Goal: Check status: Check status

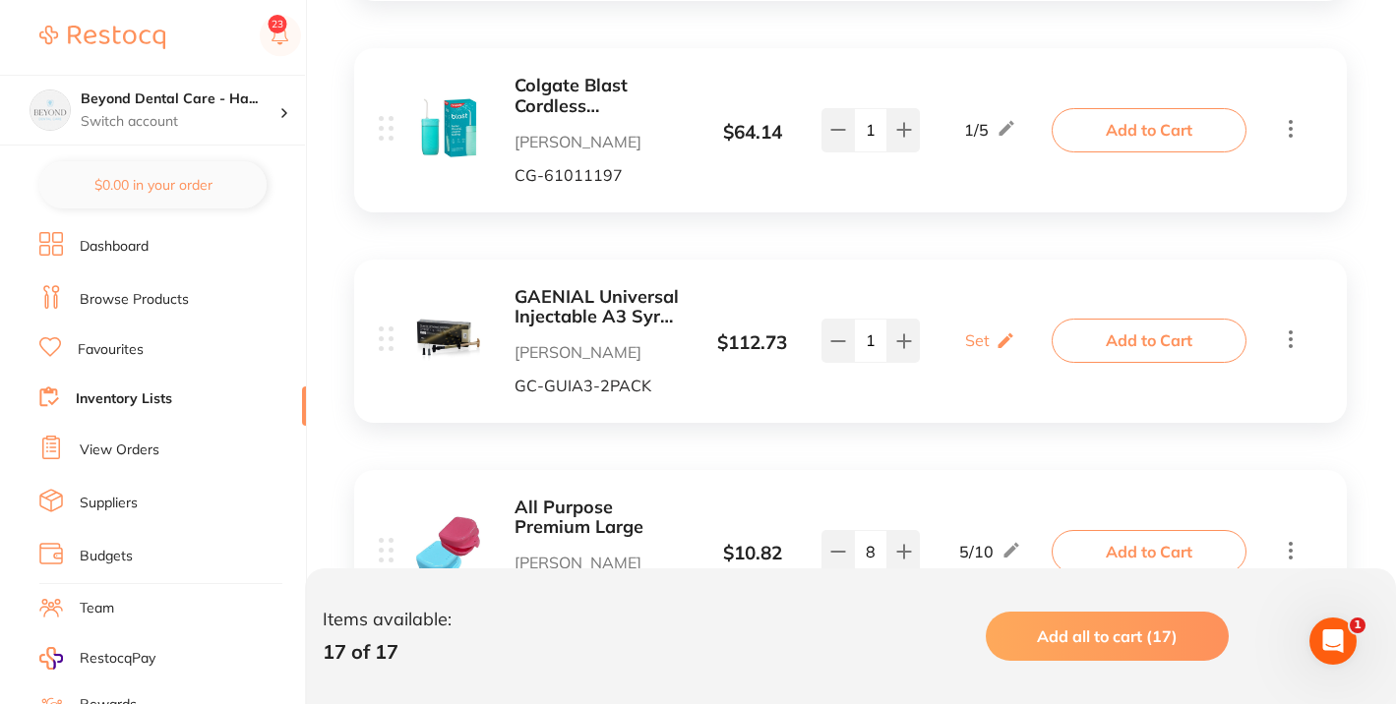
scroll to position [773, 0]
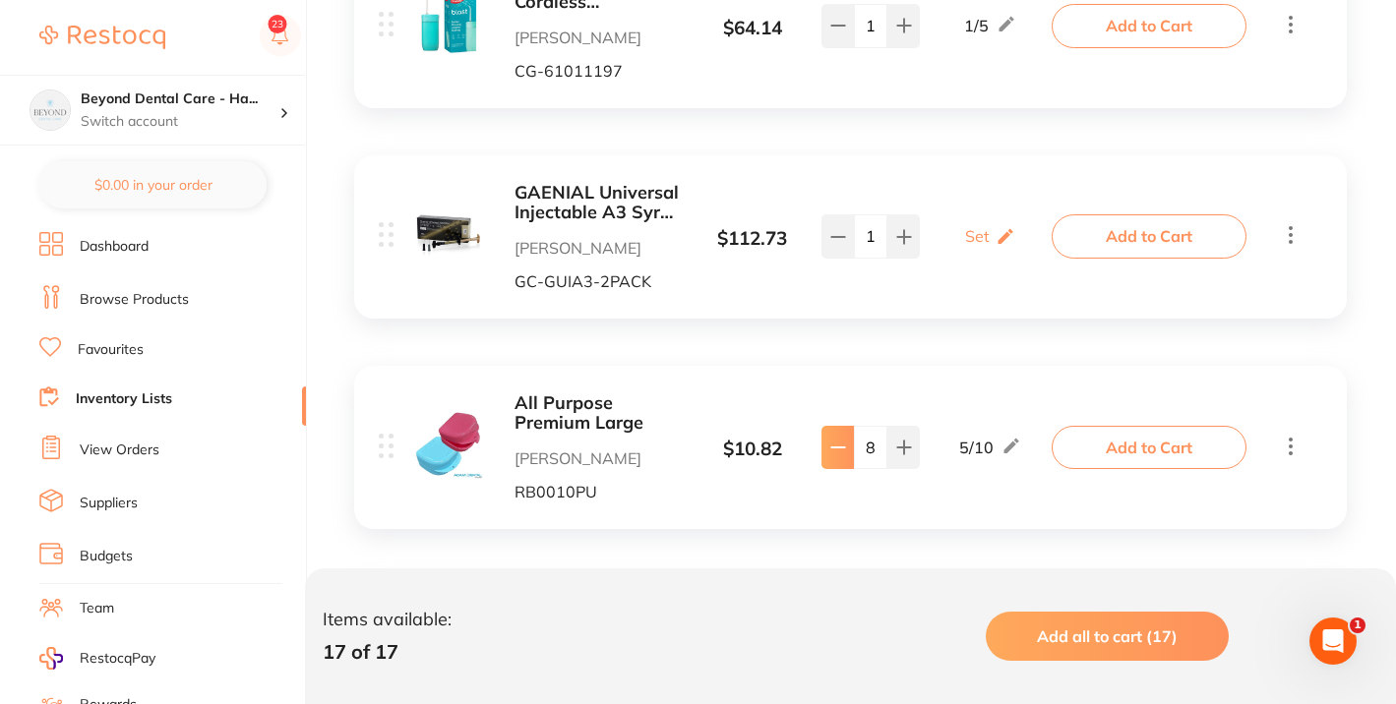
click at [839, 449] on icon at bounding box center [838, 448] width 16 height 16
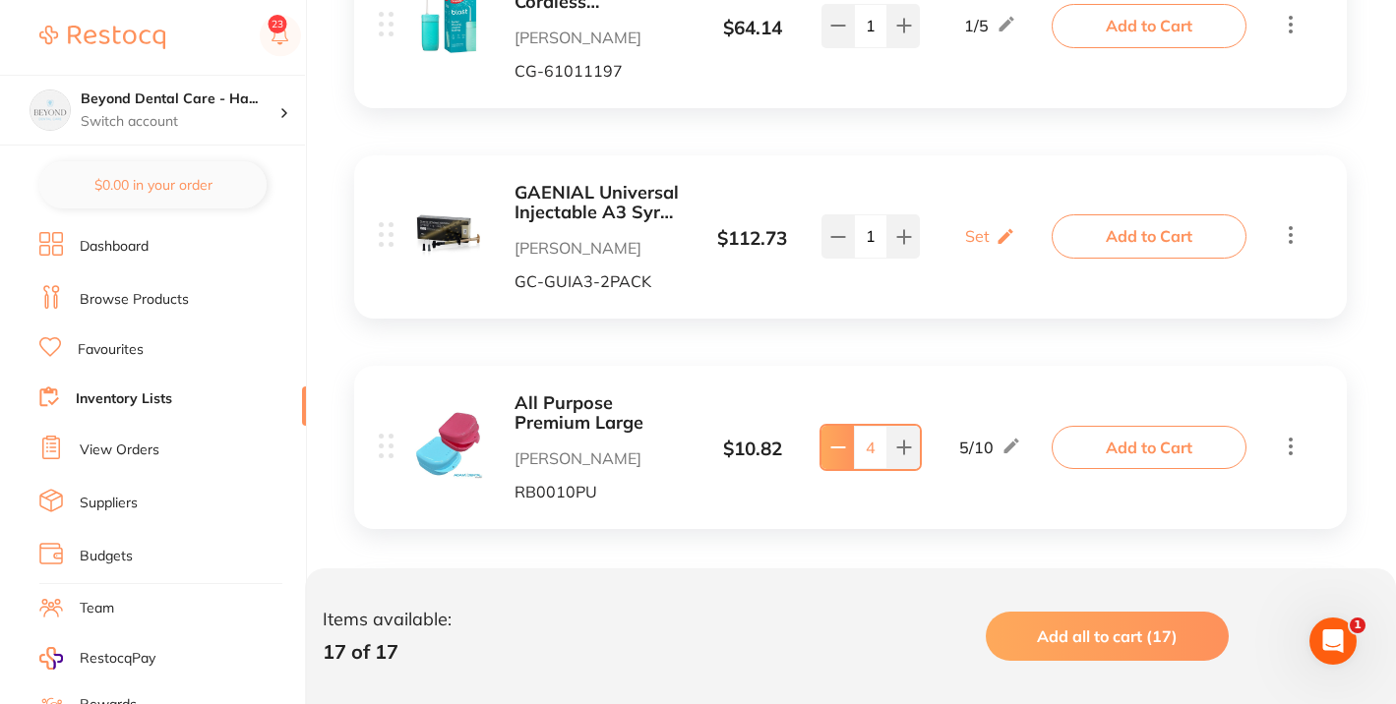
type input "3"
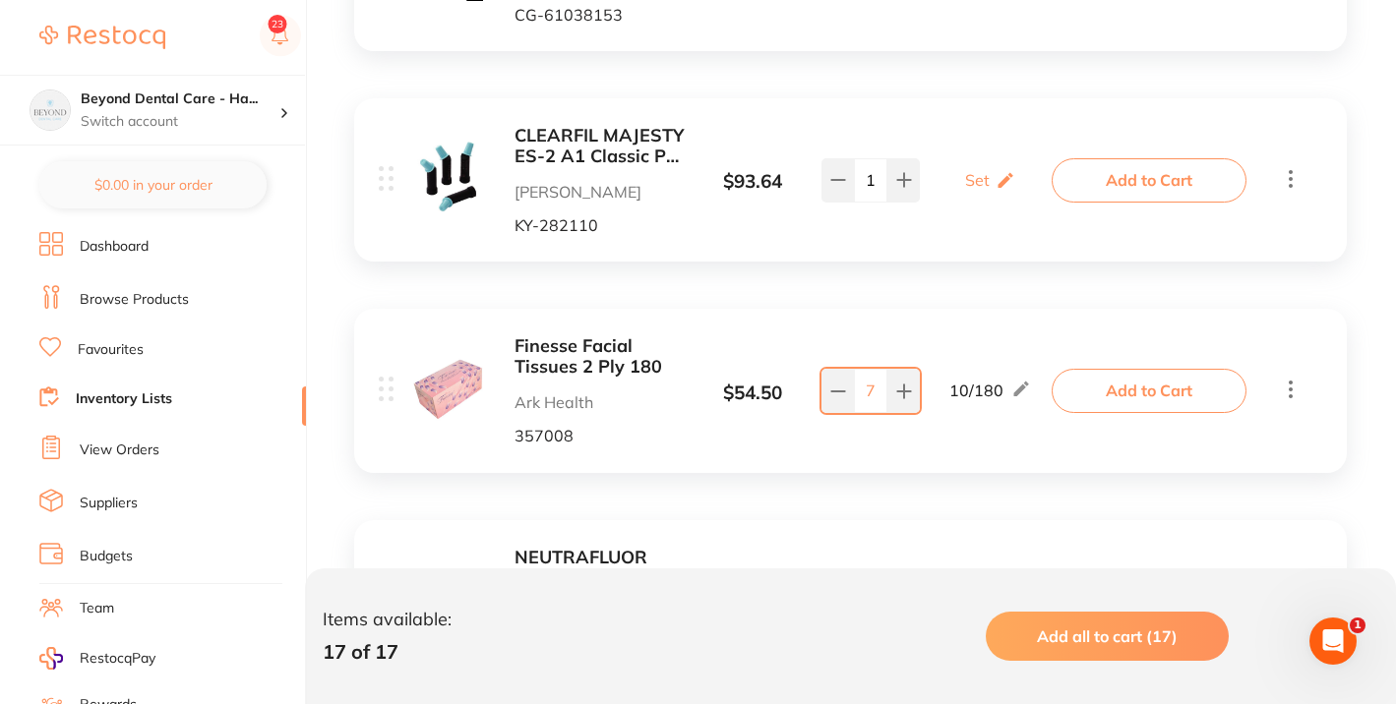
scroll to position [1886, 0]
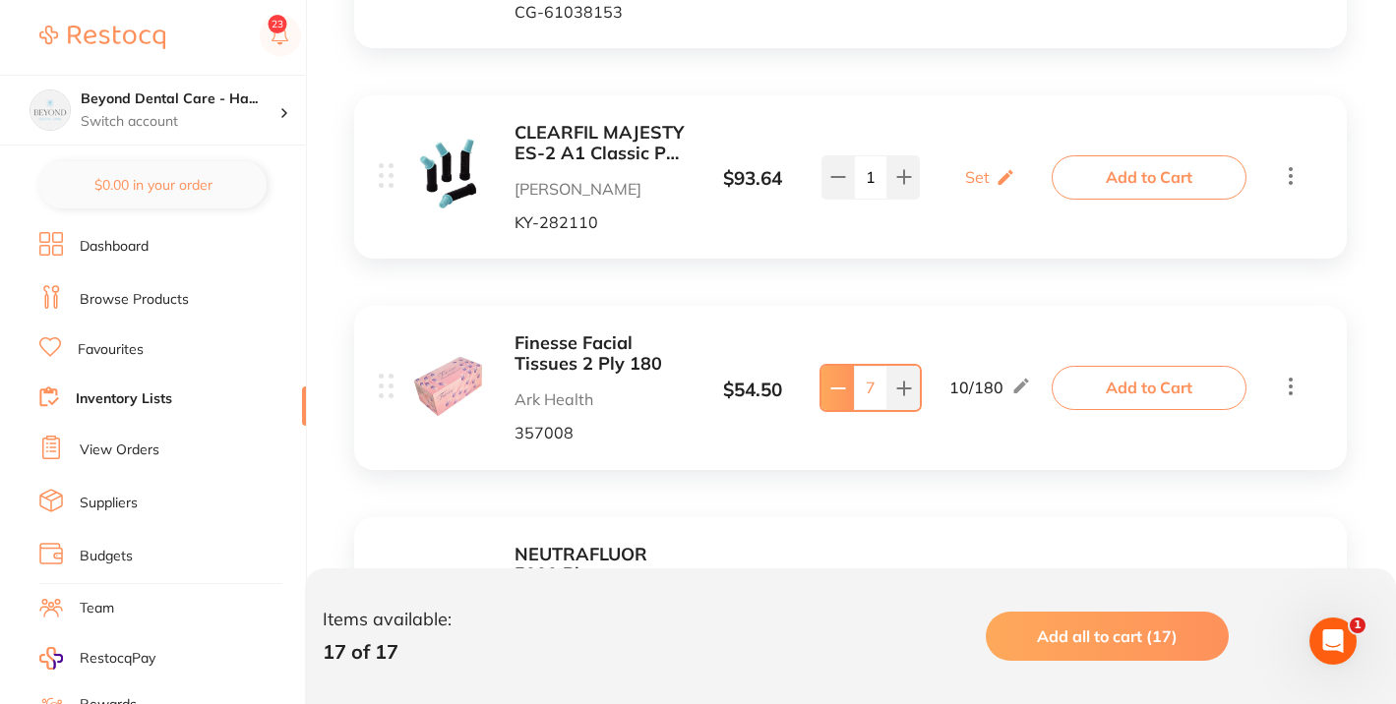
click at [831, 385] on icon at bounding box center [838, 389] width 16 height 16
type input "6"
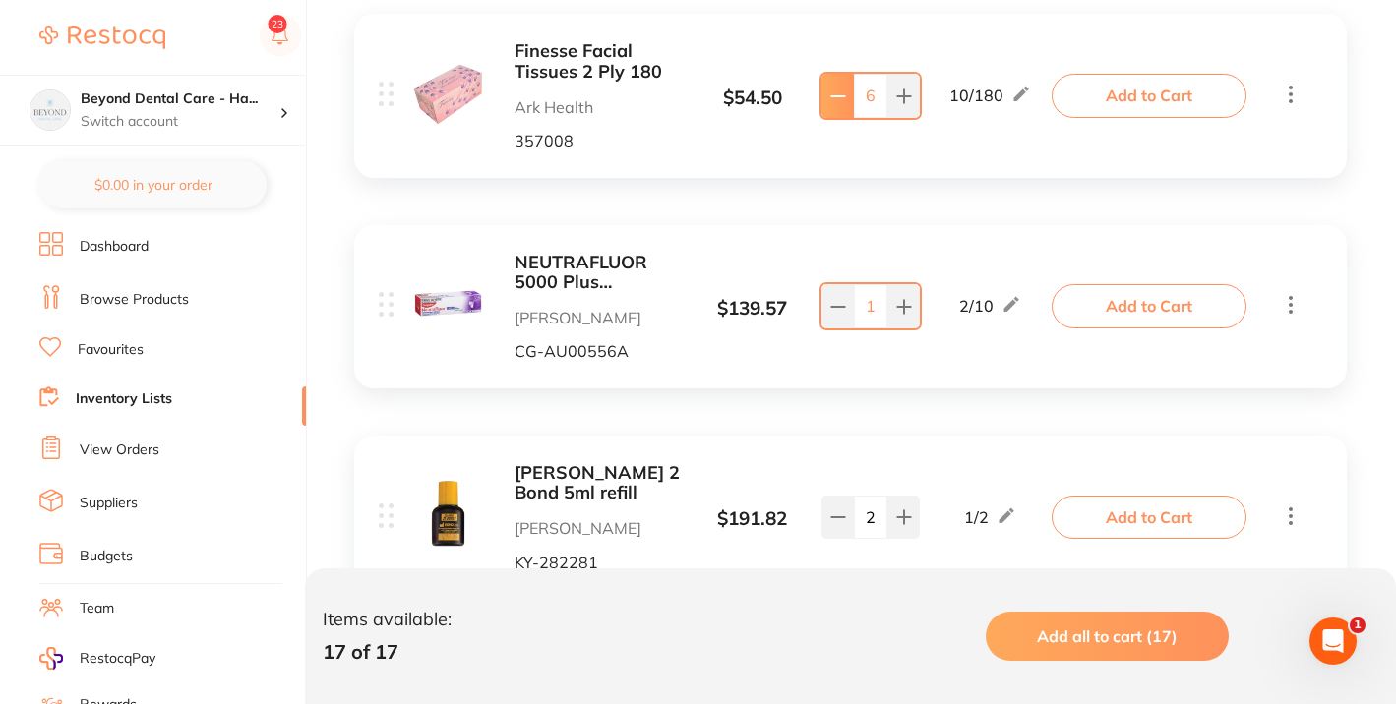
scroll to position [2182, 0]
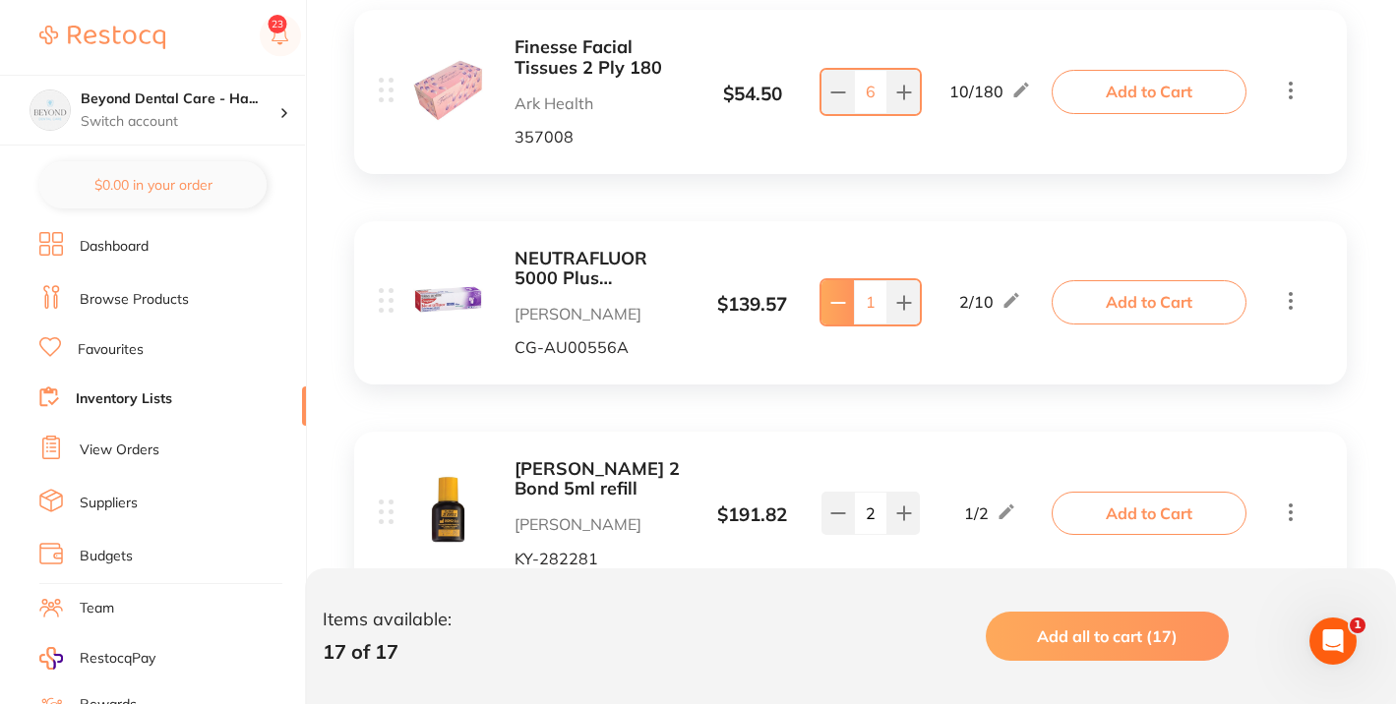
click at [843, 308] on icon at bounding box center [838, 303] width 16 height 16
type input "0"
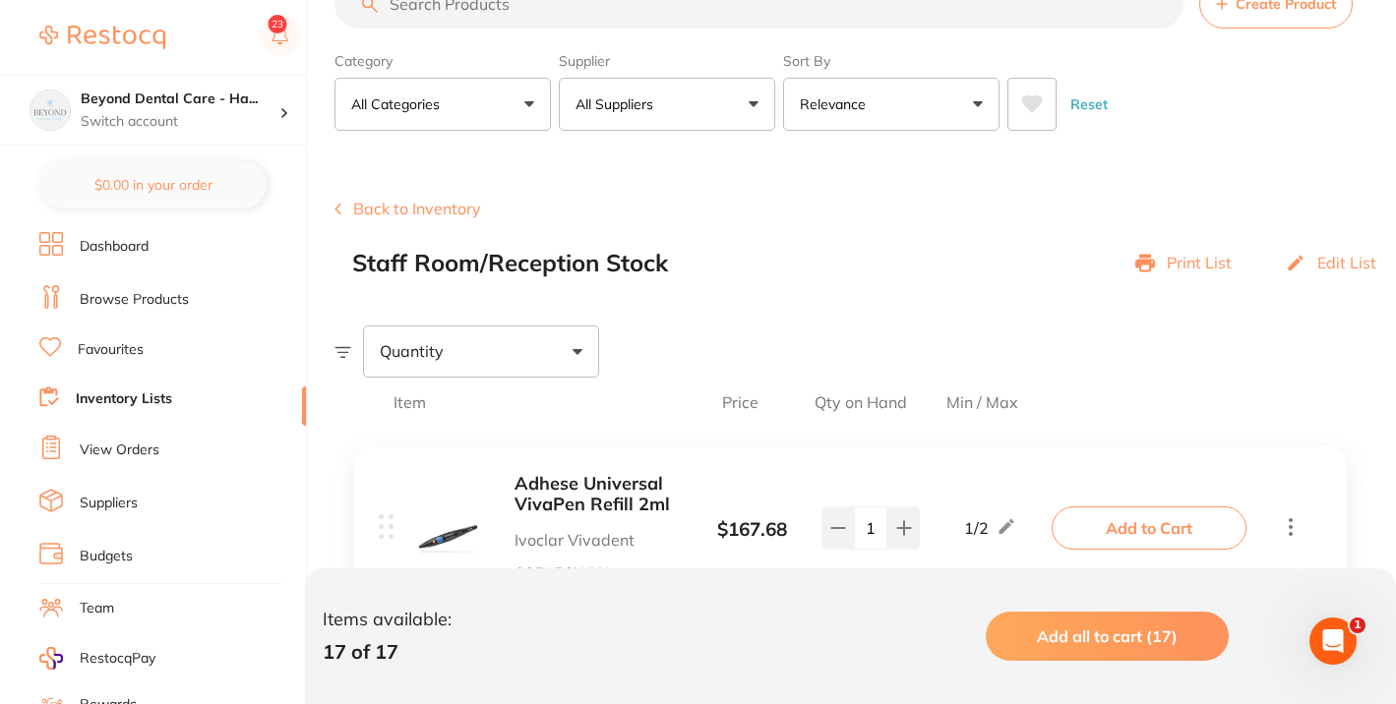
scroll to position [0, 0]
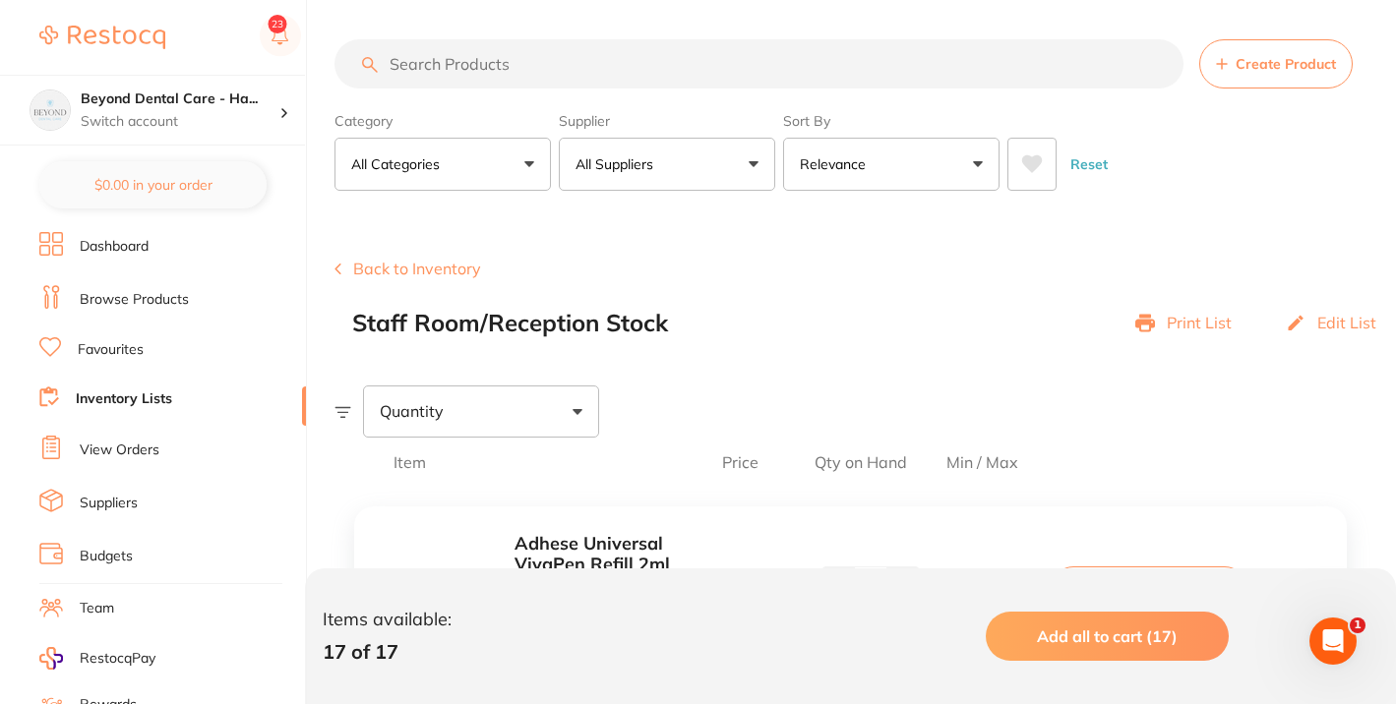
click at [378, 267] on button "Back to Inventory" at bounding box center [408, 269] width 147 height 18
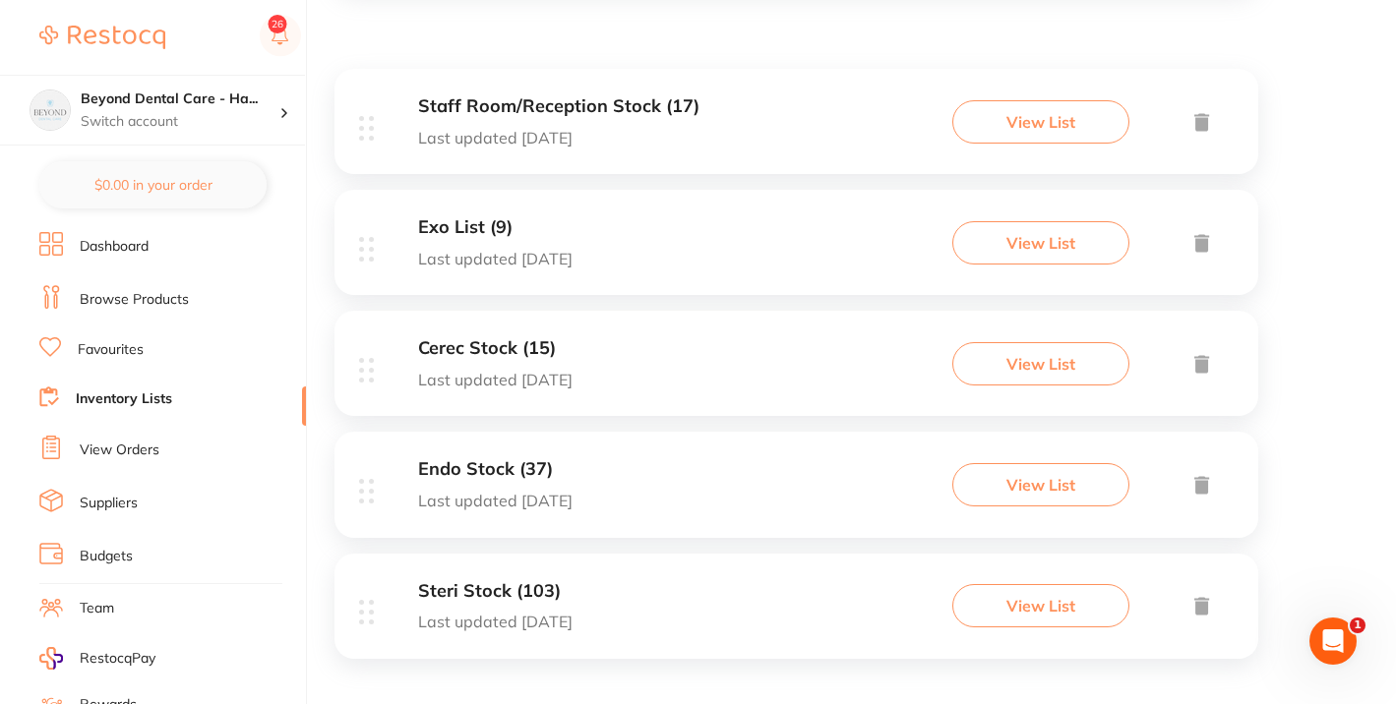
scroll to position [339, 0]
click at [476, 476] on h3 "Endo Stock (37)" at bounding box center [495, 470] width 154 height 21
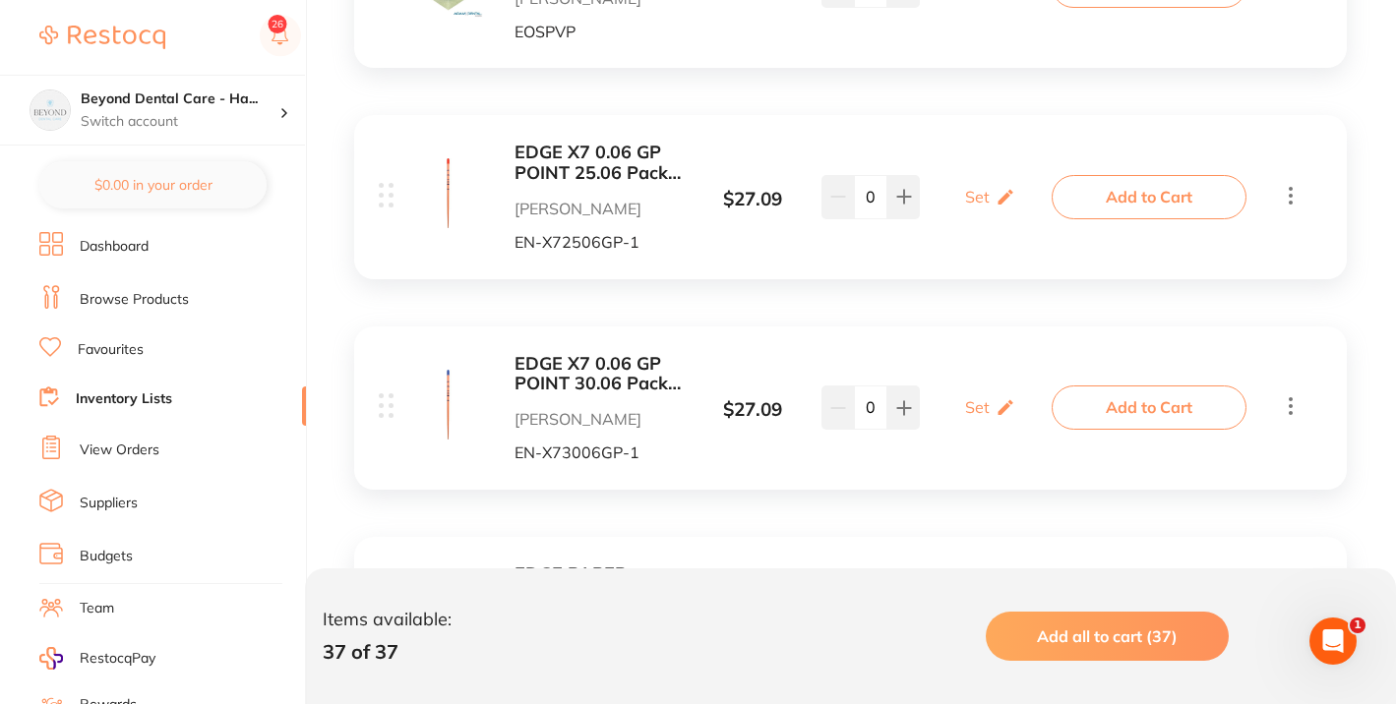
scroll to position [521, 0]
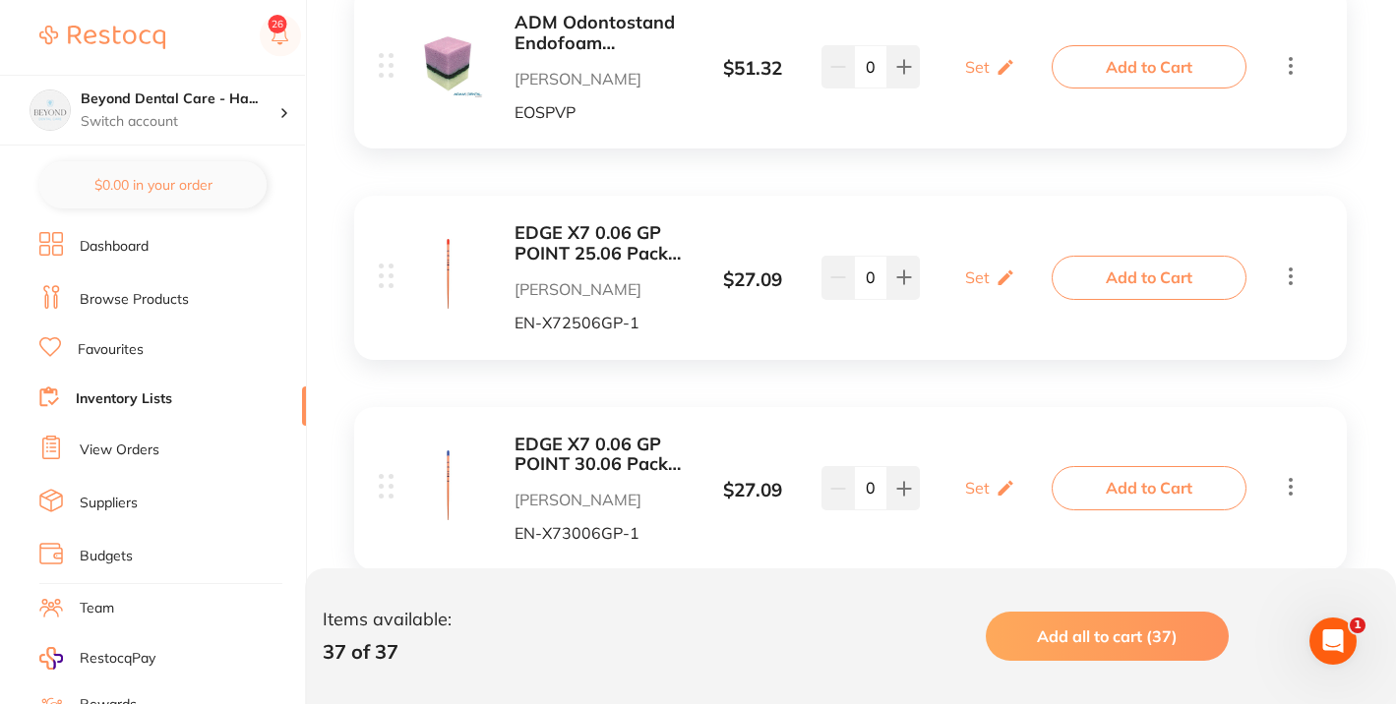
click at [657, 307] on div "EDGE X7 0.06 GP POINT 25.06 Pack of 60 Henry Schein Halas EN-X72506GP-1" at bounding box center [600, 277] width 170 height 108
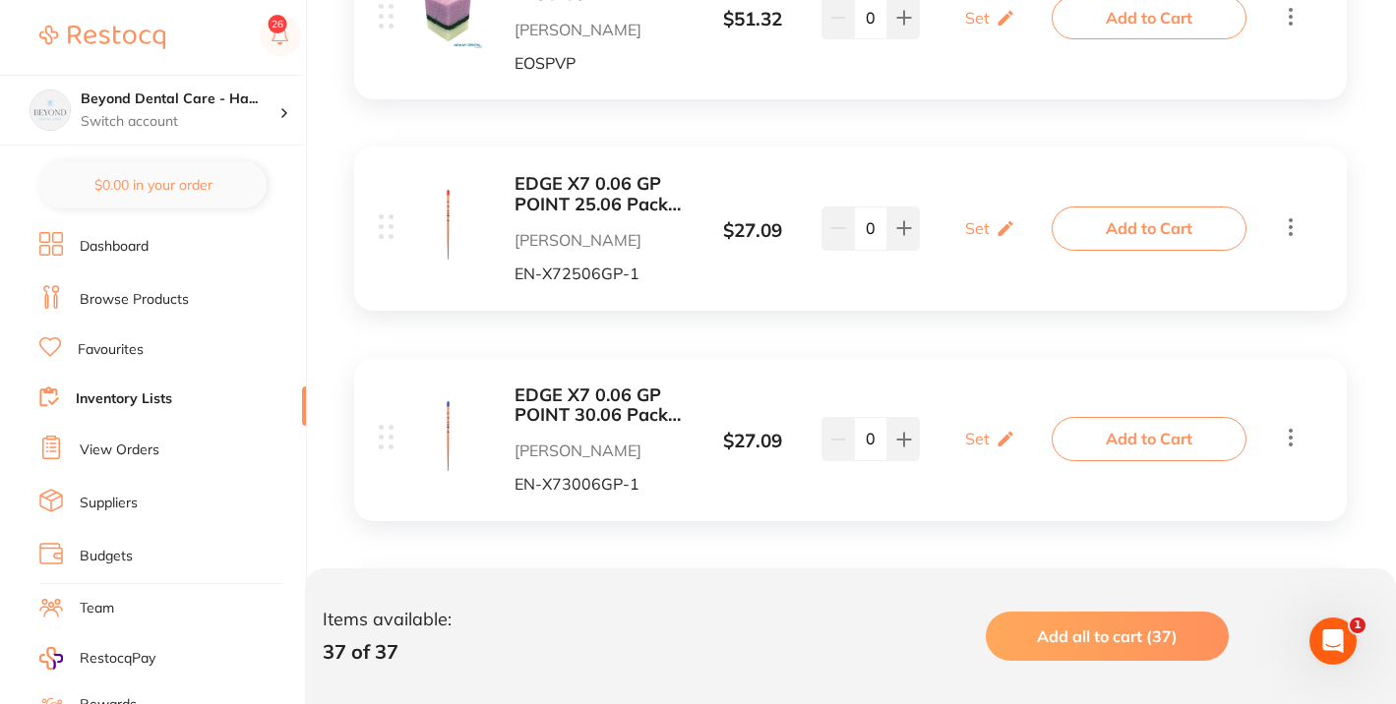
scroll to position [572, 0]
click at [903, 222] on icon at bounding box center [903, 227] width 13 height 13
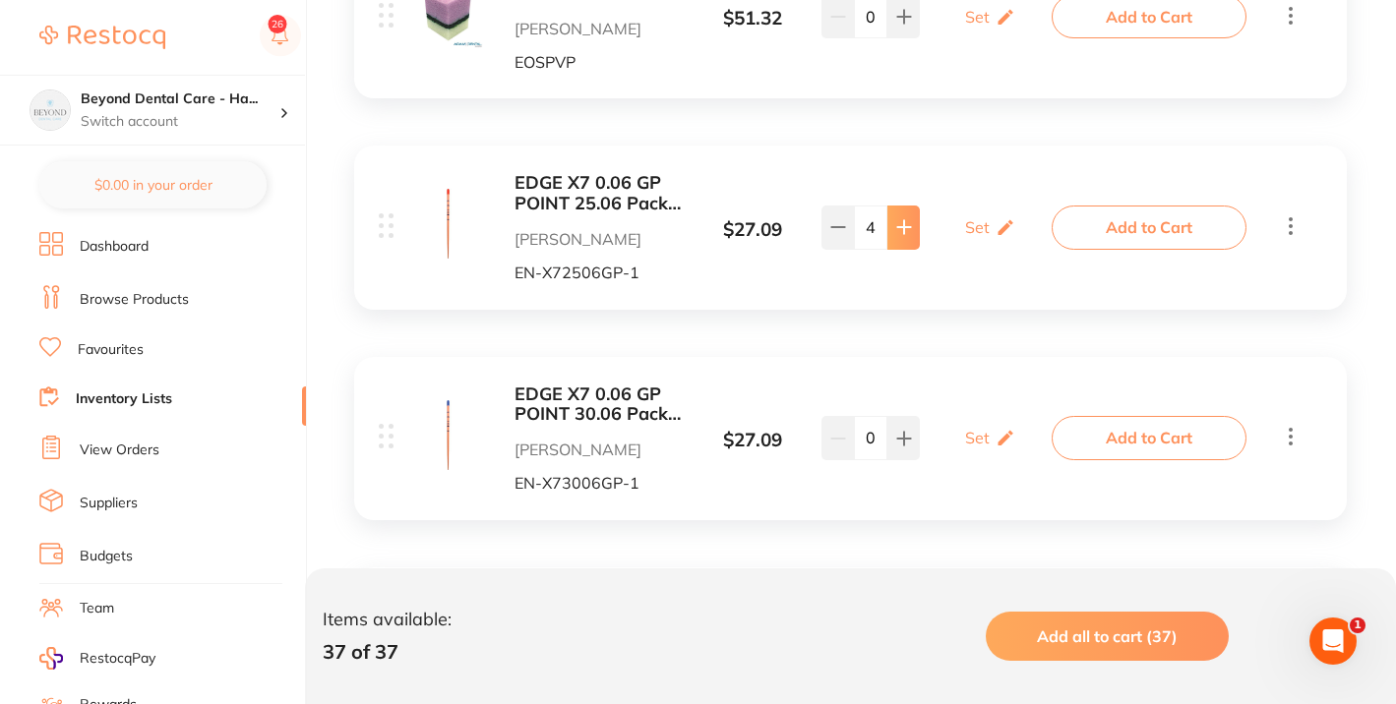
click at [903, 222] on icon at bounding box center [903, 227] width 13 height 13
type input "5"
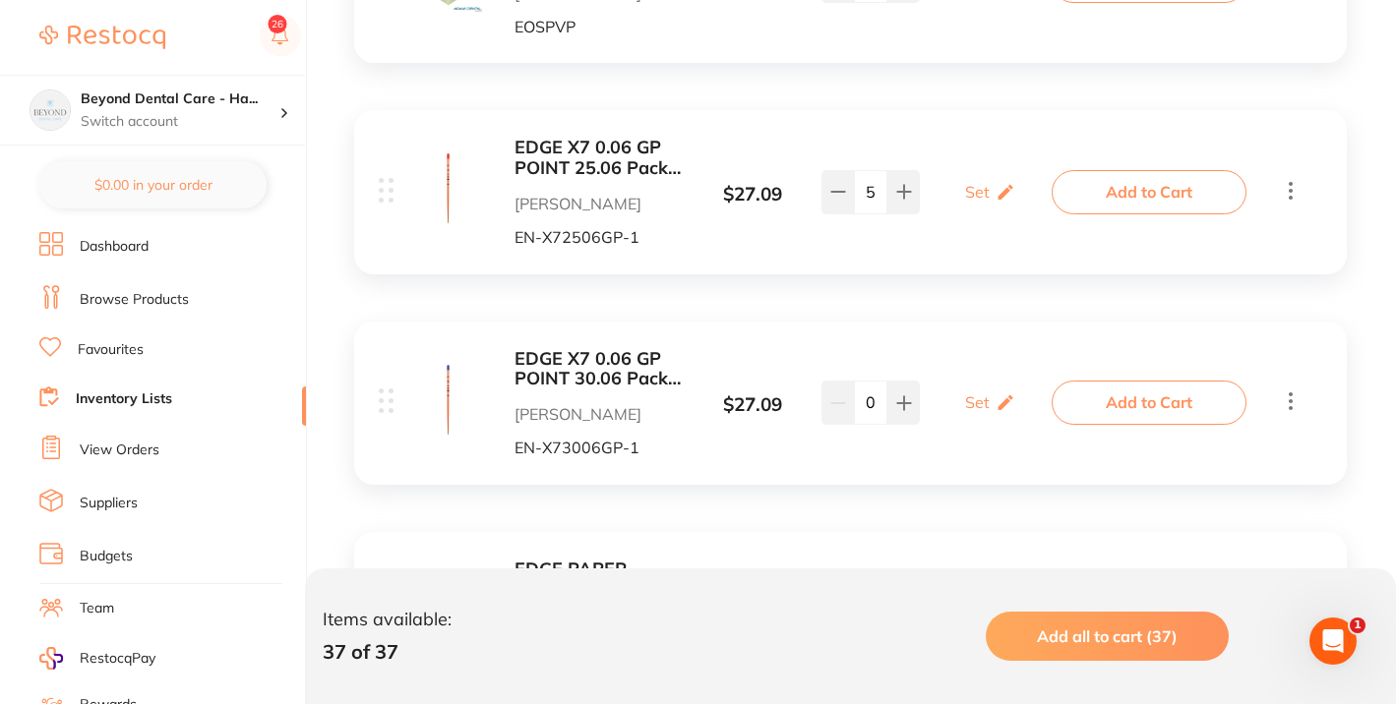
scroll to position [614, 0]
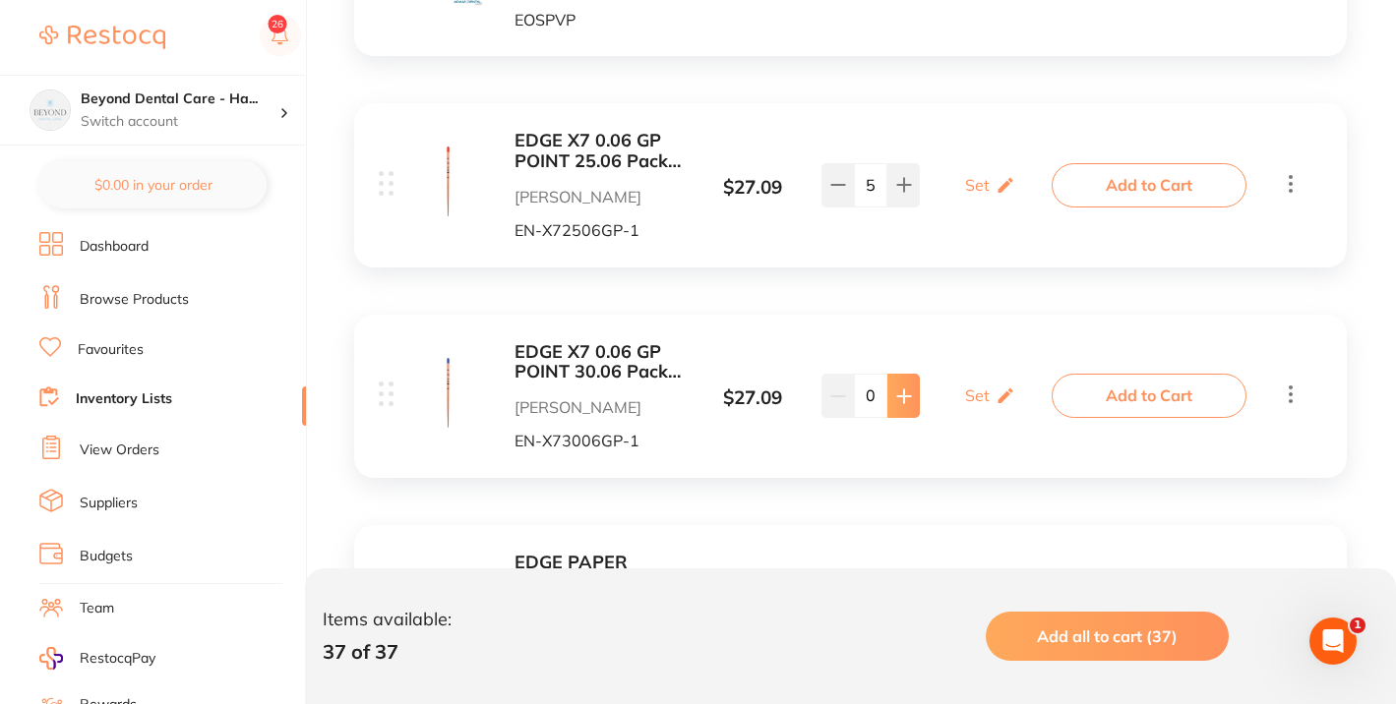
click at [906, 377] on button at bounding box center [903, 395] width 32 height 43
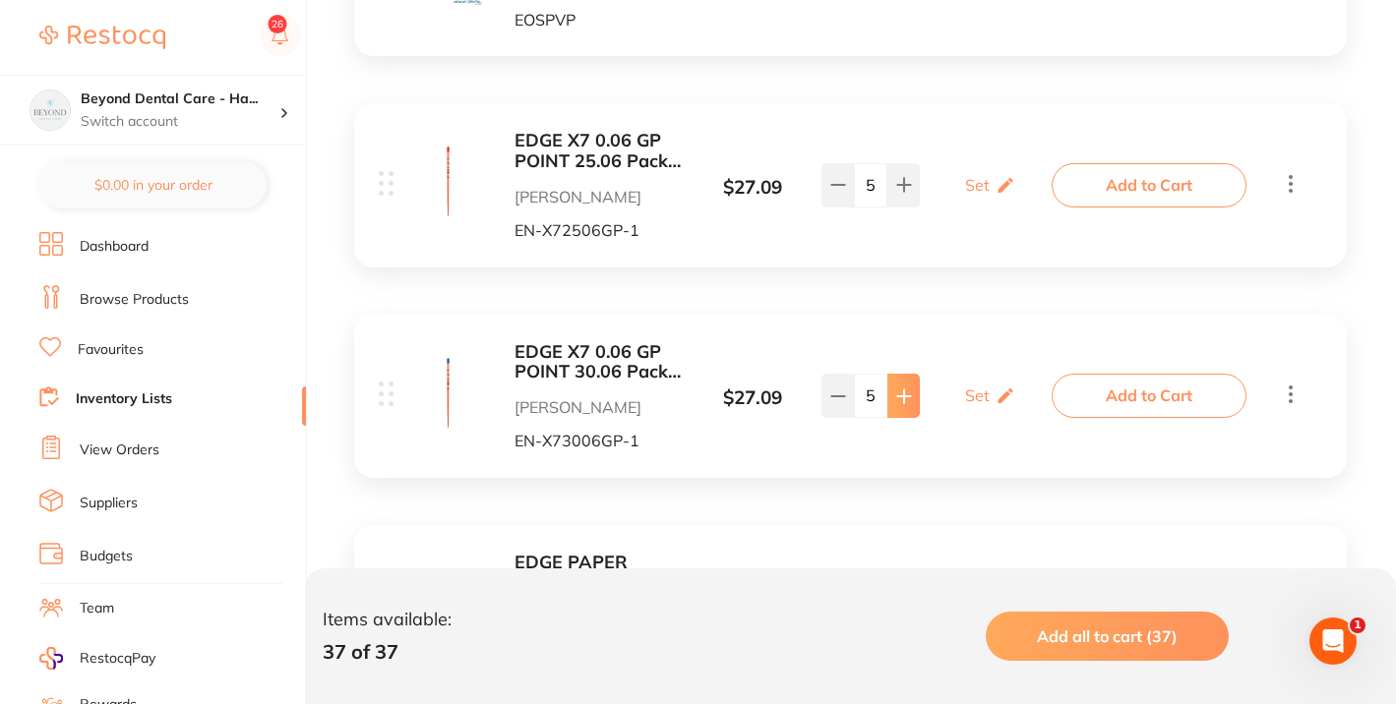
click at [906, 377] on button at bounding box center [903, 395] width 32 height 43
type input "6"
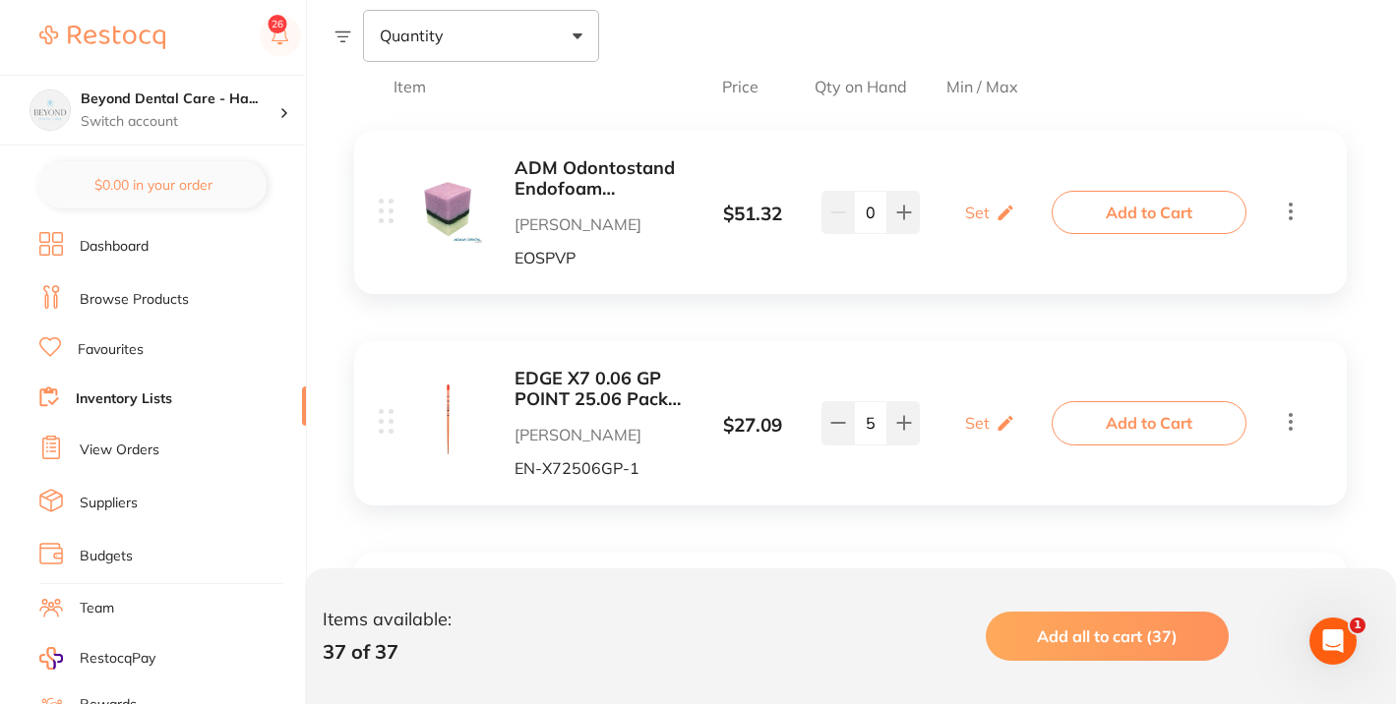
scroll to position [0, 0]
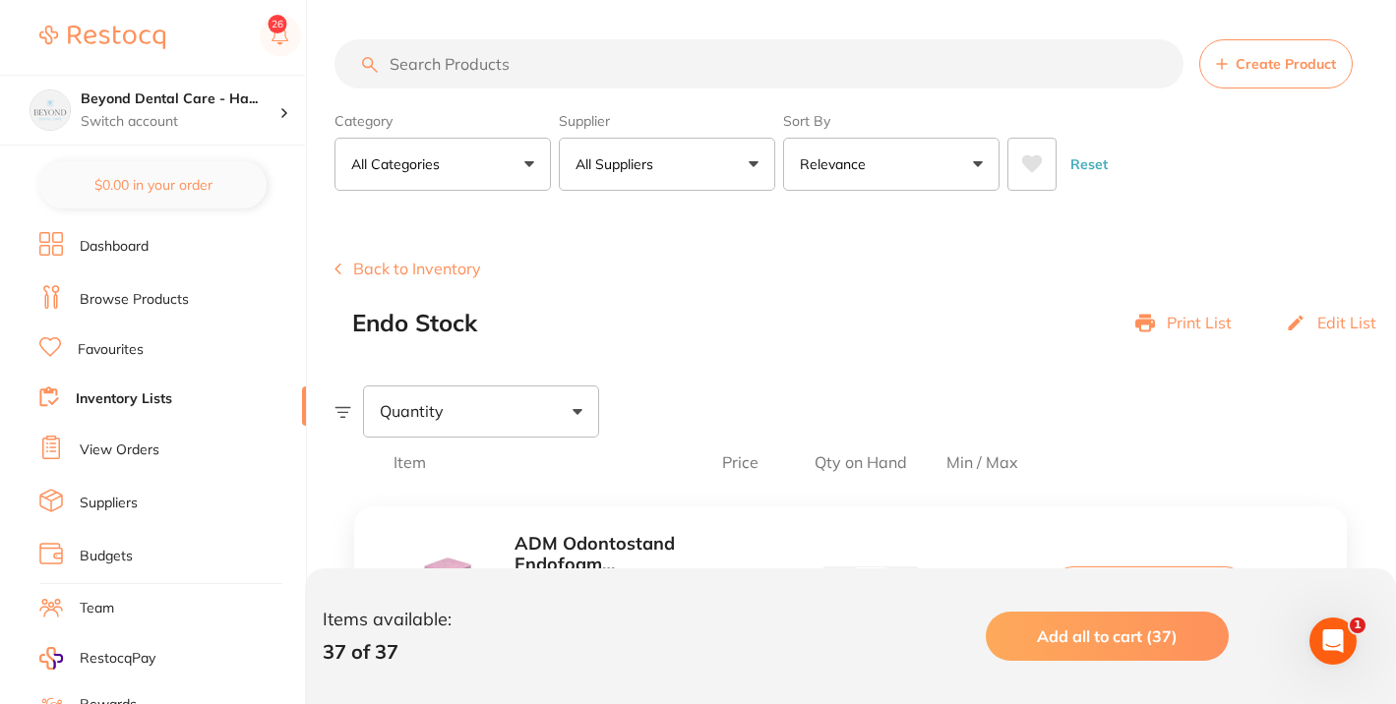
click at [687, 71] on input "search" at bounding box center [759, 63] width 849 height 49
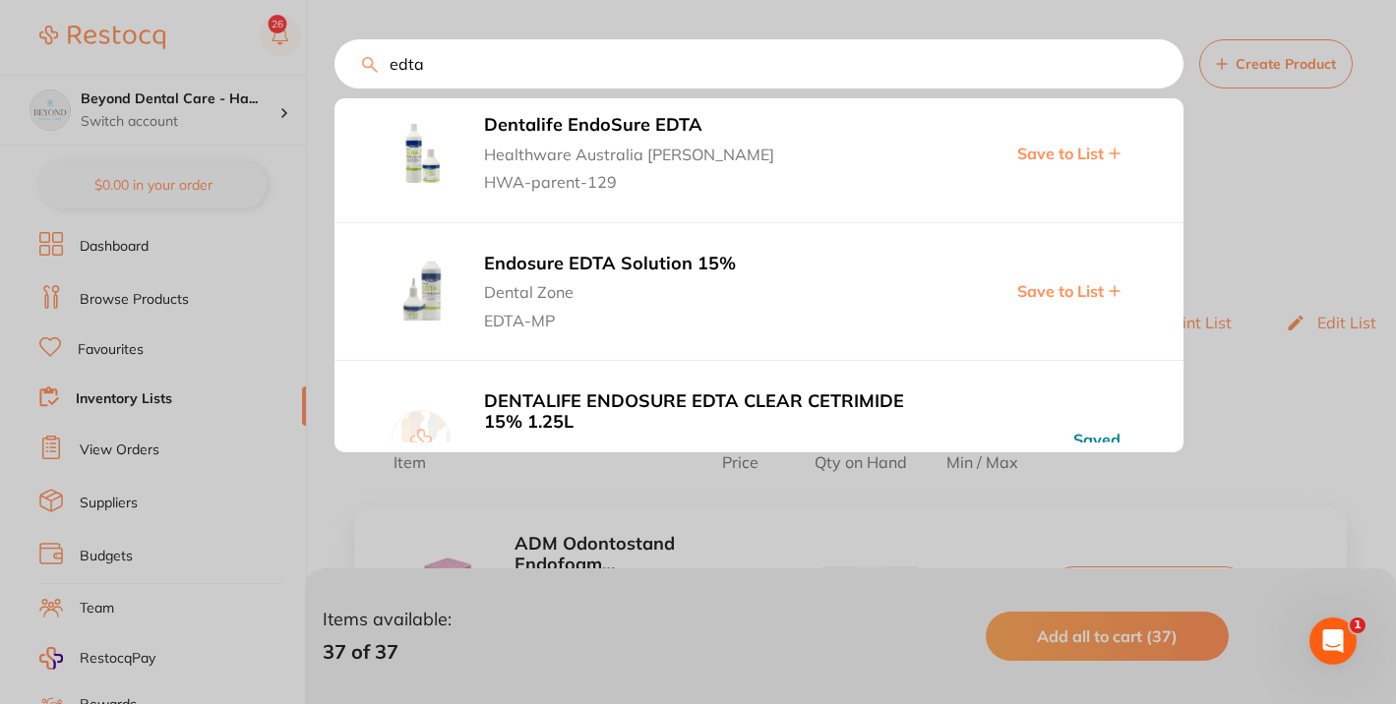
scroll to position [35, 0]
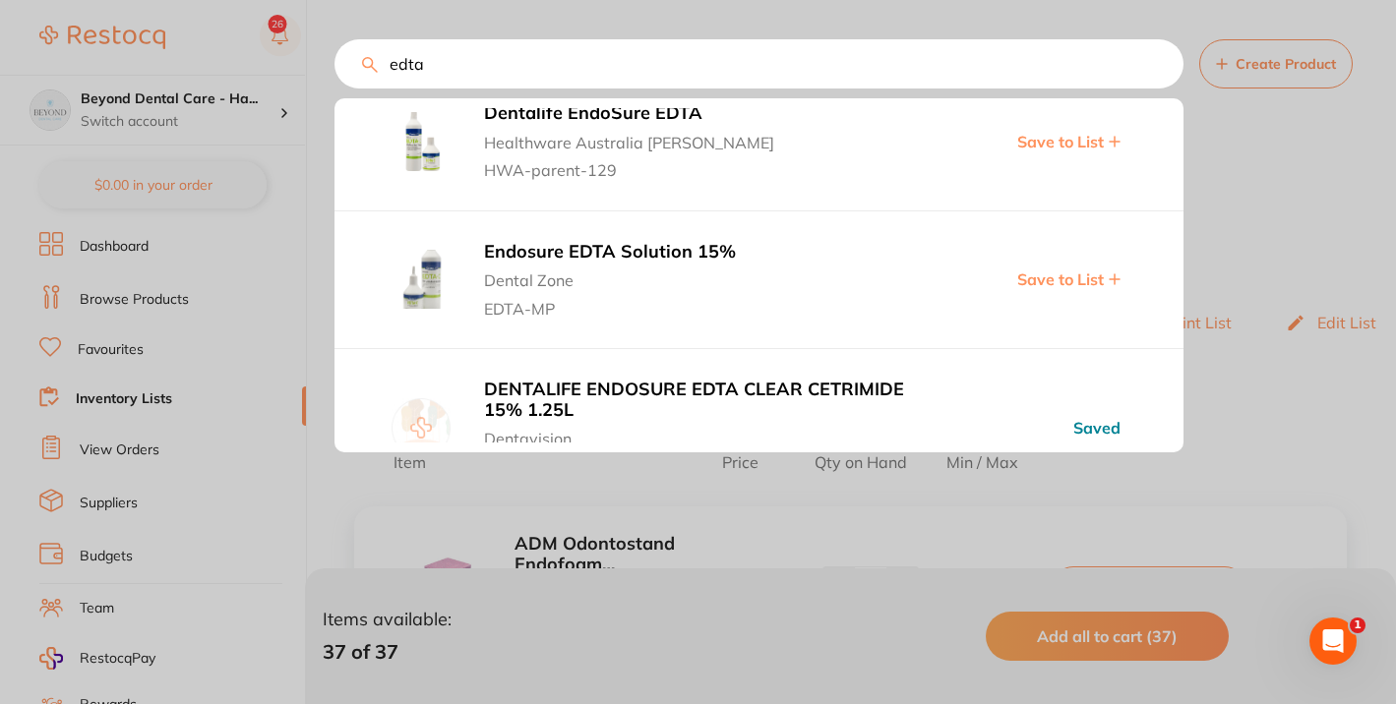
type input "edta"
click at [1068, 275] on span "Save to List" at bounding box center [1060, 280] width 87 height 18
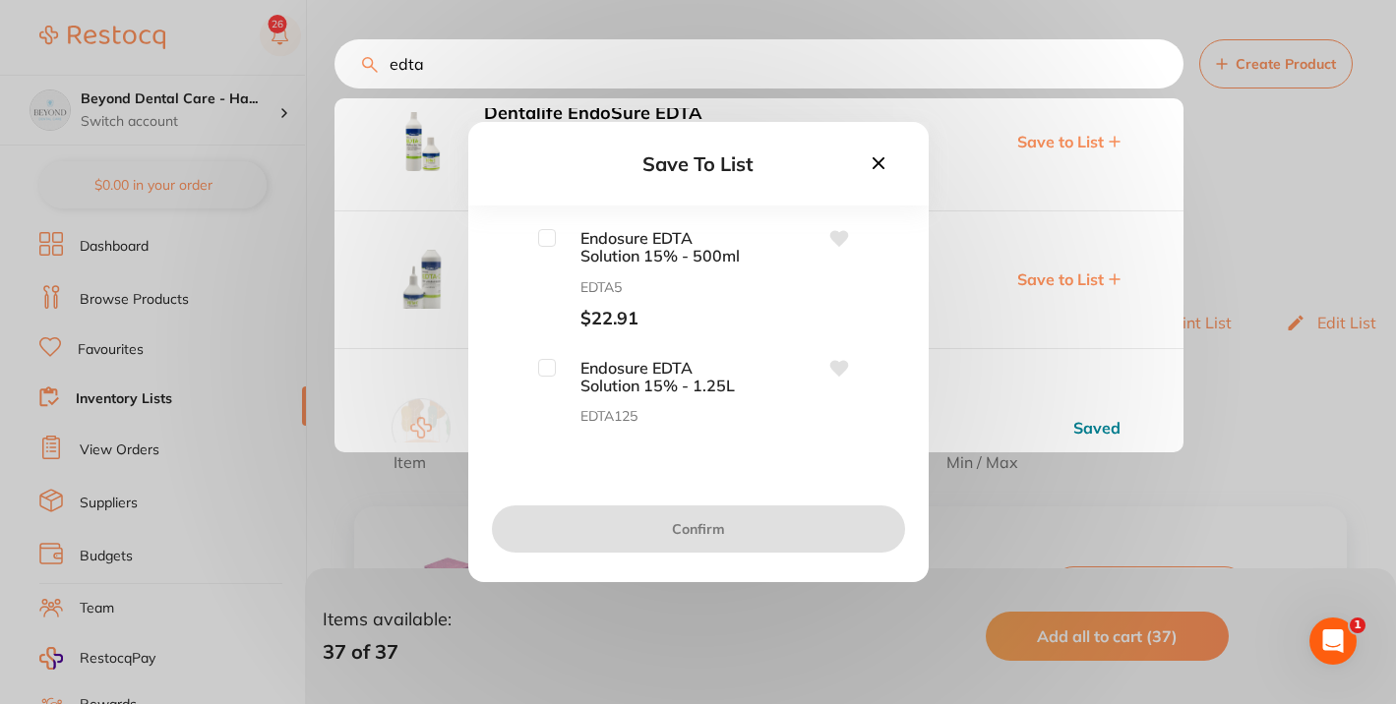
click at [554, 244] on input "checkbox" at bounding box center [547, 238] width 18 height 18
checkbox input "true"
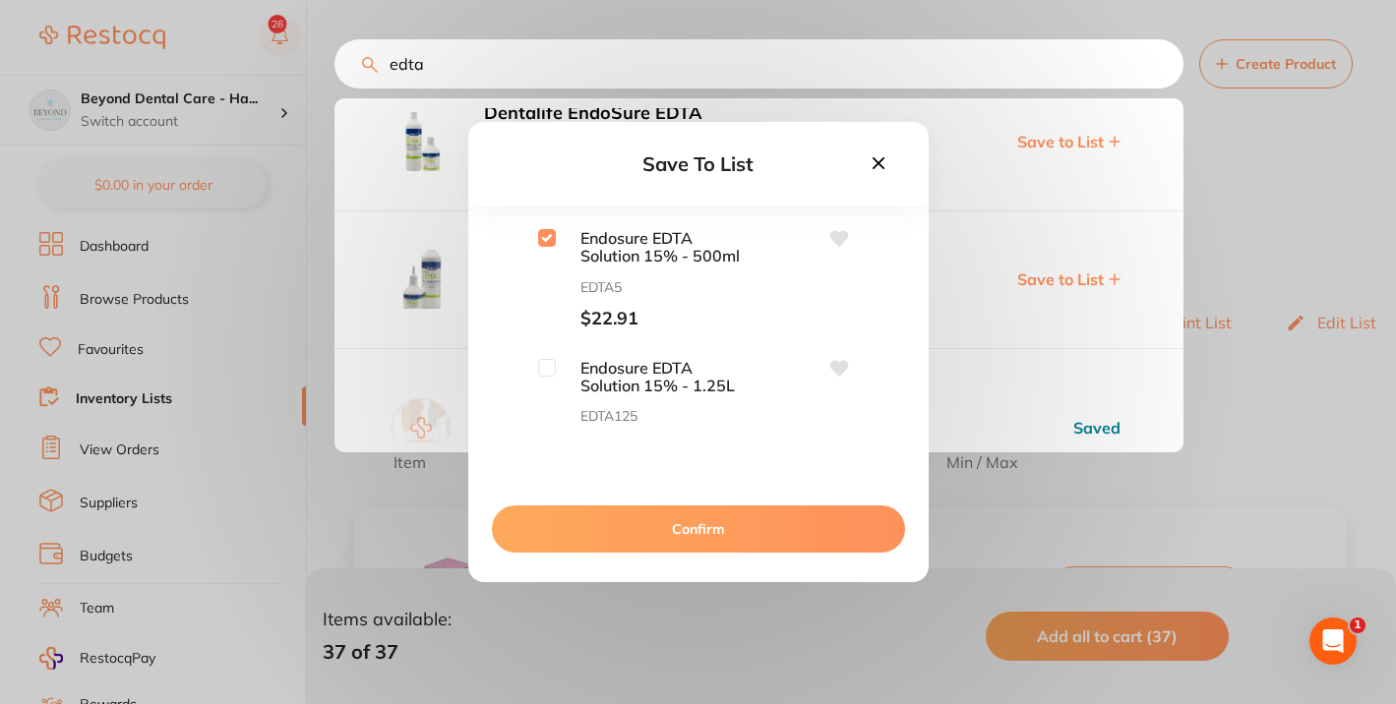
click at [693, 538] on button "Confirm" at bounding box center [698, 529] width 413 height 47
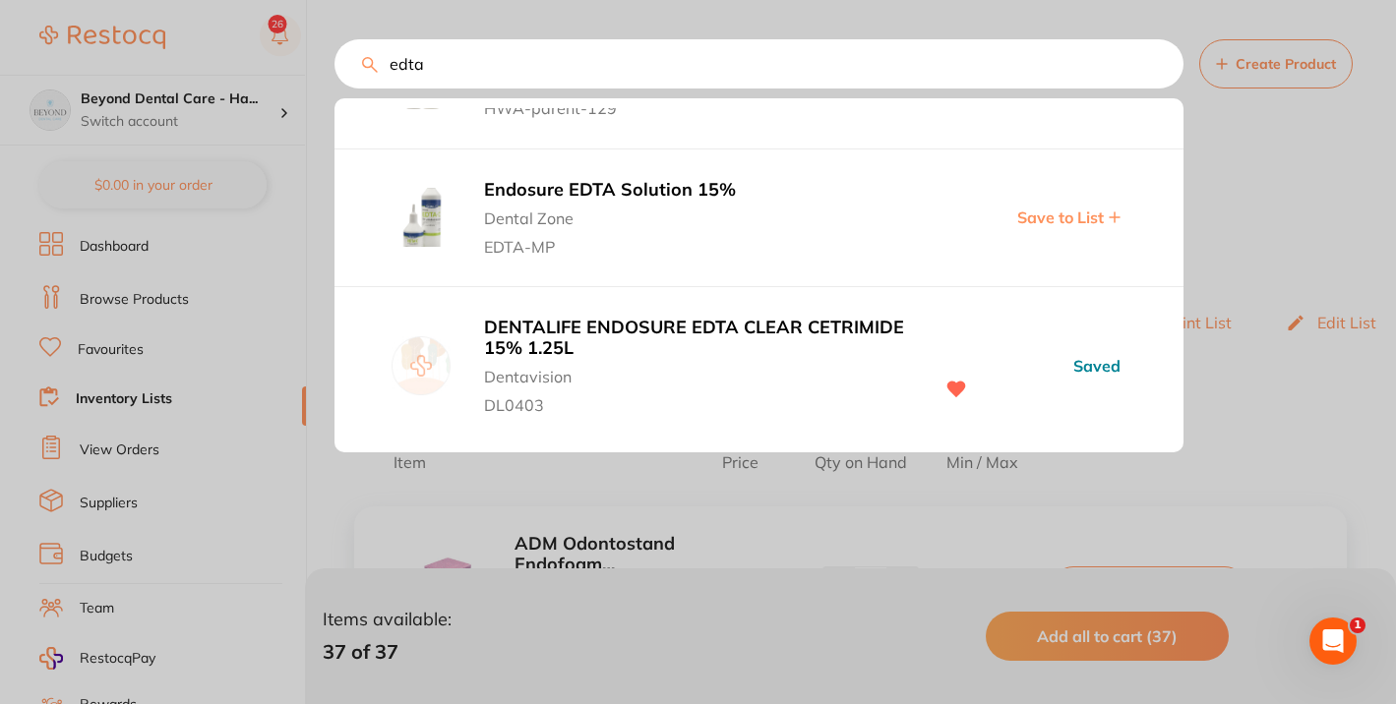
scroll to position [0, 0]
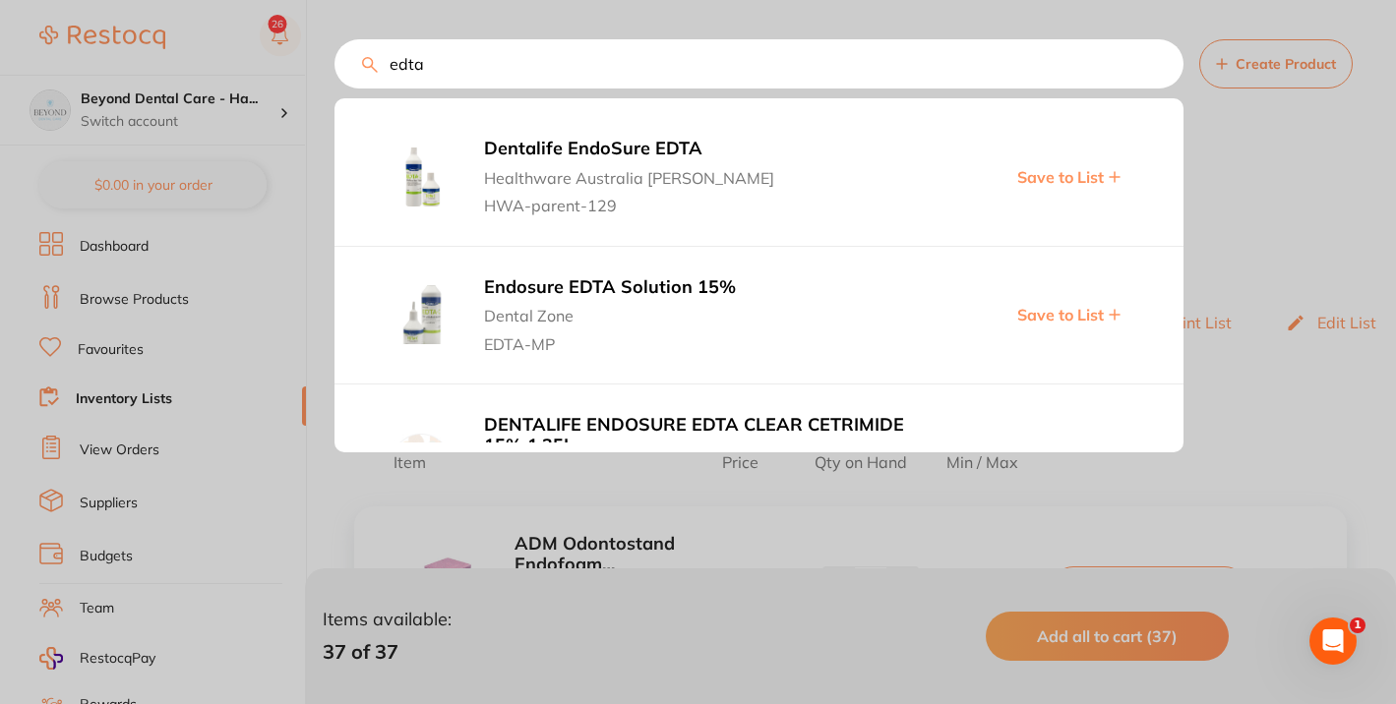
click at [1037, 510] on div at bounding box center [698, 352] width 1396 height 704
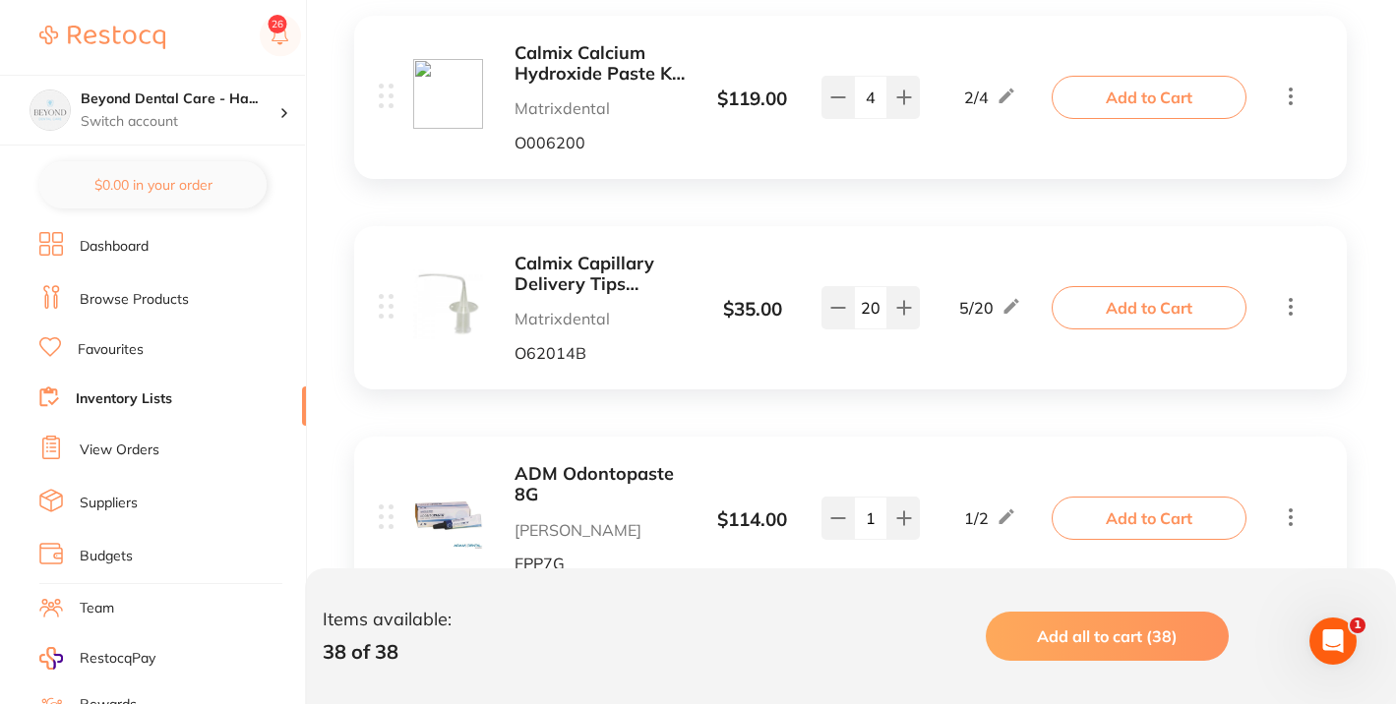
scroll to position [7955, 0]
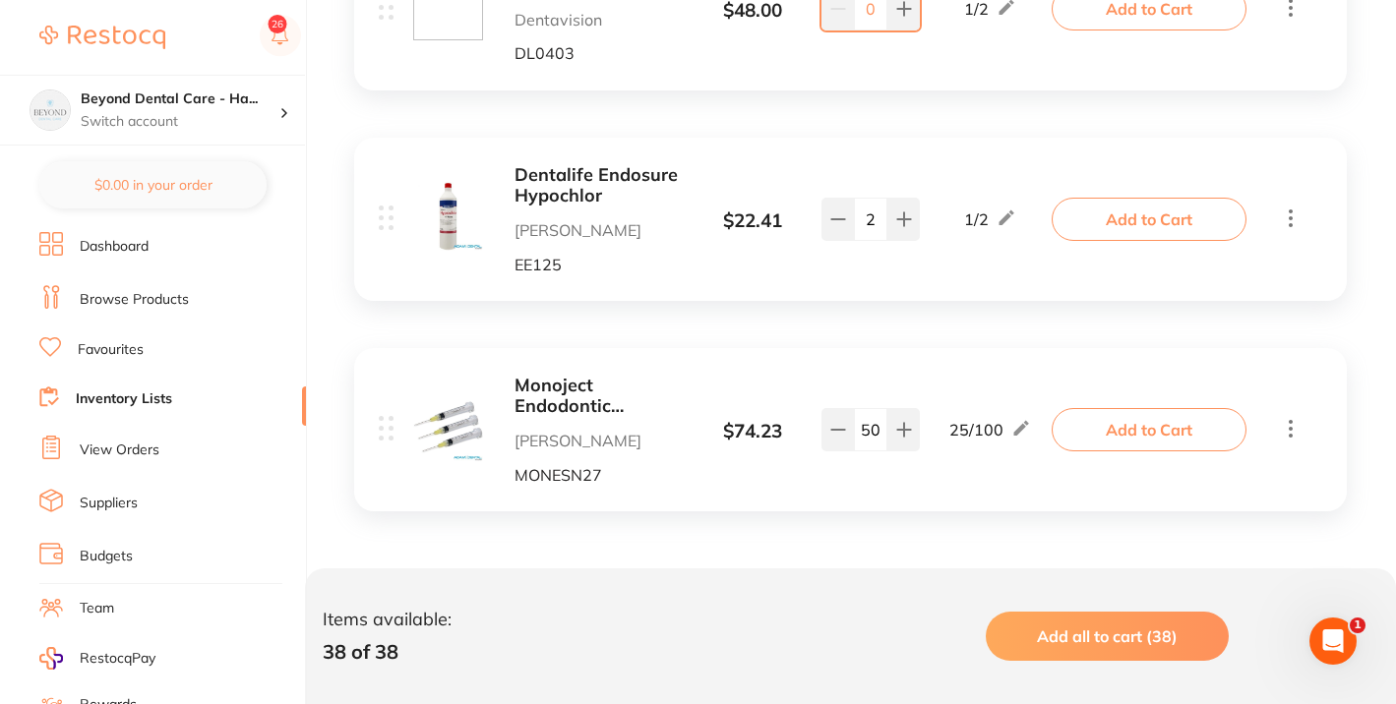
click at [76, 349] on li "Favourites" at bounding box center [172, 350] width 267 height 26
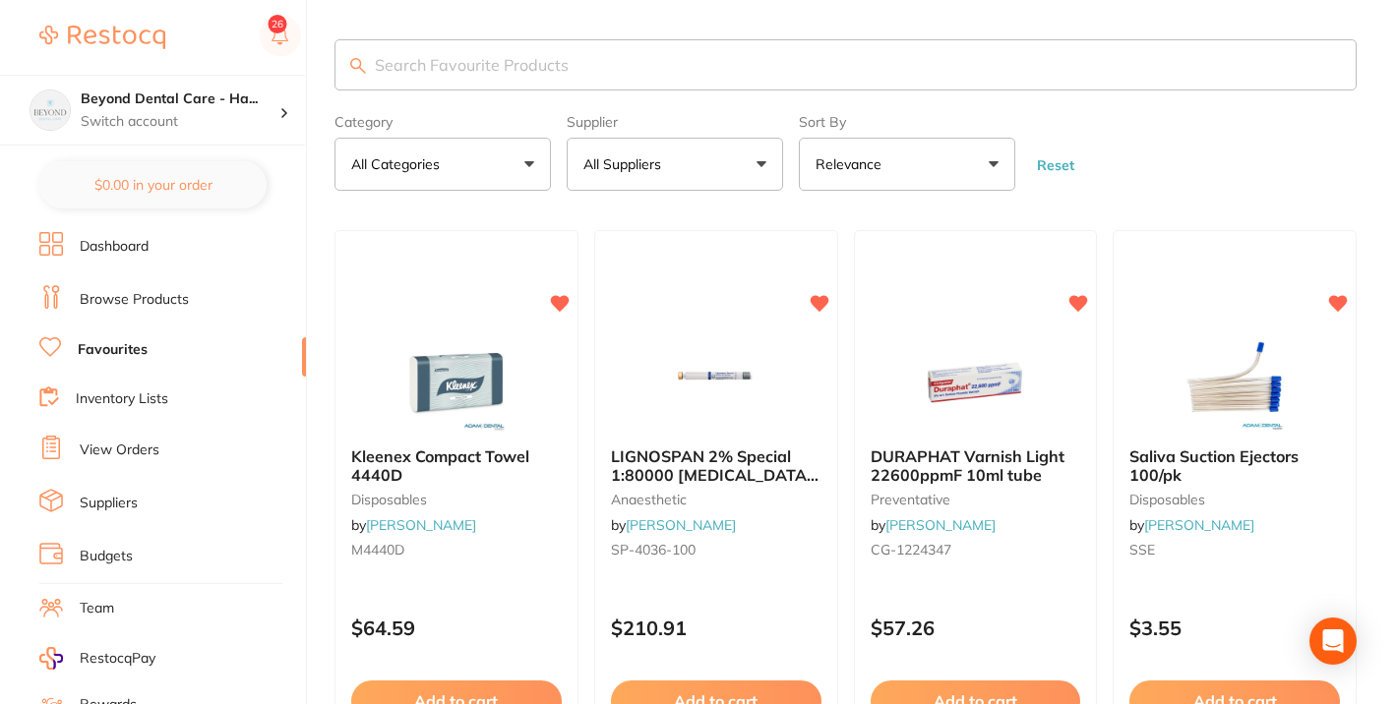
click at [76, 404] on link "Inventory Lists" at bounding box center [122, 400] width 92 height 20
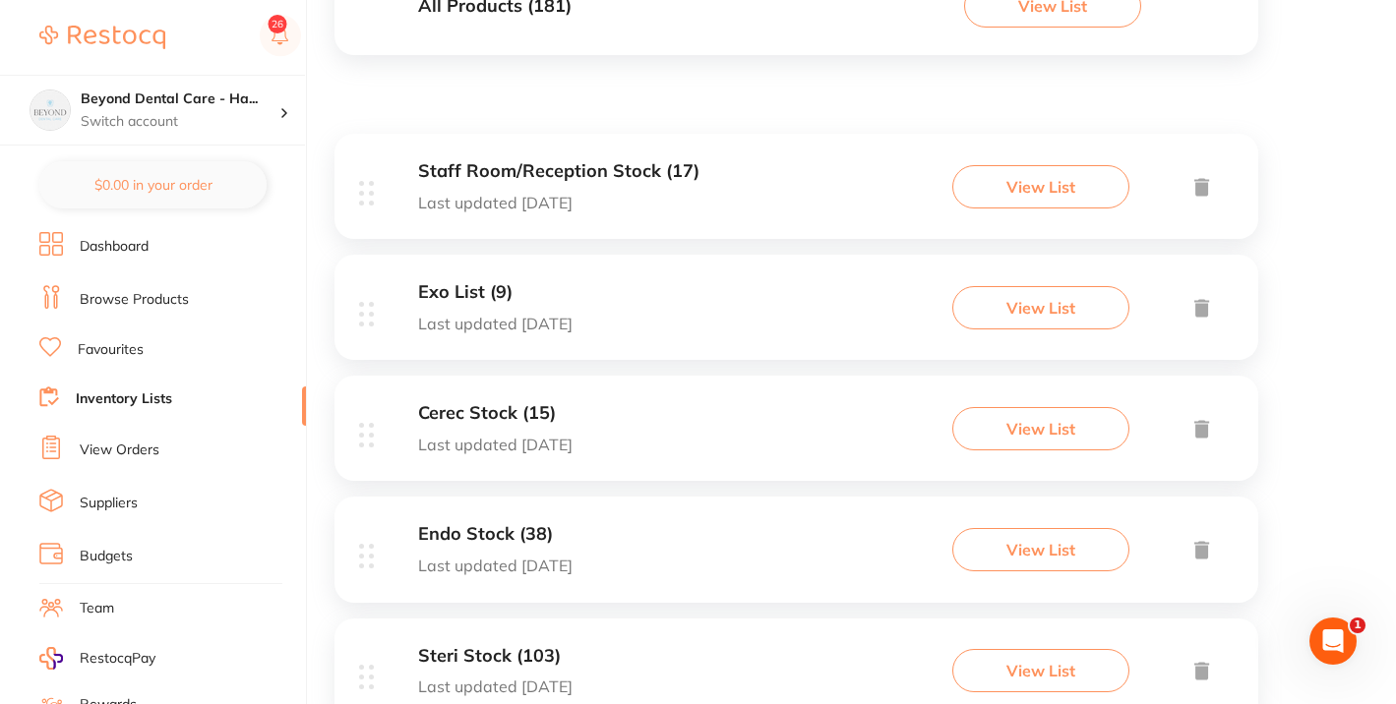
scroll to position [349, 0]
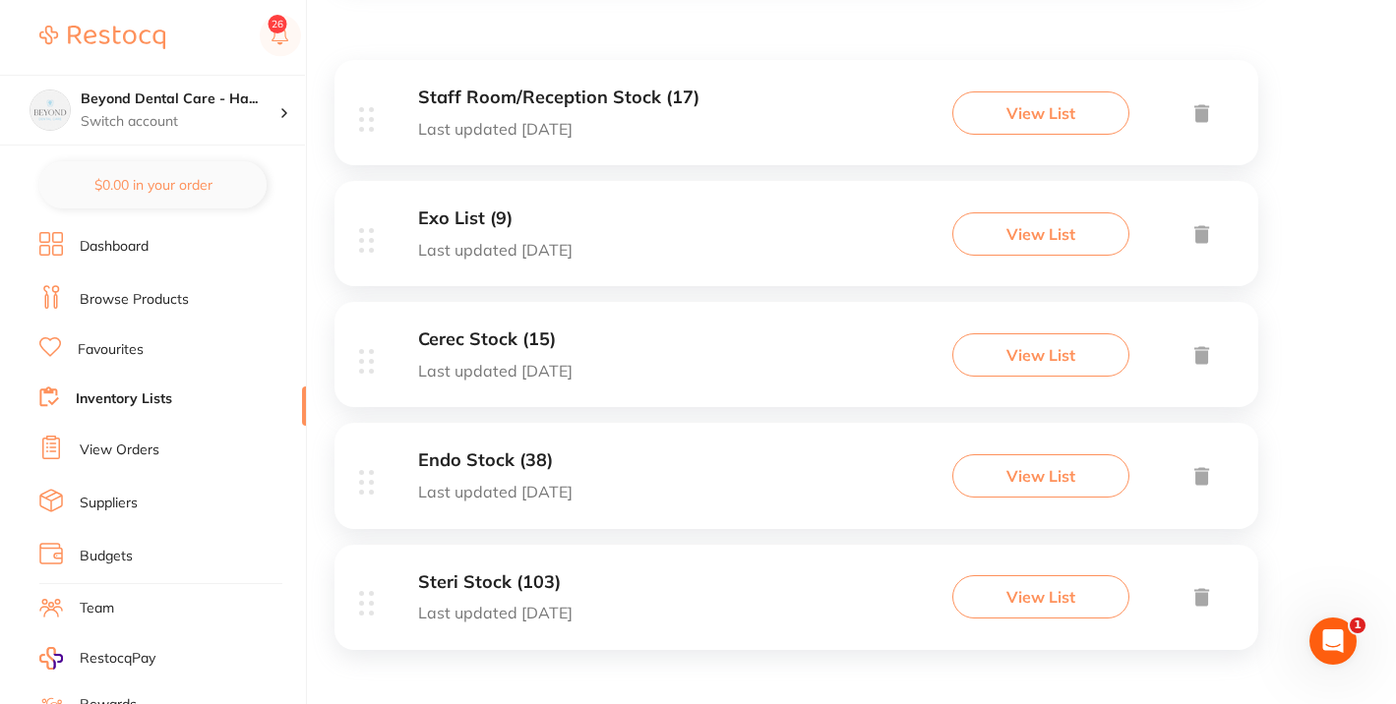
click at [1070, 353] on button "View List" at bounding box center [1040, 355] width 177 height 43
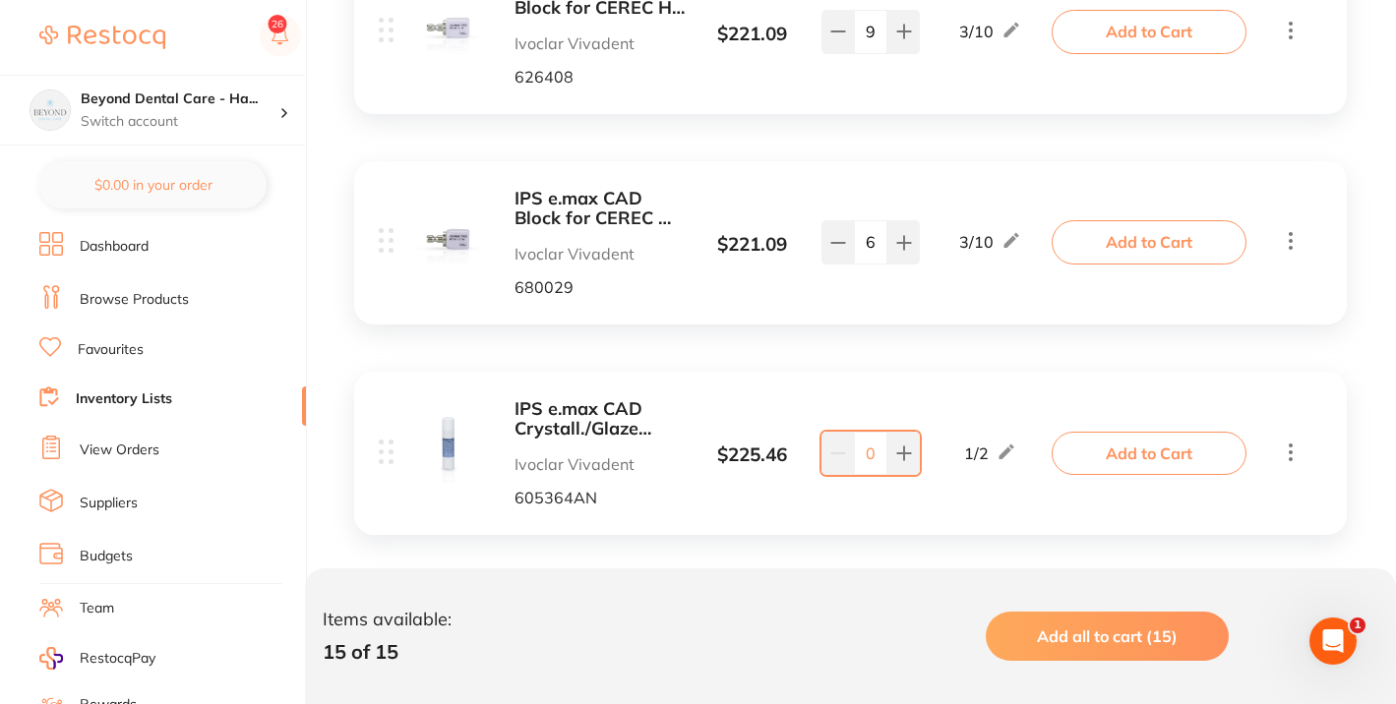
scroll to position [771, 0]
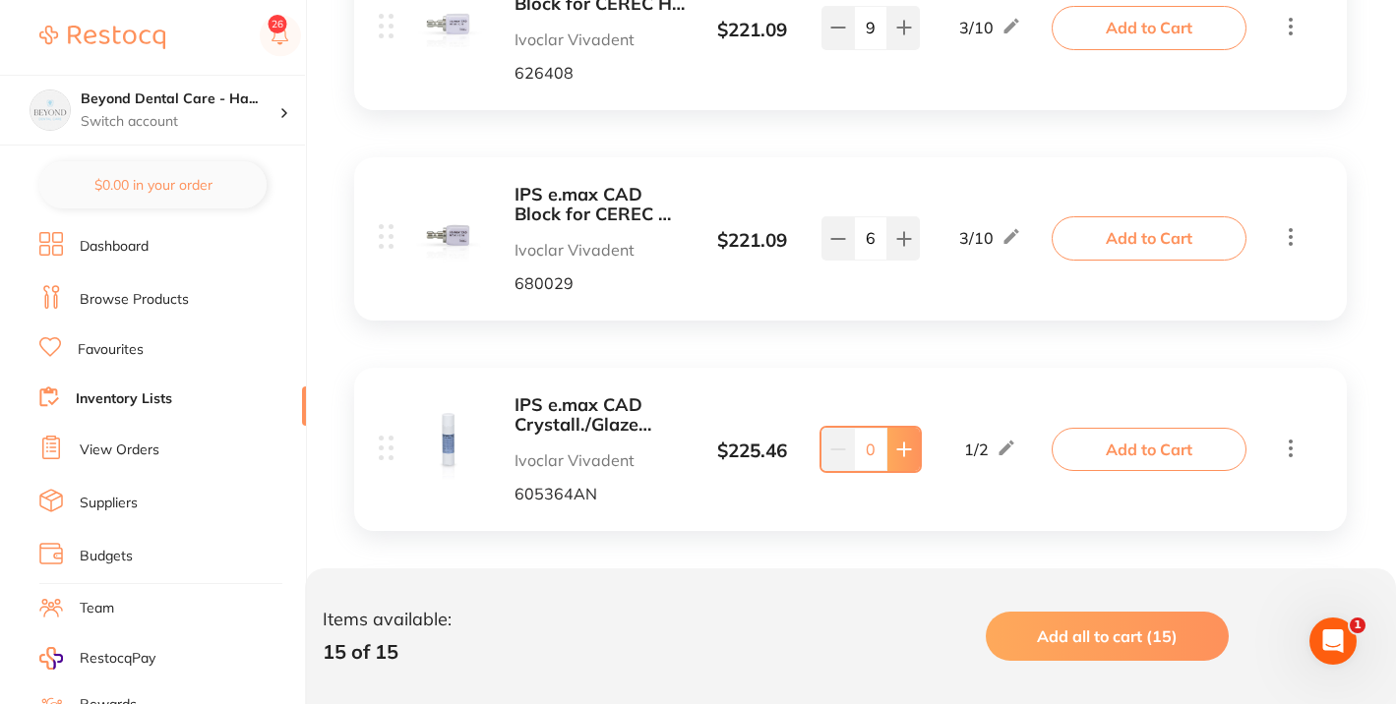
click at [905, 442] on icon at bounding box center [904, 450] width 16 height 16
type input "1"
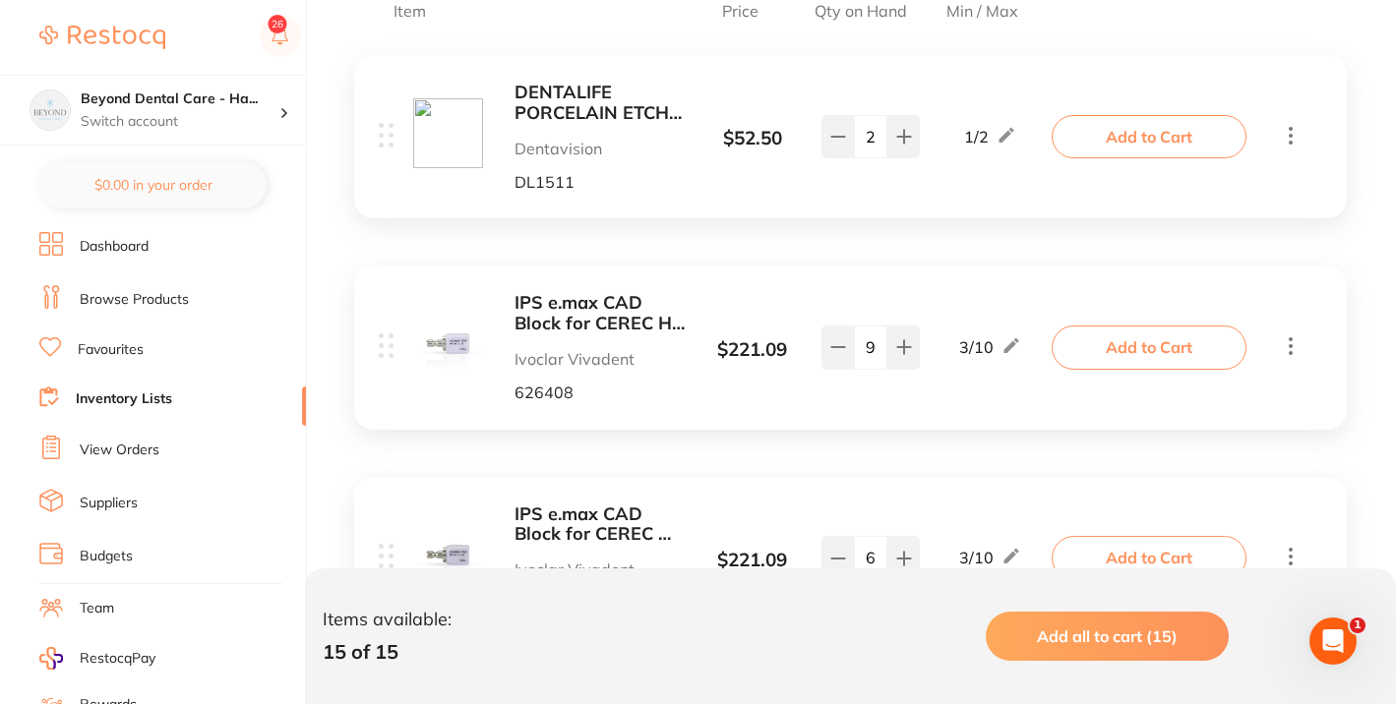
scroll to position [454, 0]
click at [580, 304] on b "IPS e.max CAD Block for CEREC HT C 14 A2 / 5" at bounding box center [600, 311] width 170 height 40
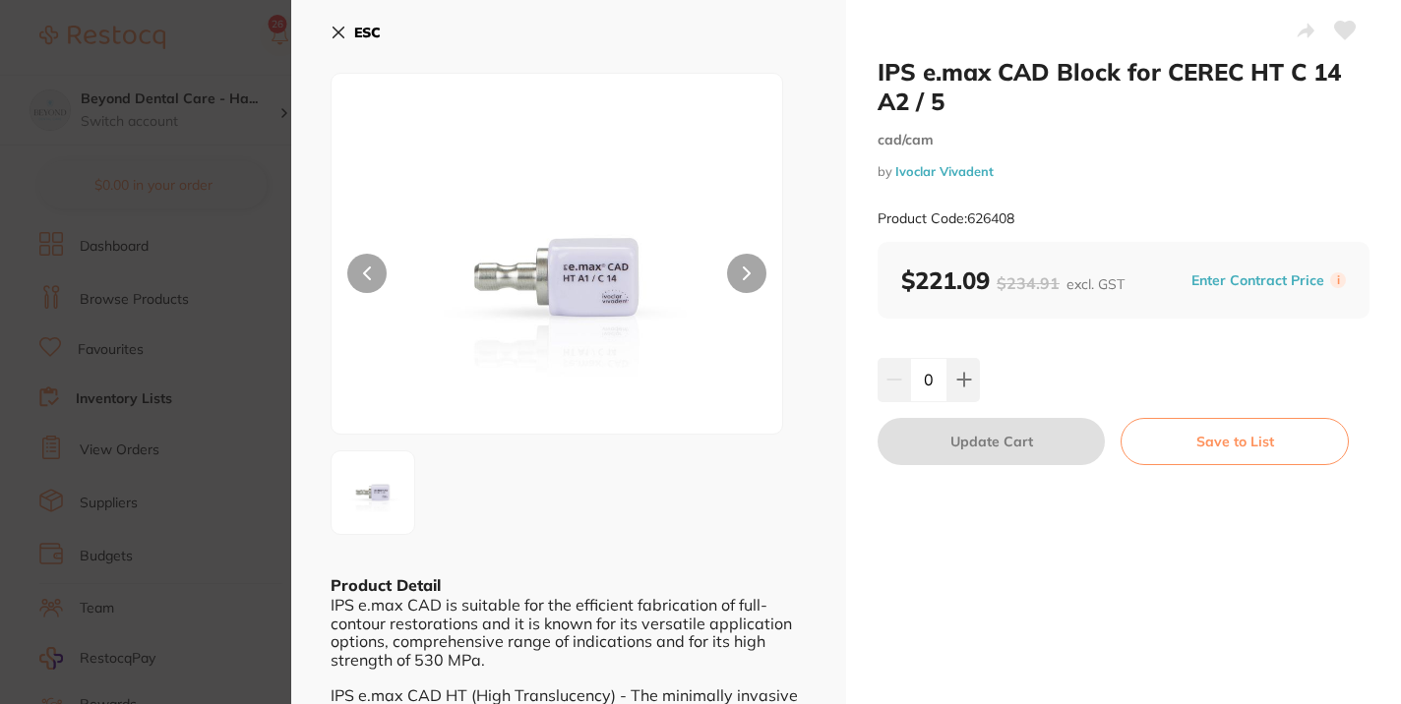
click at [335, 30] on icon at bounding box center [339, 33] width 11 height 11
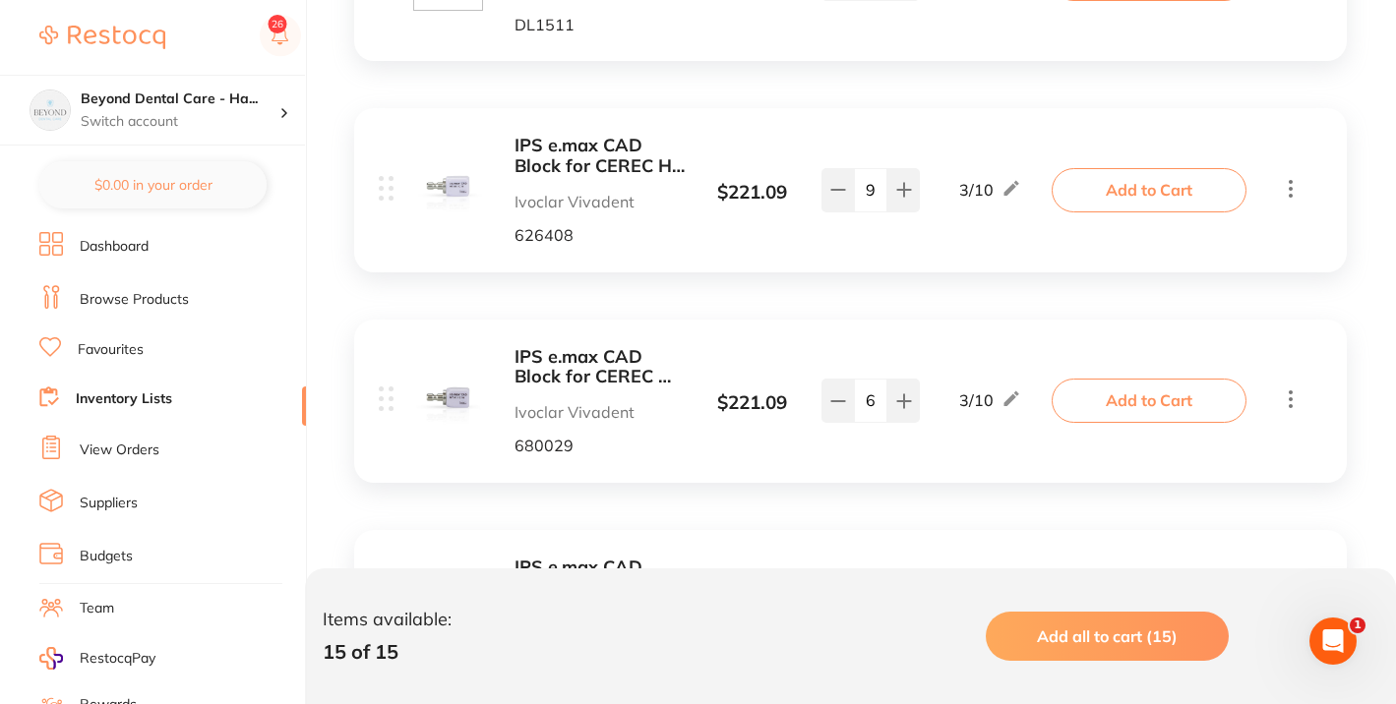
scroll to position [744, 0]
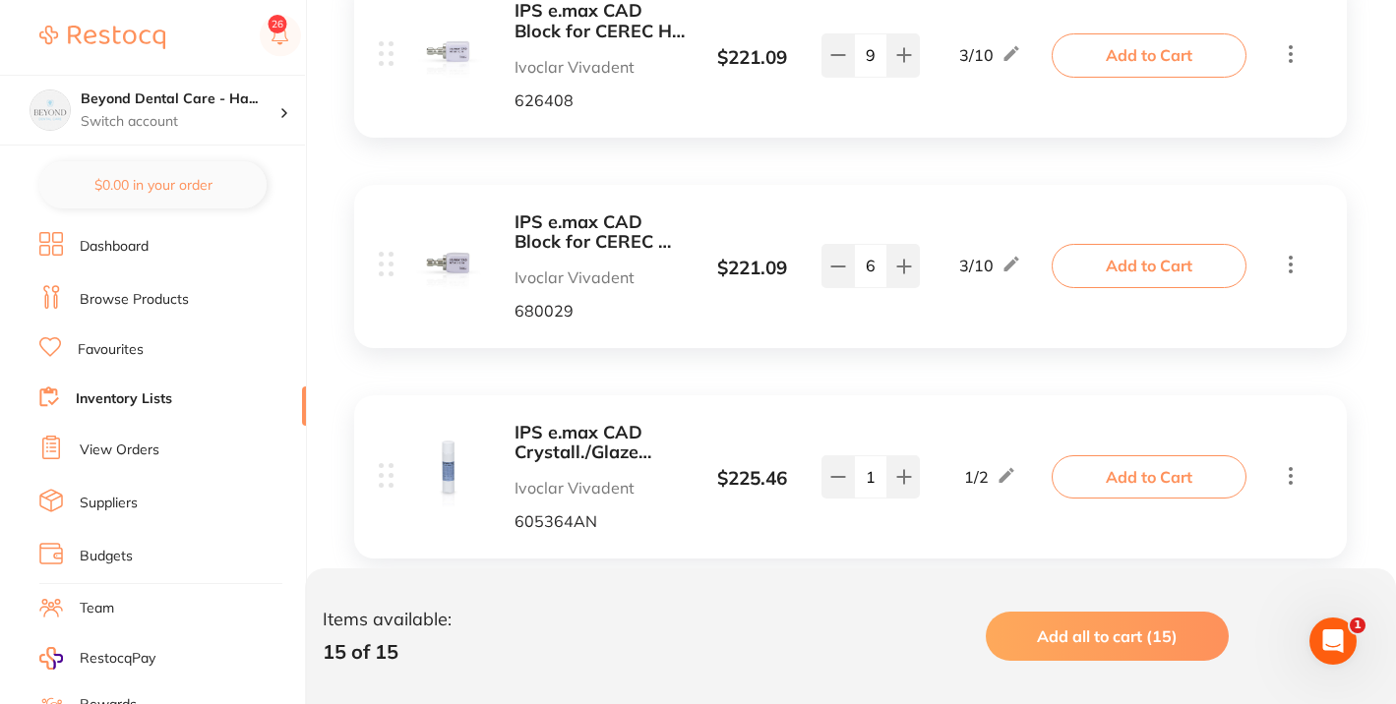
click at [587, 229] on b "IPS e.max CAD Block for CEREC MT C 14 A2 / 5" at bounding box center [600, 233] width 170 height 40
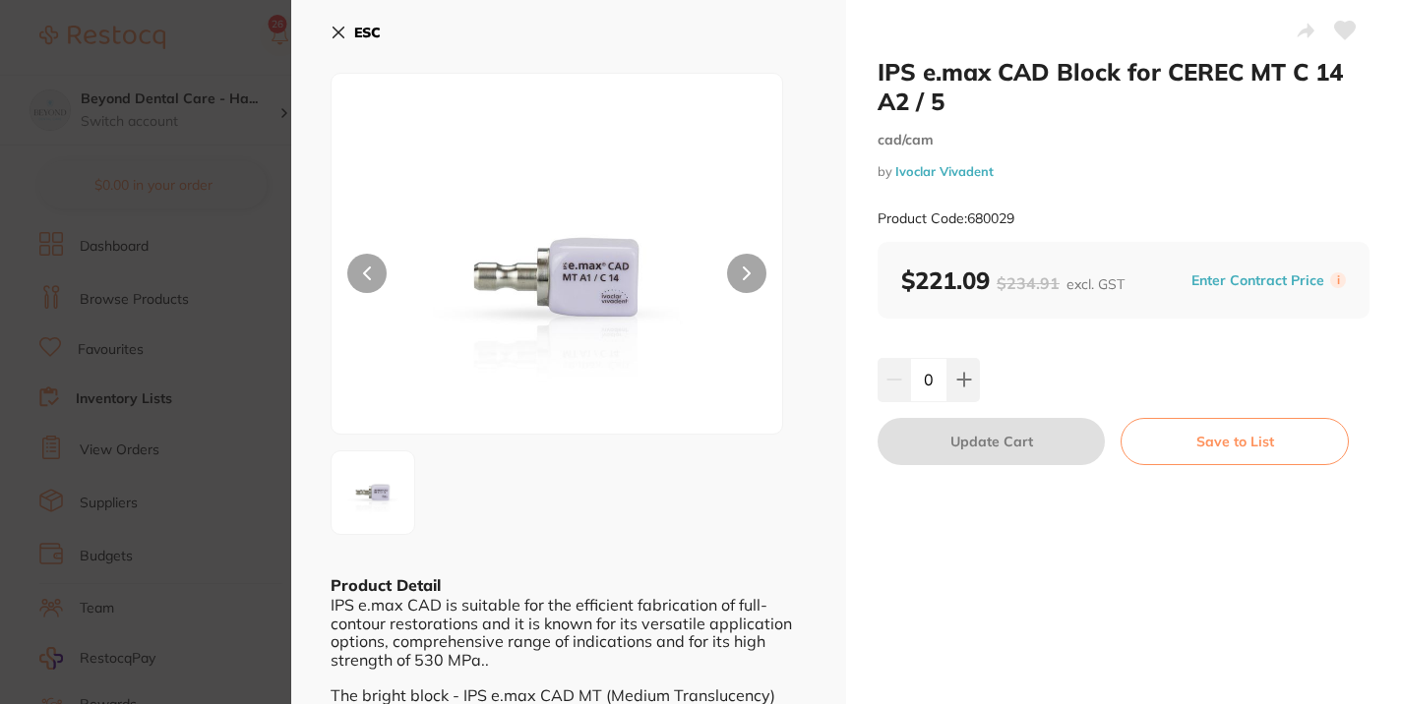
click at [339, 34] on icon at bounding box center [339, 33] width 11 height 11
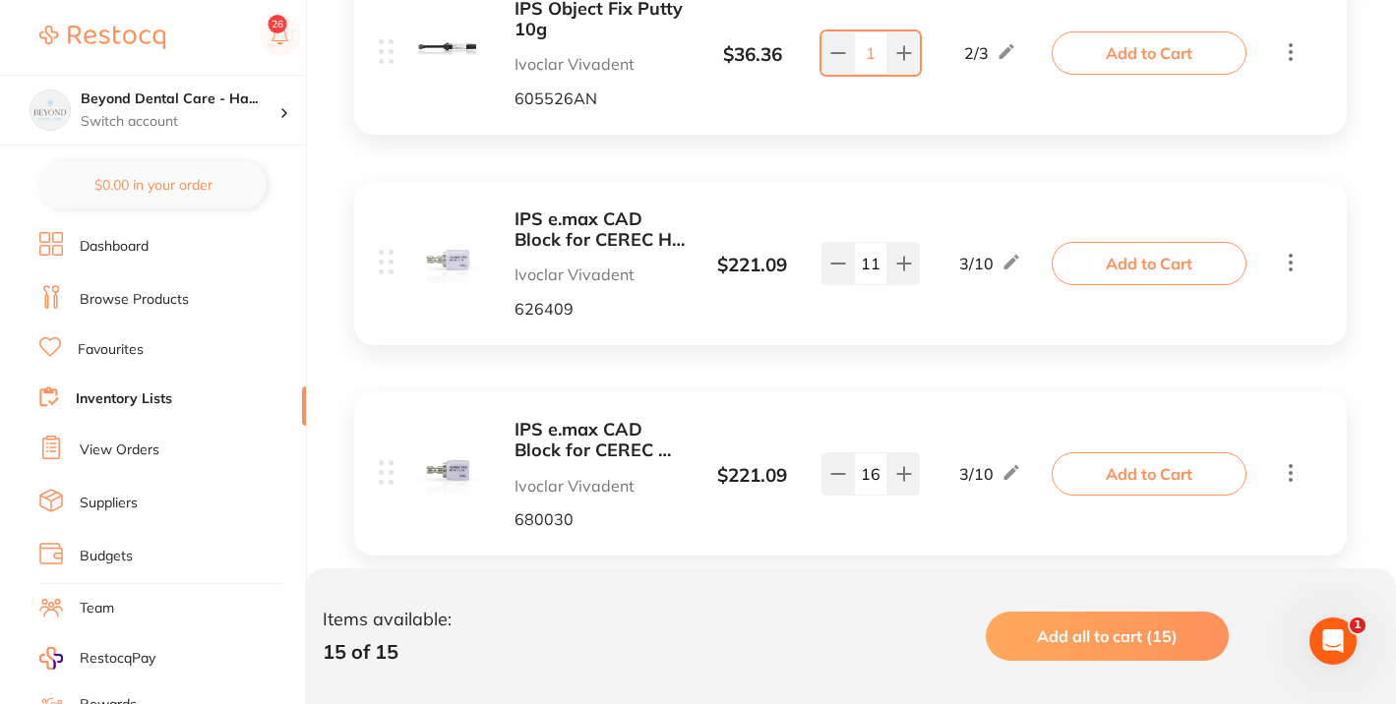
scroll to position [1385, 0]
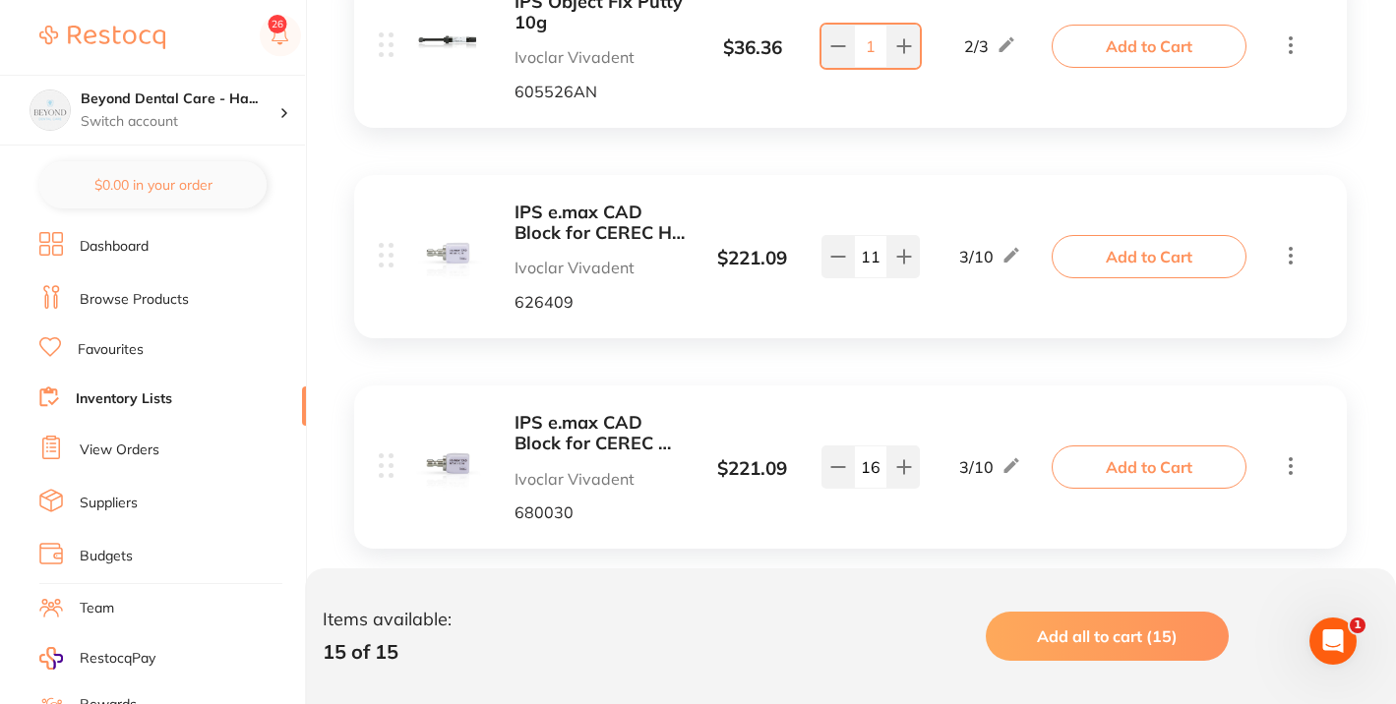
click at [594, 229] on b "IPS e.max CAD Block for CEREC HT C 14 A3 / 5" at bounding box center [600, 223] width 170 height 40
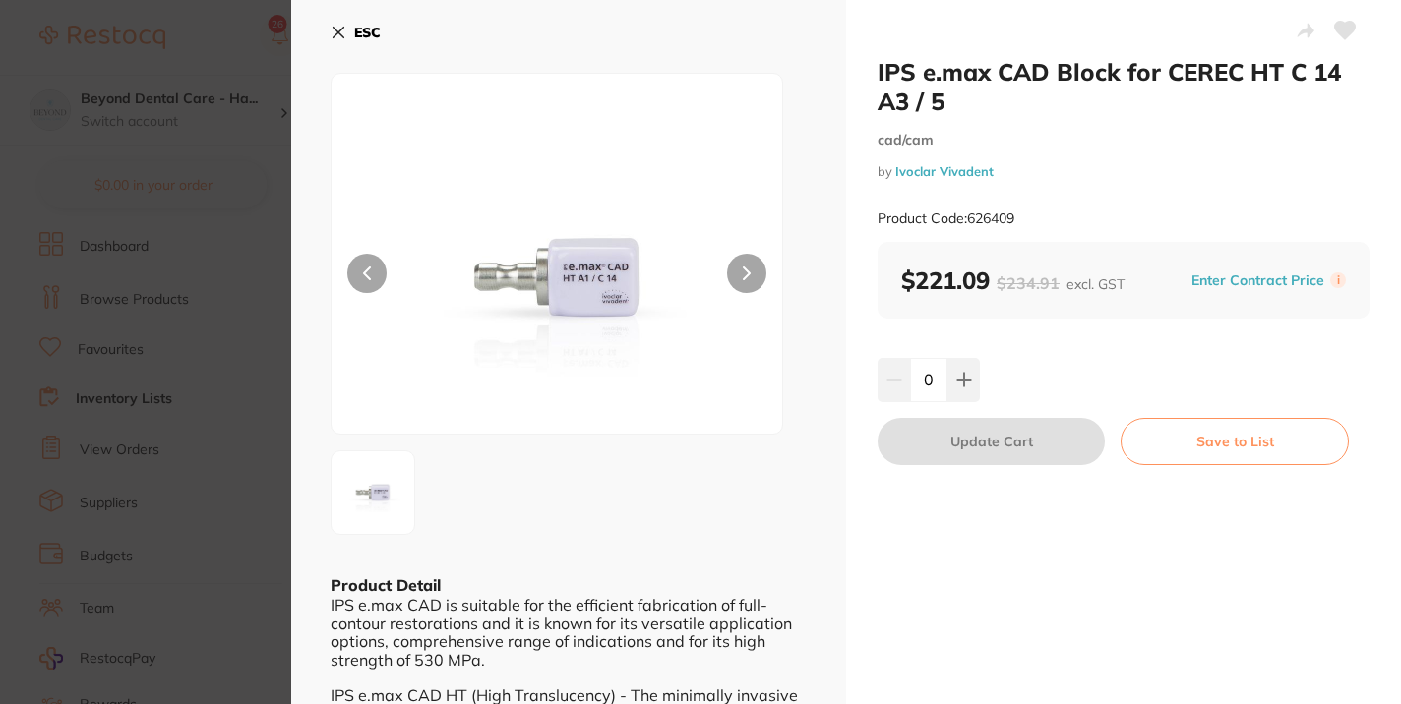
click at [335, 30] on icon at bounding box center [339, 33] width 11 height 11
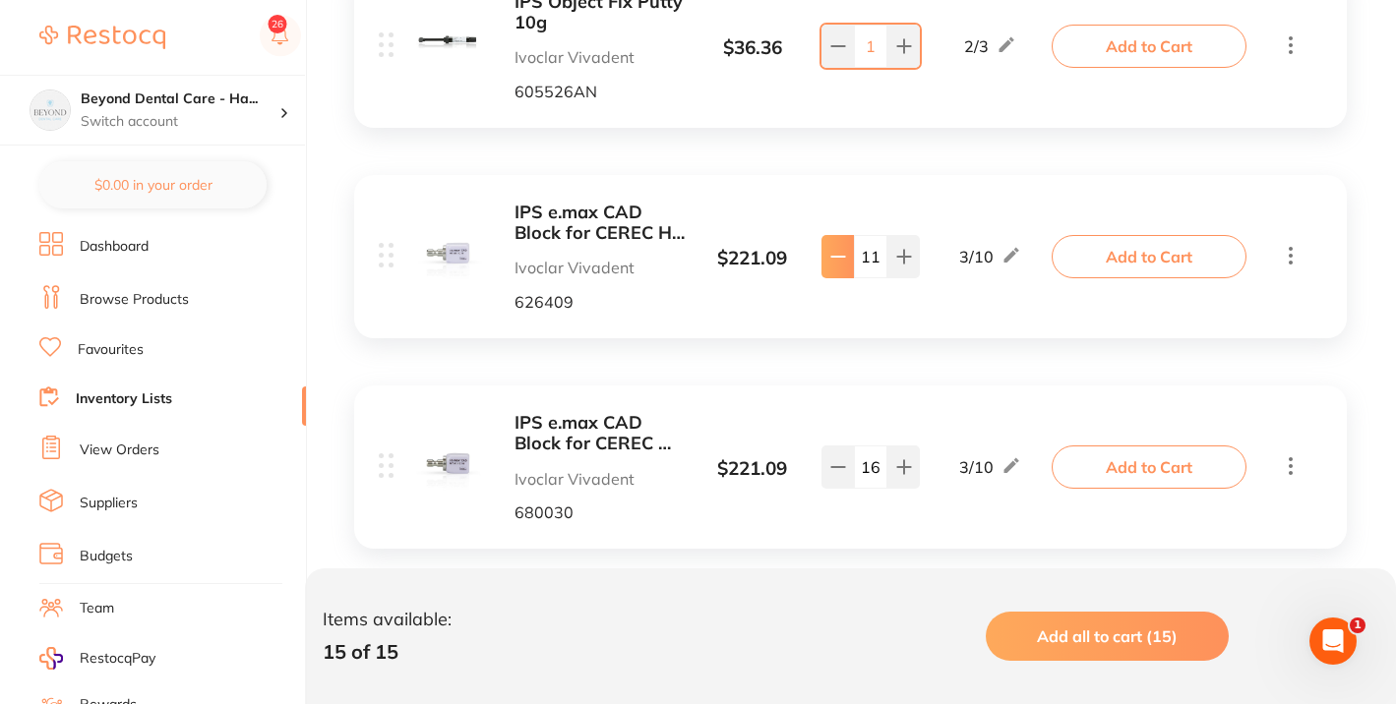
click at [830, 259] on icon at bounding box center [838, 257] width 16 height 16
type input "10"
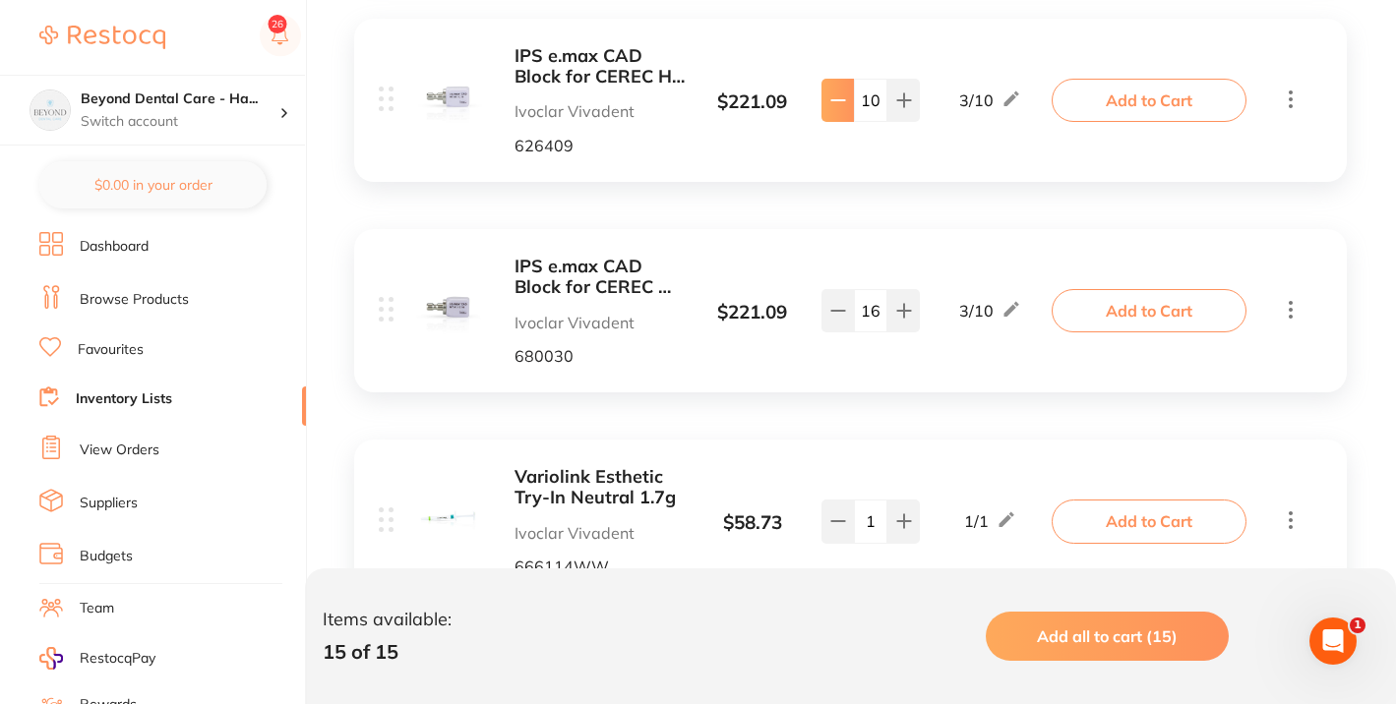
scroll to position [1545, 0]
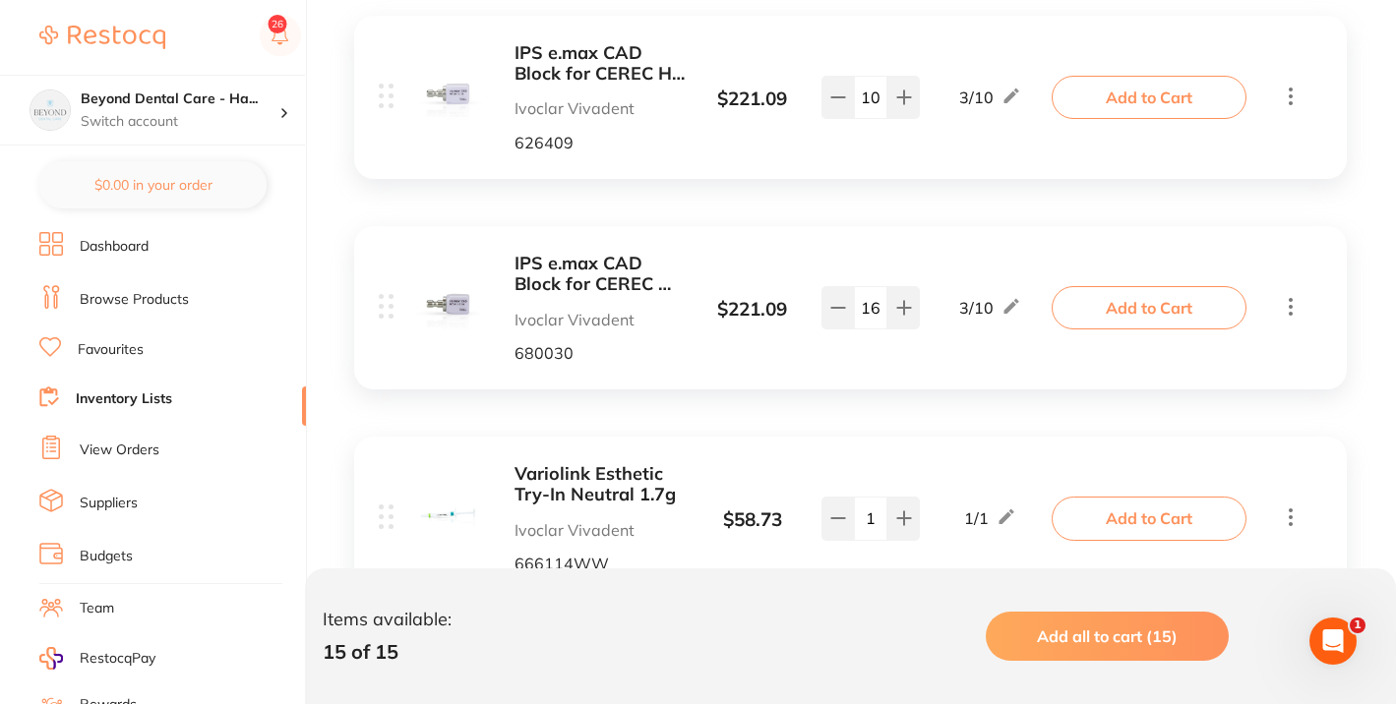
click at [600, 279] on b "IPS e.max CAD Block for CEREC MT C 14 A3 / 5" at bounding box center [600, 274] width 170 height 40
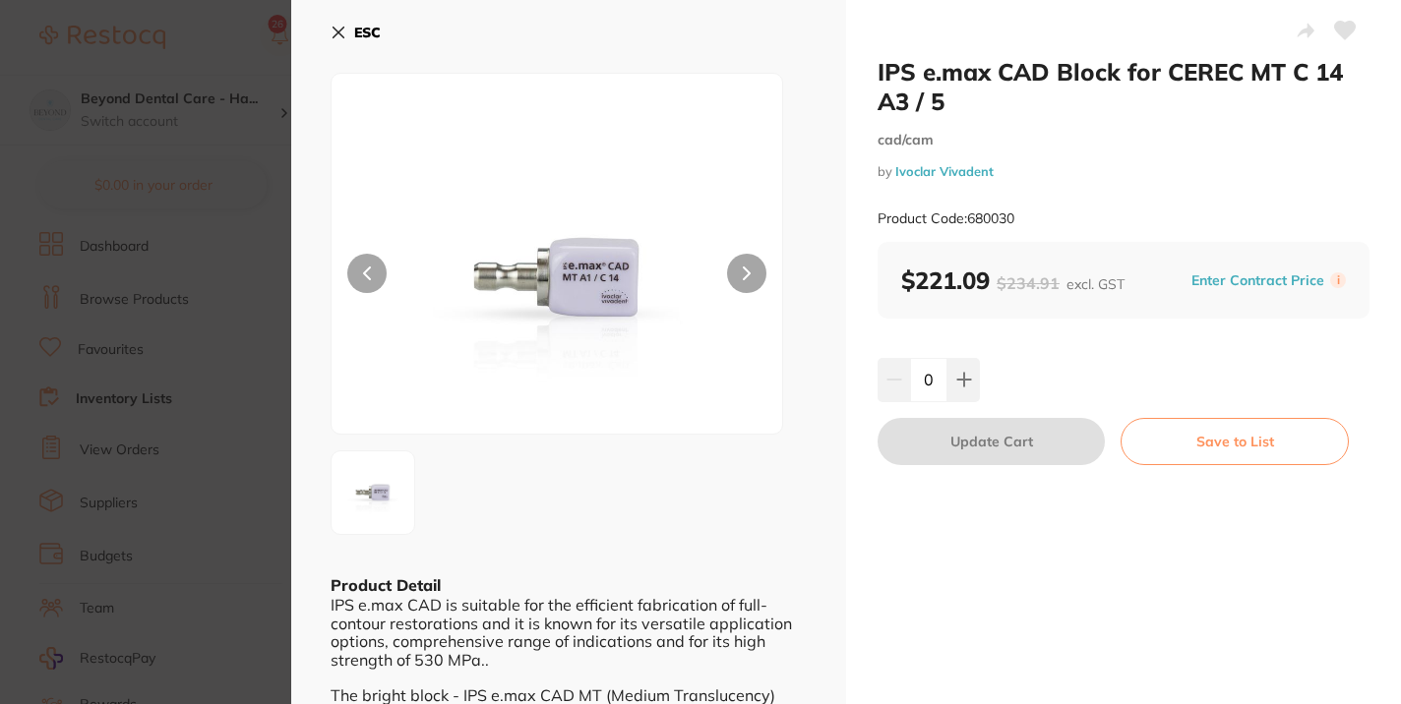
click at [333, 35] on icon at bounding box center [339, 33] width 16 height 16
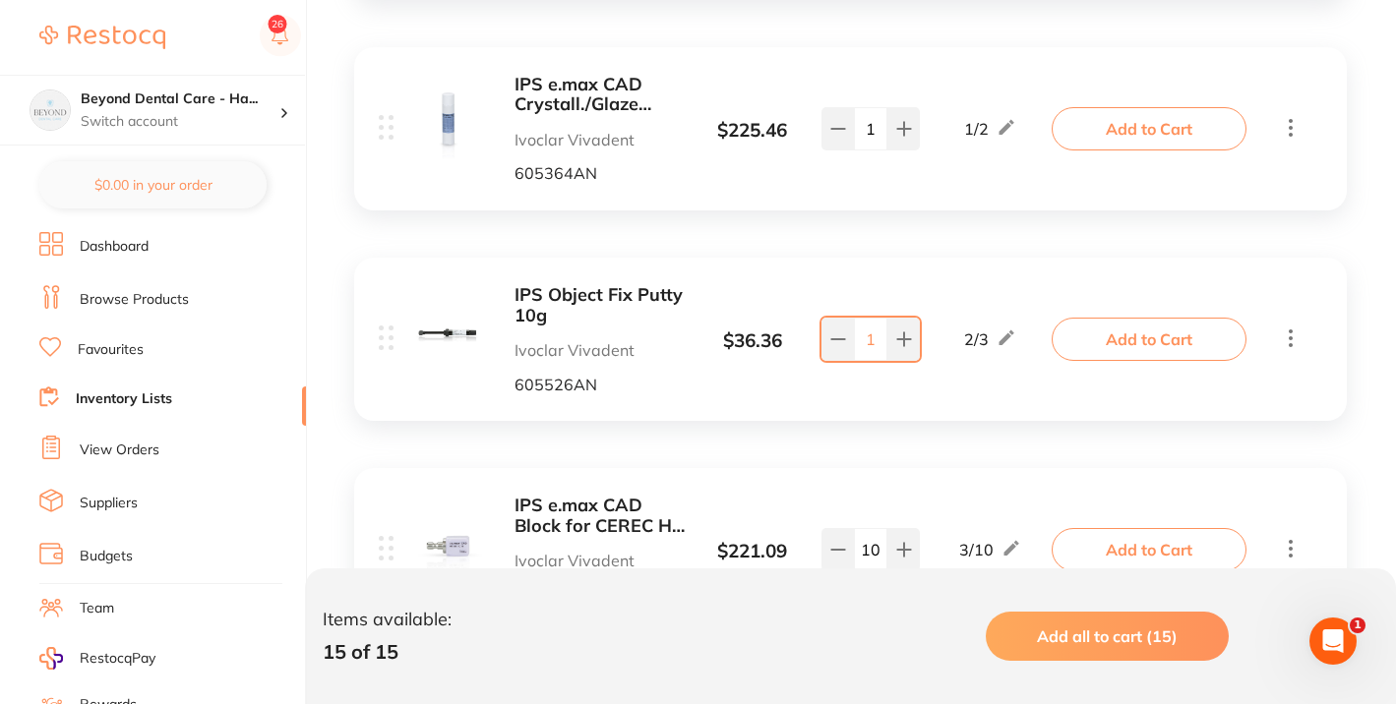
scroll to position [1285, 0]
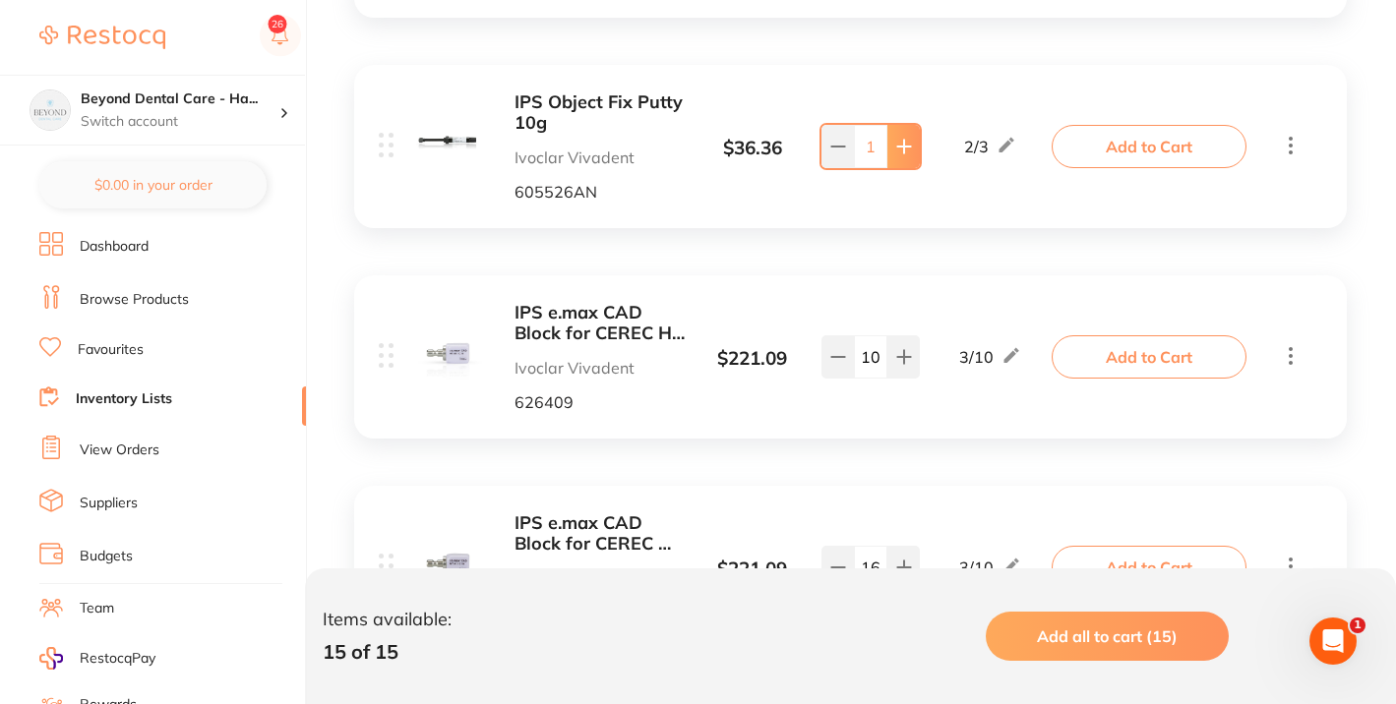
click at [908, 140] on icon at bounding box center [904, 147] width 16 height 16
click at [903, 157] on button at bounding box center [903, 146] width 32 height 43
type input "3"
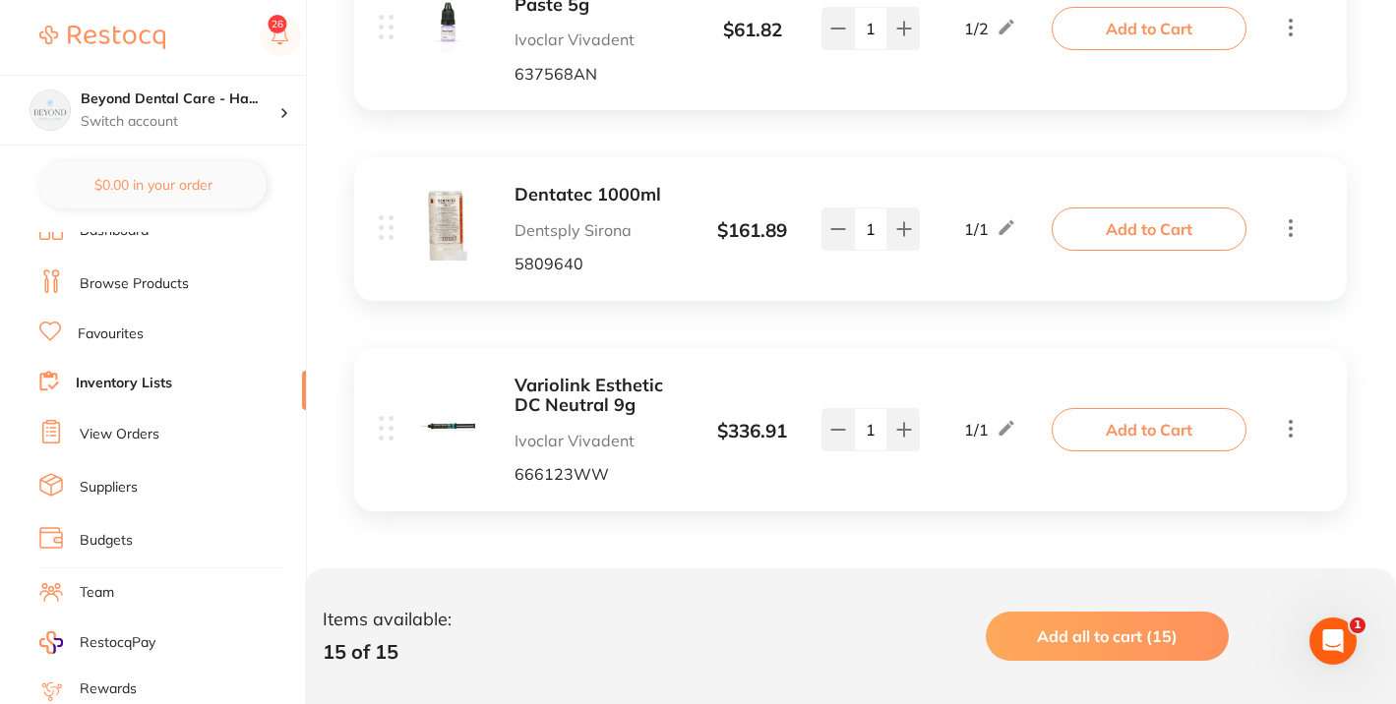
scroll to position [0, 0]
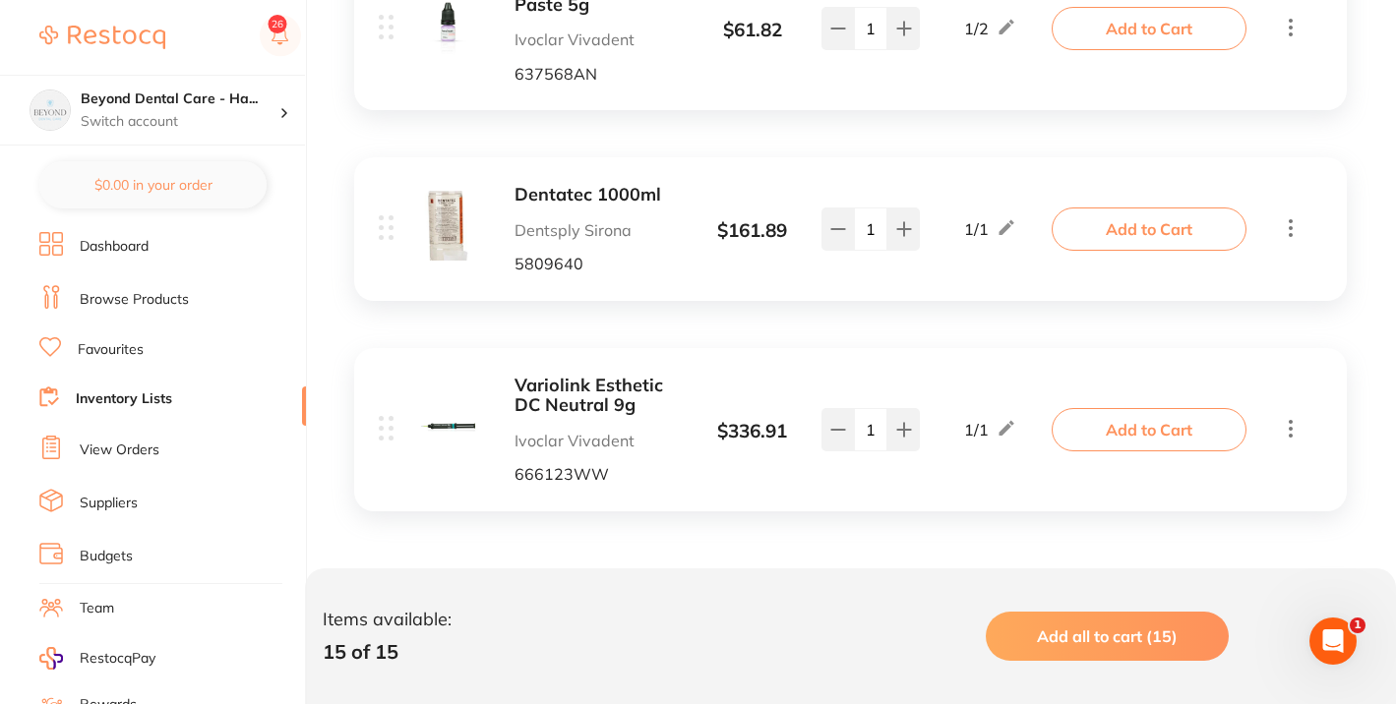
click at [123, 441] on link "View Orders" at bounding box center [120, 451] width 80 height 20
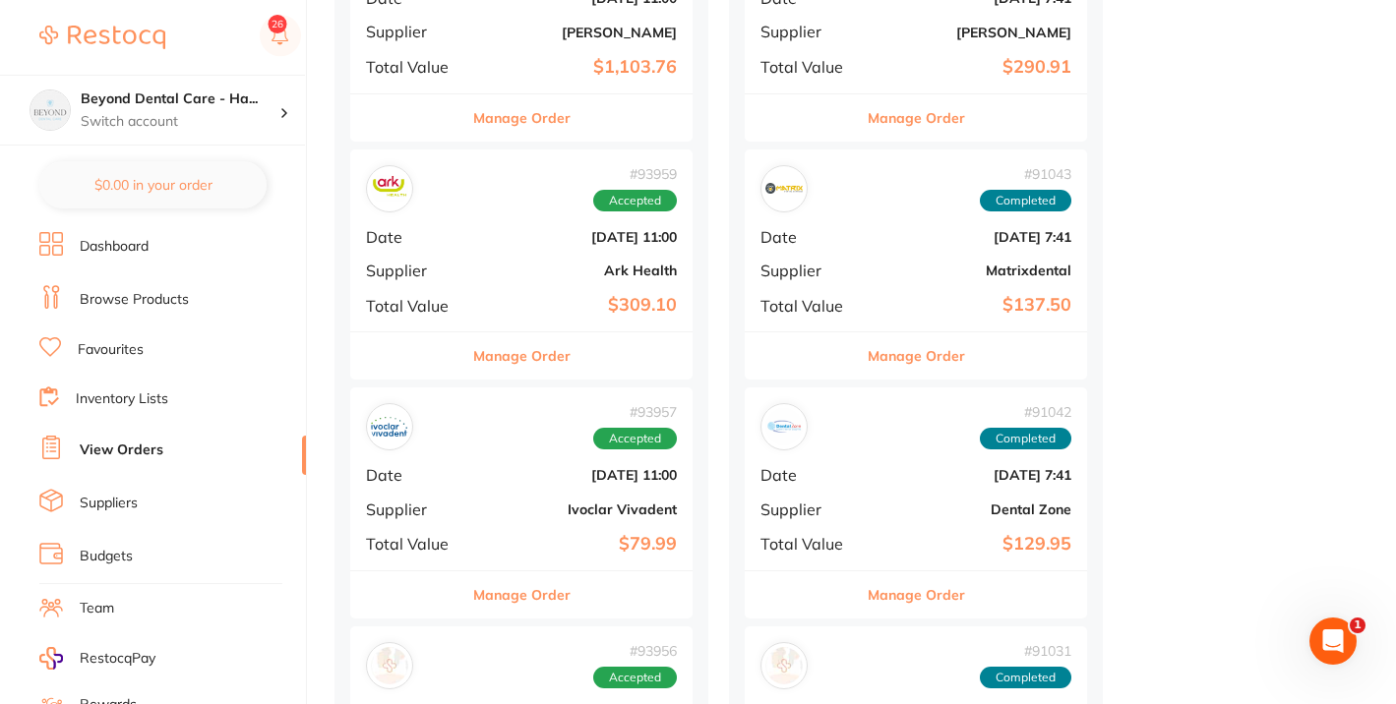
scroll to position [1081, 0]
click at [500, 482] on b "[DATE] 11:00" at bounding box center [578, 474] width 197 height 16
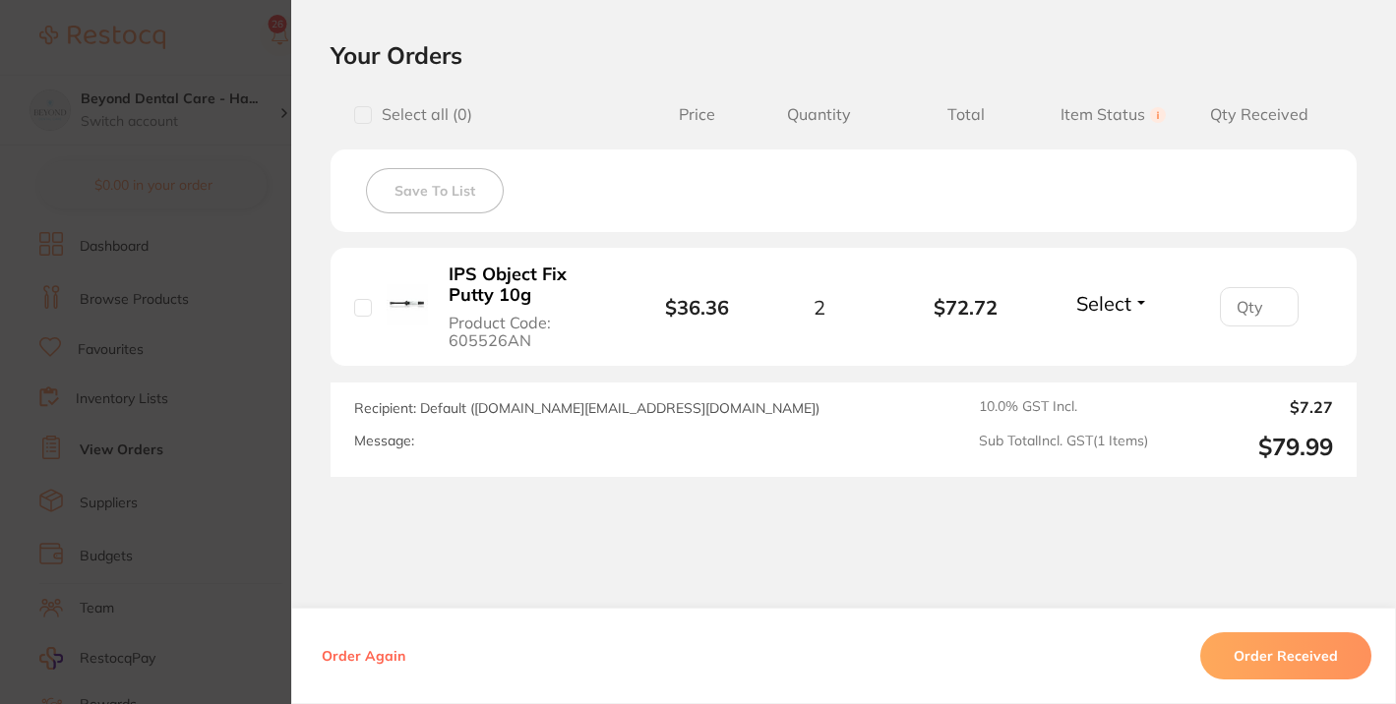
scroll to position [447, 0]
click at [354, 304] on input "checkbox" at bounding box center [363, 304] width 18 height 18
checkbox input "true"
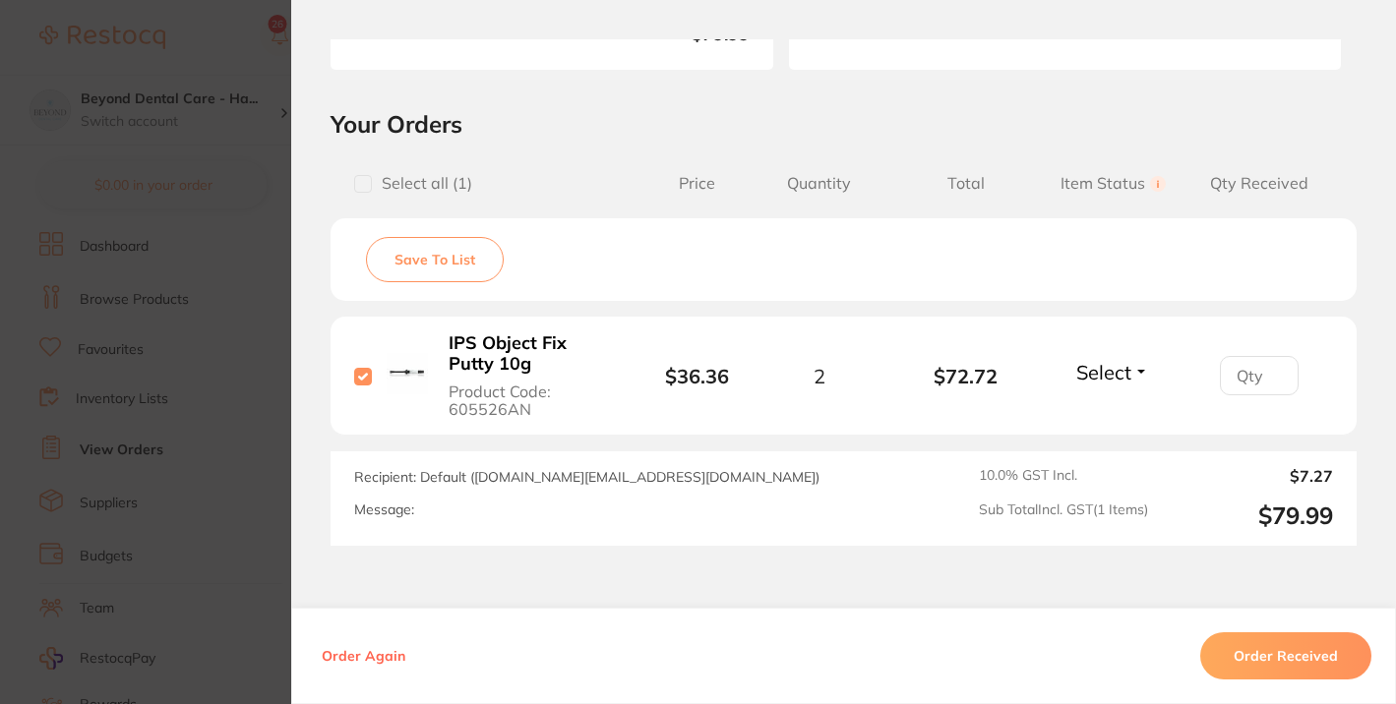
scroll to position [508, 0]
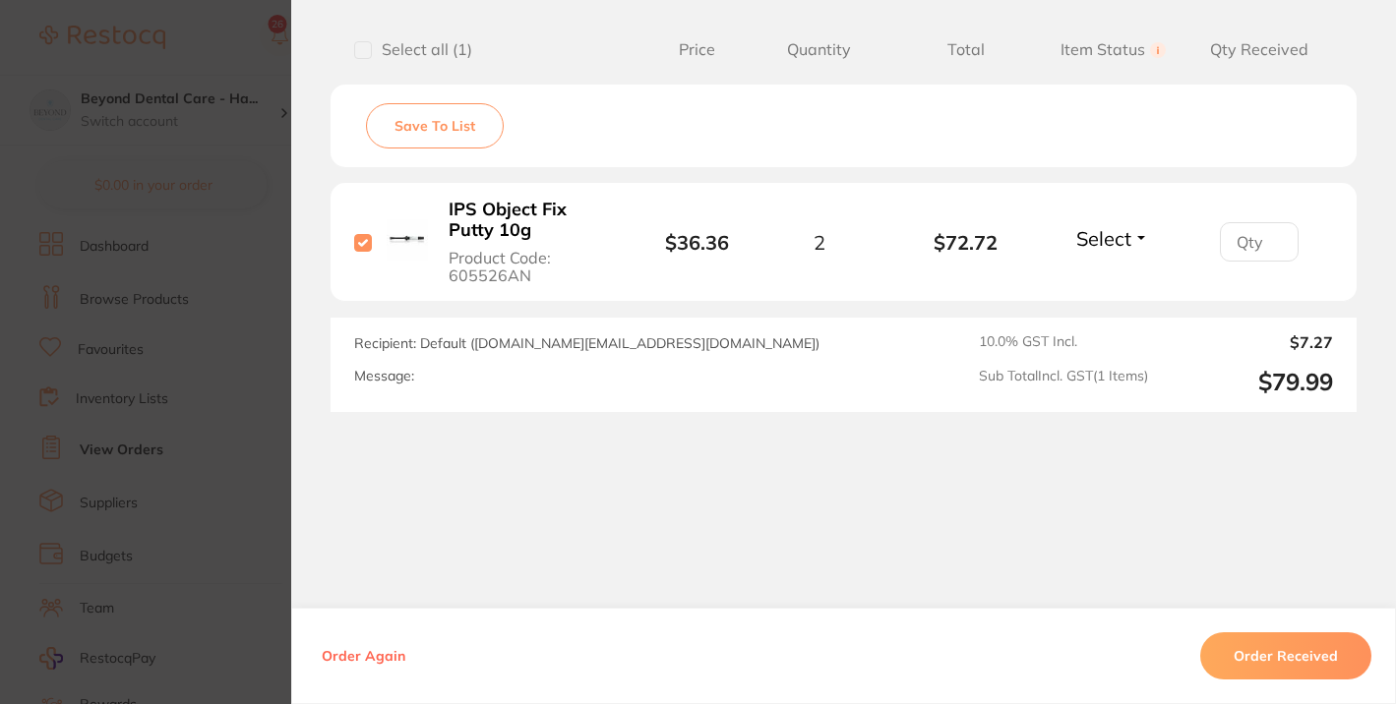
click at [1271, 650] on button "Order Received" at bounding box center [1285, 656] width 171 height 47
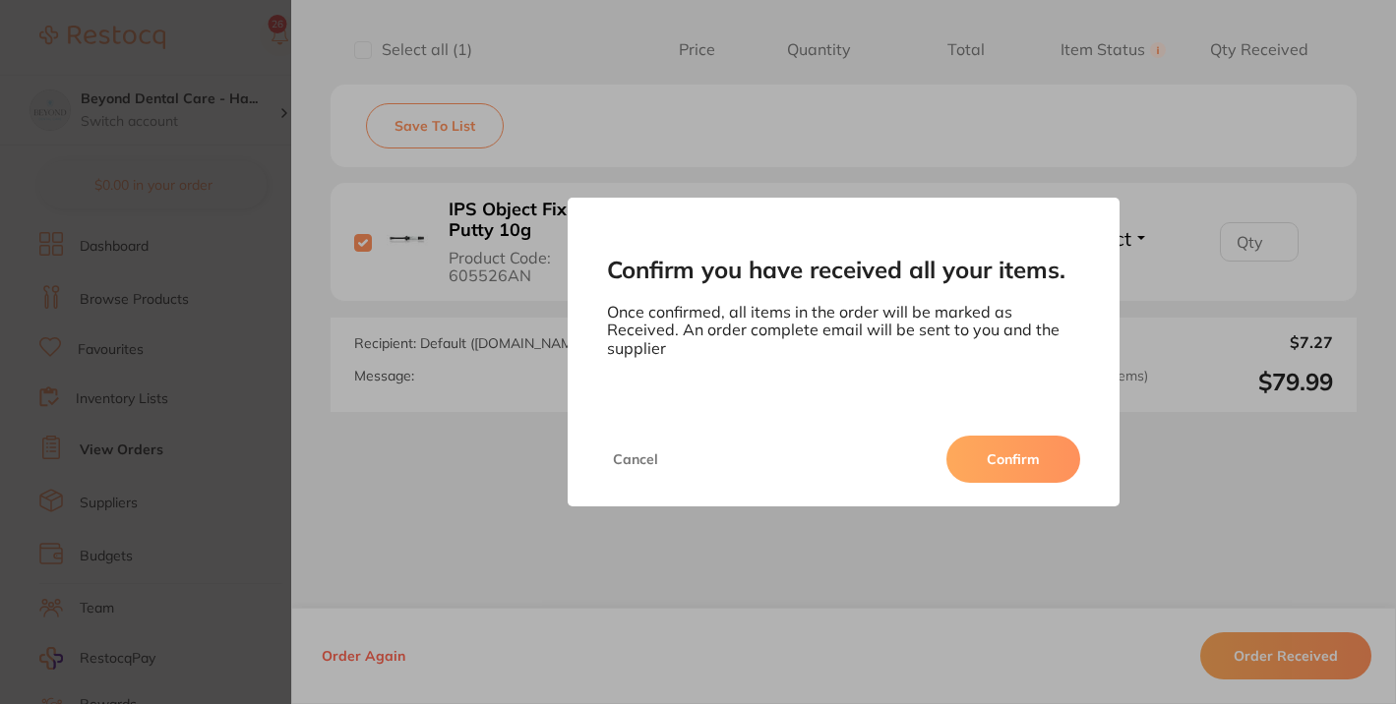
click at [626, 449] on button "Cancel" at bounding box center [635, 459] width 57 height 47
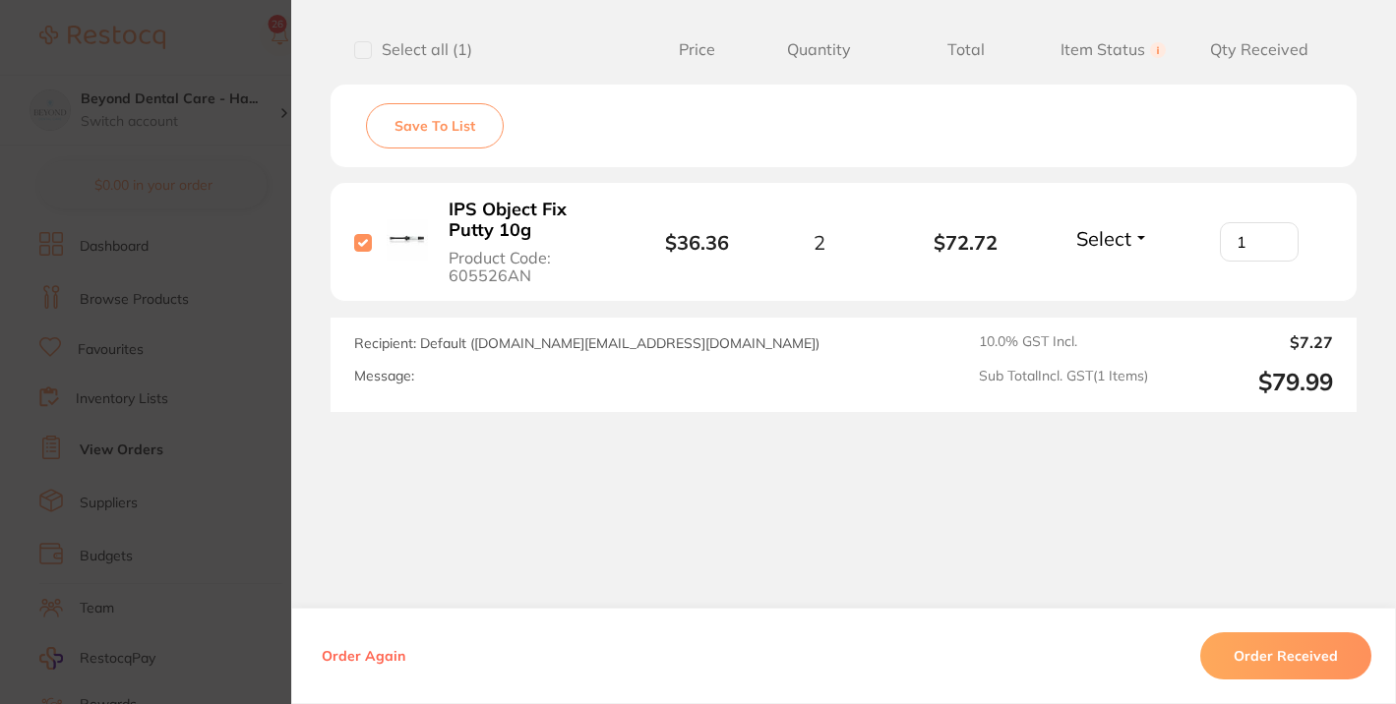
click at [1268, 233] on input "1" at bounding box center [1259, 241] width 79 height 39
click at [1269, 230] on input "1" at bounding box center [1259, 241] width 79 height 39
type input "2"
click at [1271, 234] on input "2" at bounding box center [1259, 241] width 79 height 39
click at [1263, 654] on button "Order Received" at bounding box center [1285, 656] width 171 height 47
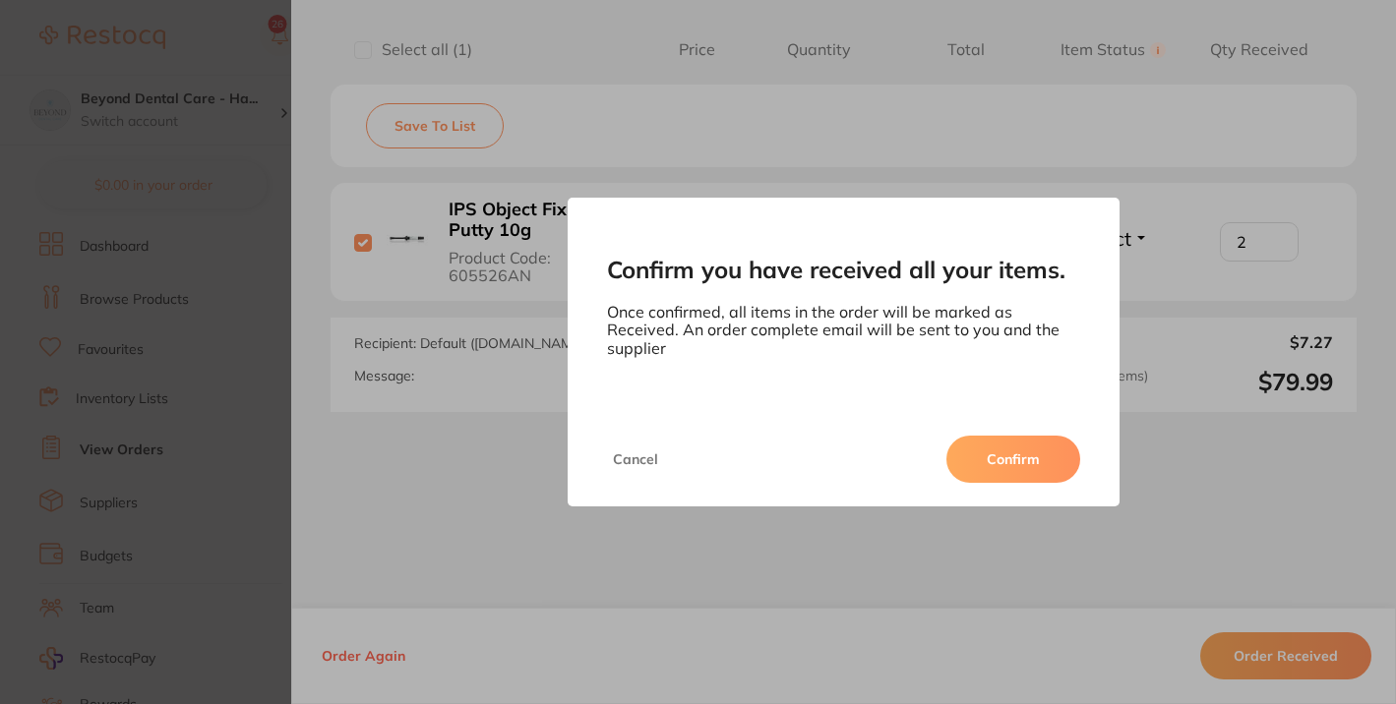
click at [1038, 448] on button "Confirm" at bounding box center [1013, 459] width 134 height 47
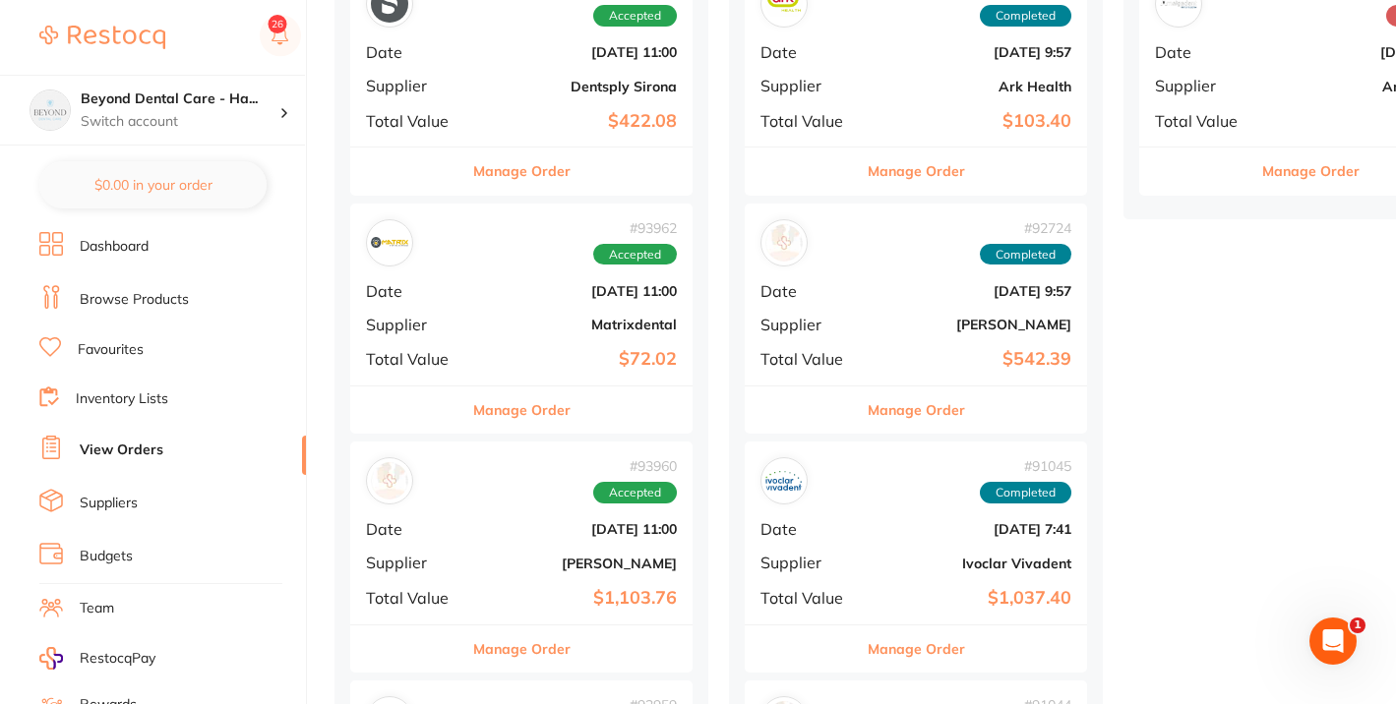
scroll to position [454, 0]
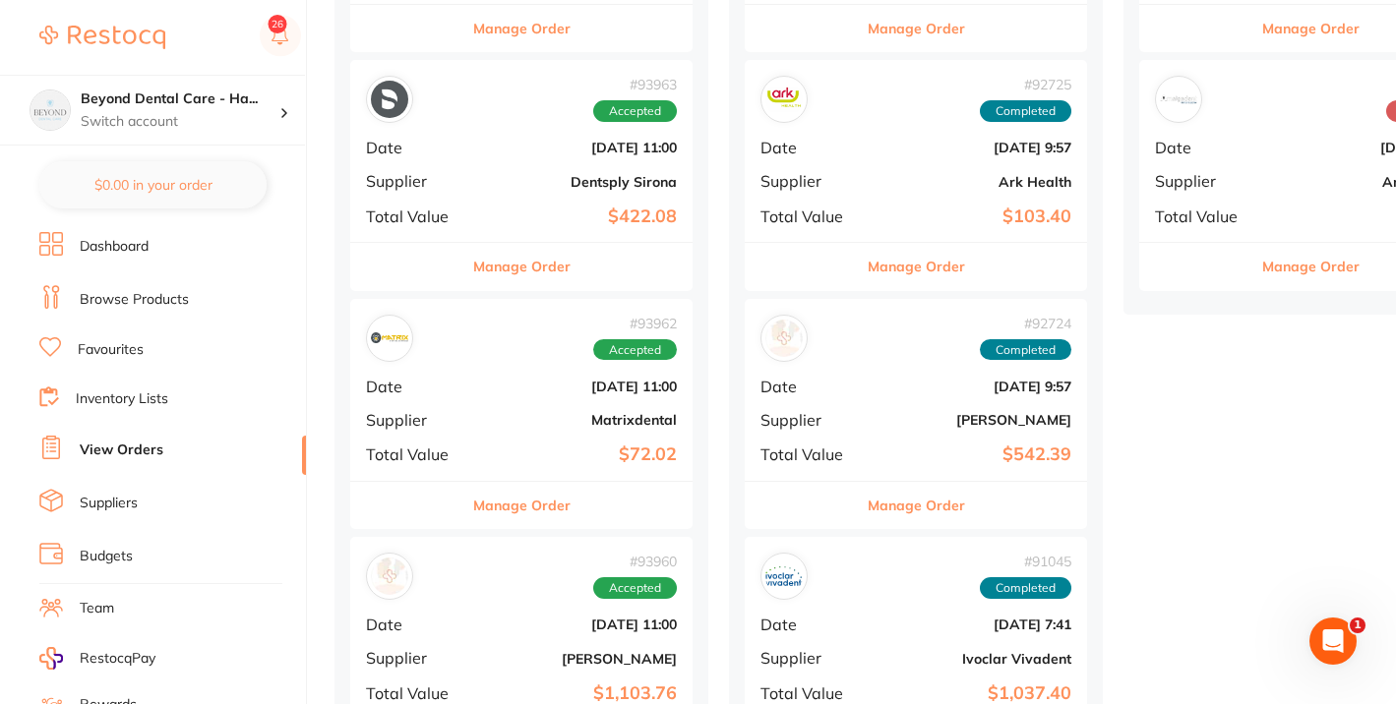
click at [395, 345] on img at bounding box center [389, 338] width 37 height 37
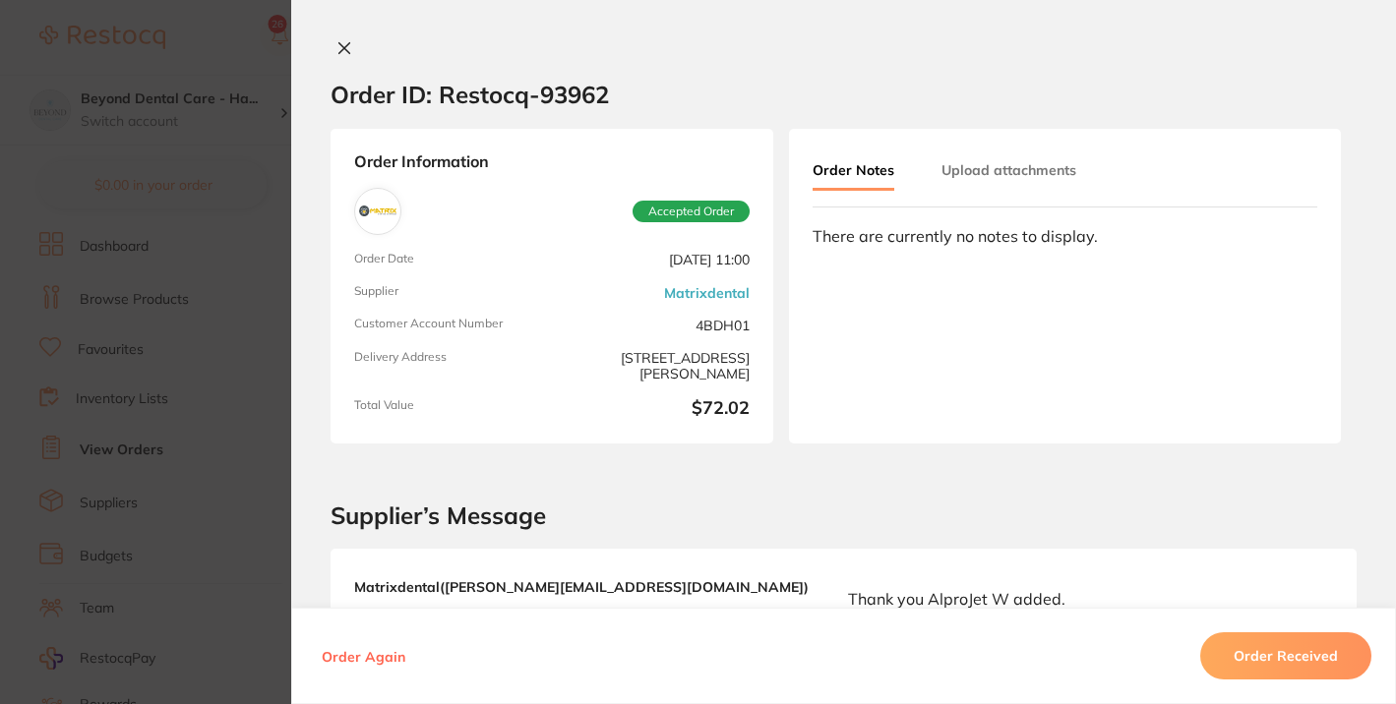
click at [341, 42] on icon at bounding box center [344, 48] width 16 height 16
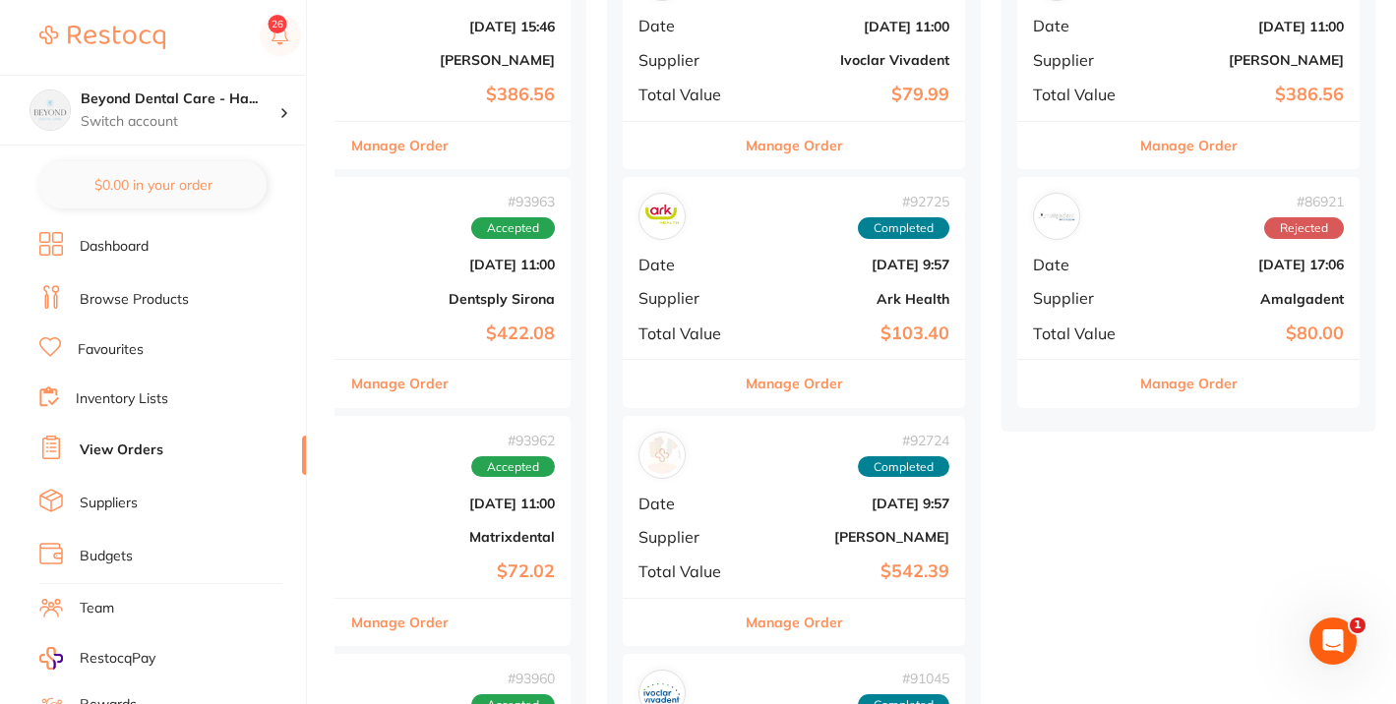
scroll to position [353, 0]
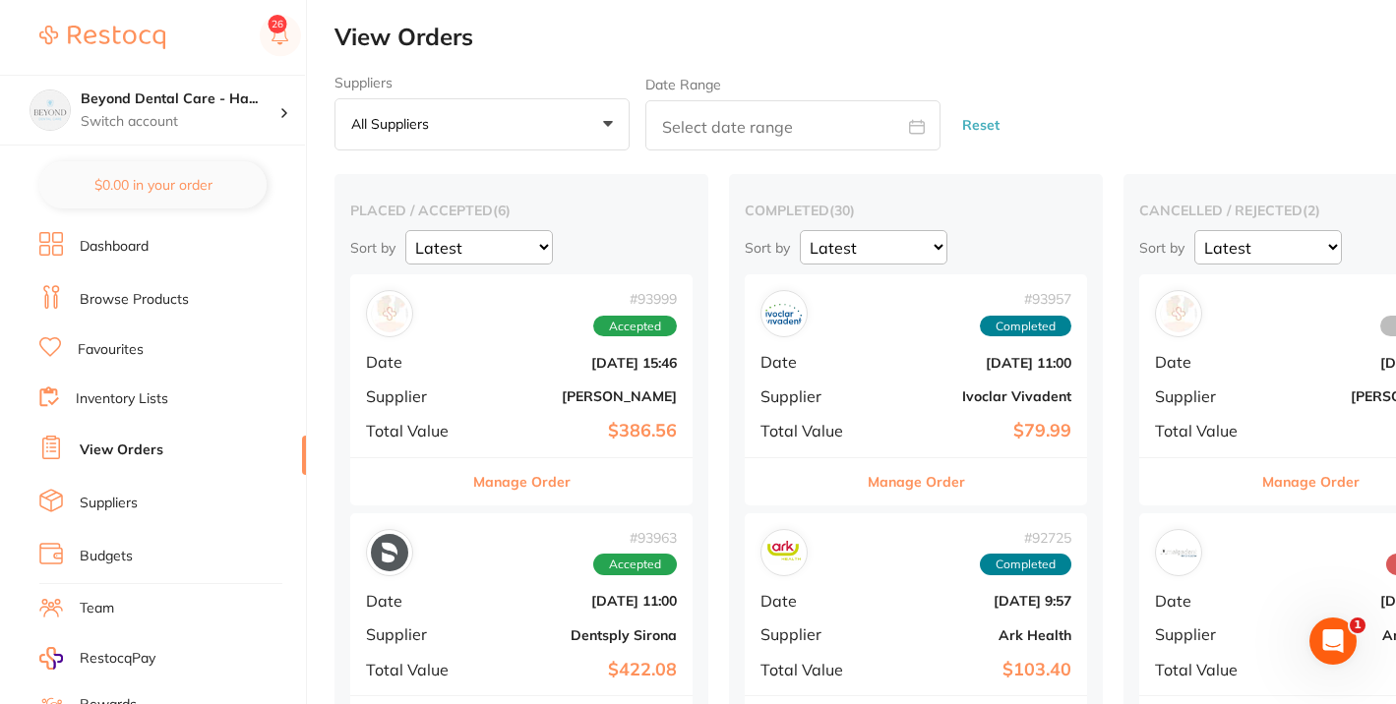
click at [456, 341] on div "# 93999 Accepted Date [DATE] 15:46 Supplier [PERSON_NAME] Total Value $386.56" at bounding box center [521, 365] width 342 height 182
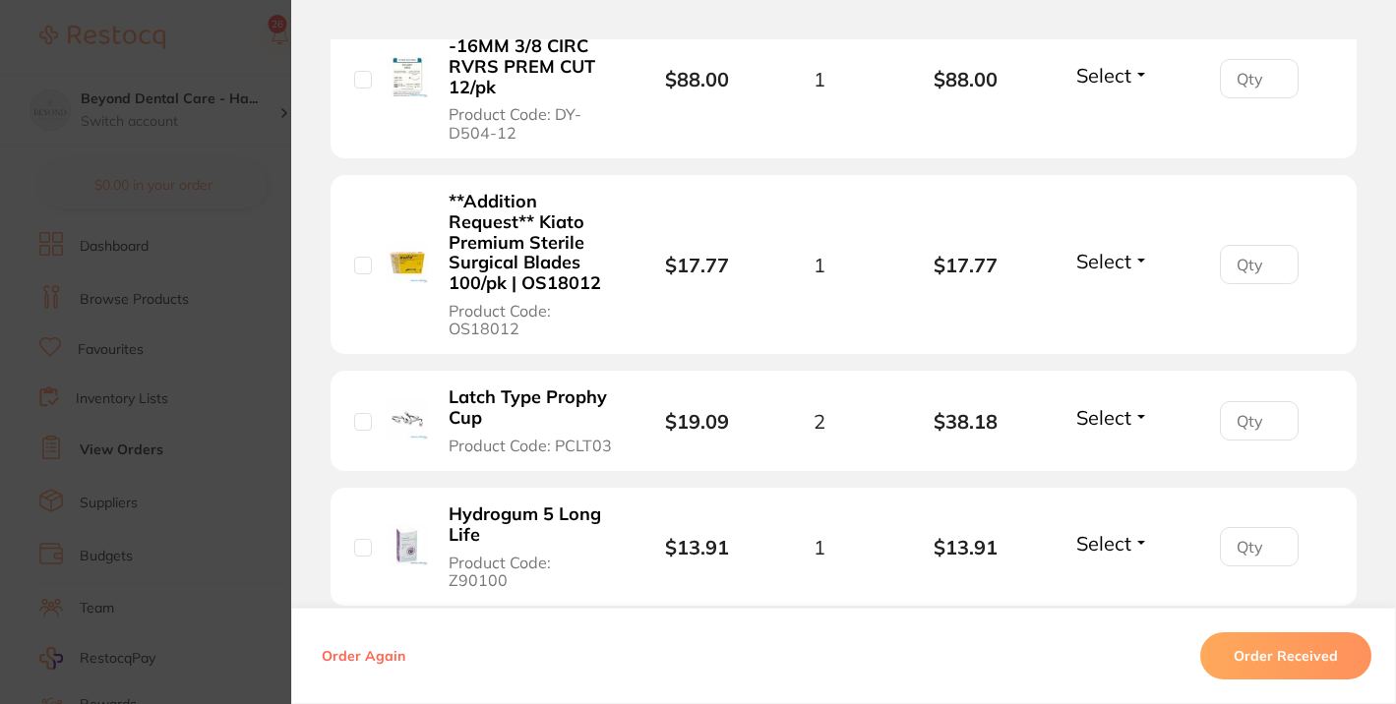
scroll to position [2294, 0]
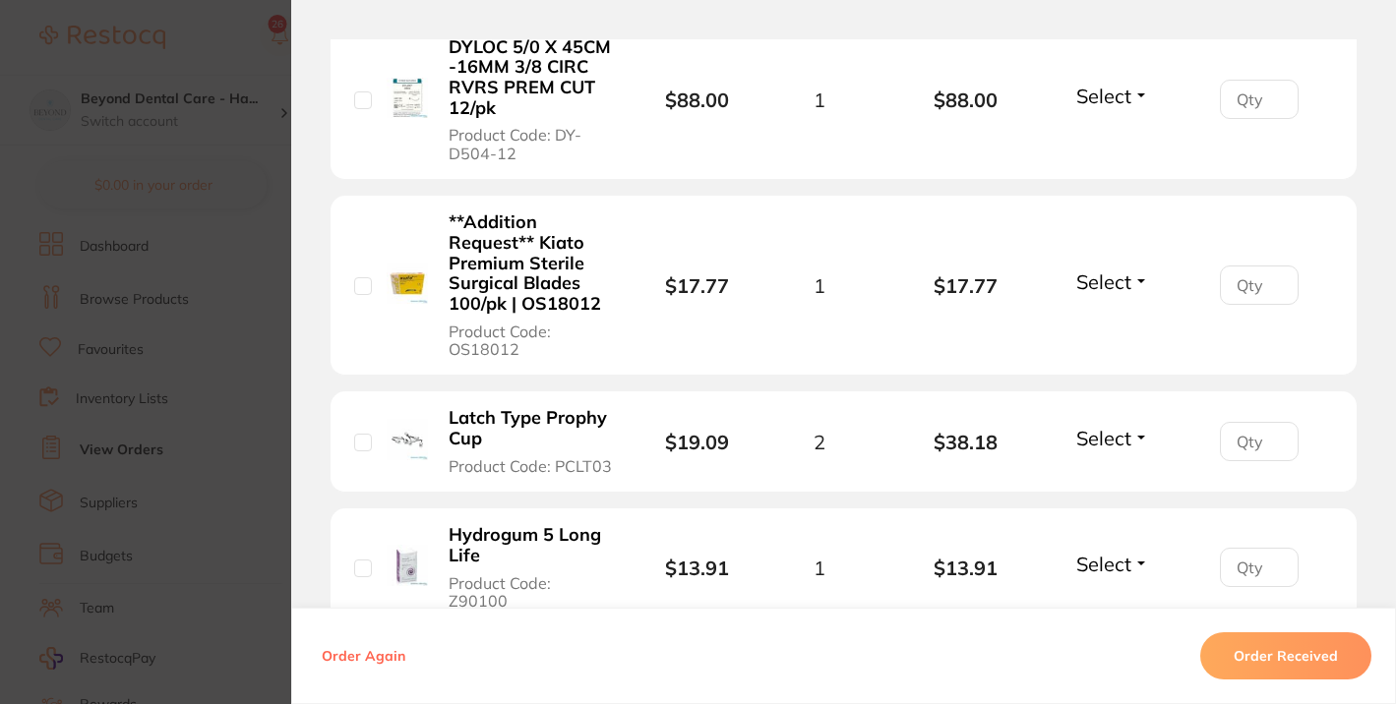
click at [256, 434] on section "Order ID: Restocq- 93999 Order Information Accepted Order Order Date [DATE] 15:…" at bounding box center [698, 352] width 1396 height 704
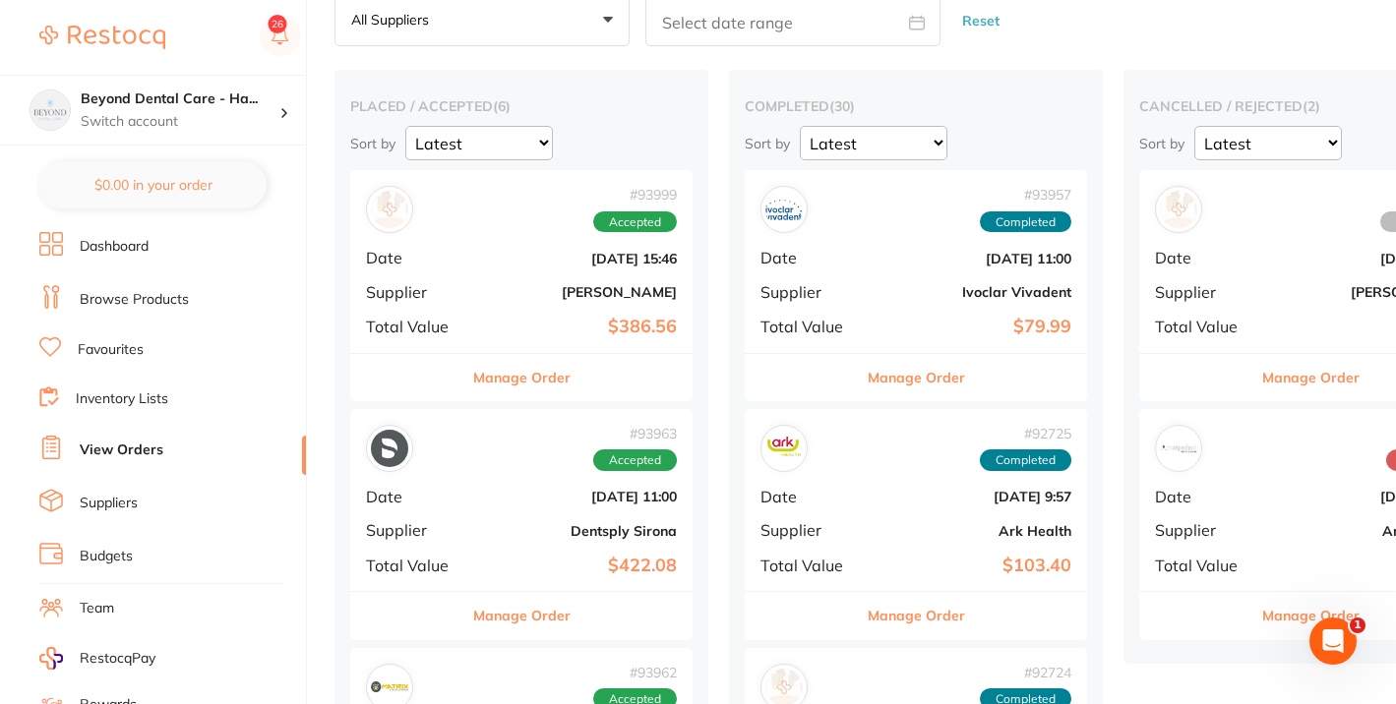
scroll to position [144, 0]
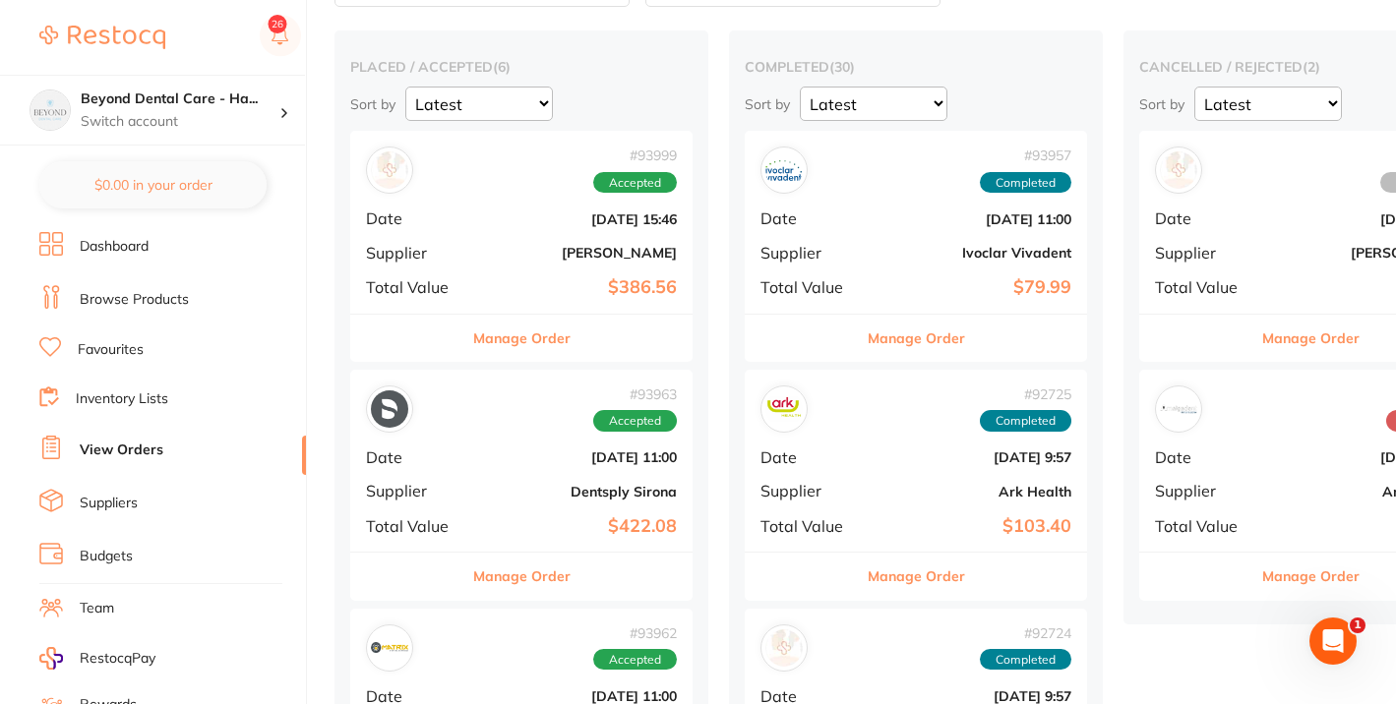
click at [489, 494] on b "Dentsply Sirona" at bounding box center [578, 492] width 197 height 16
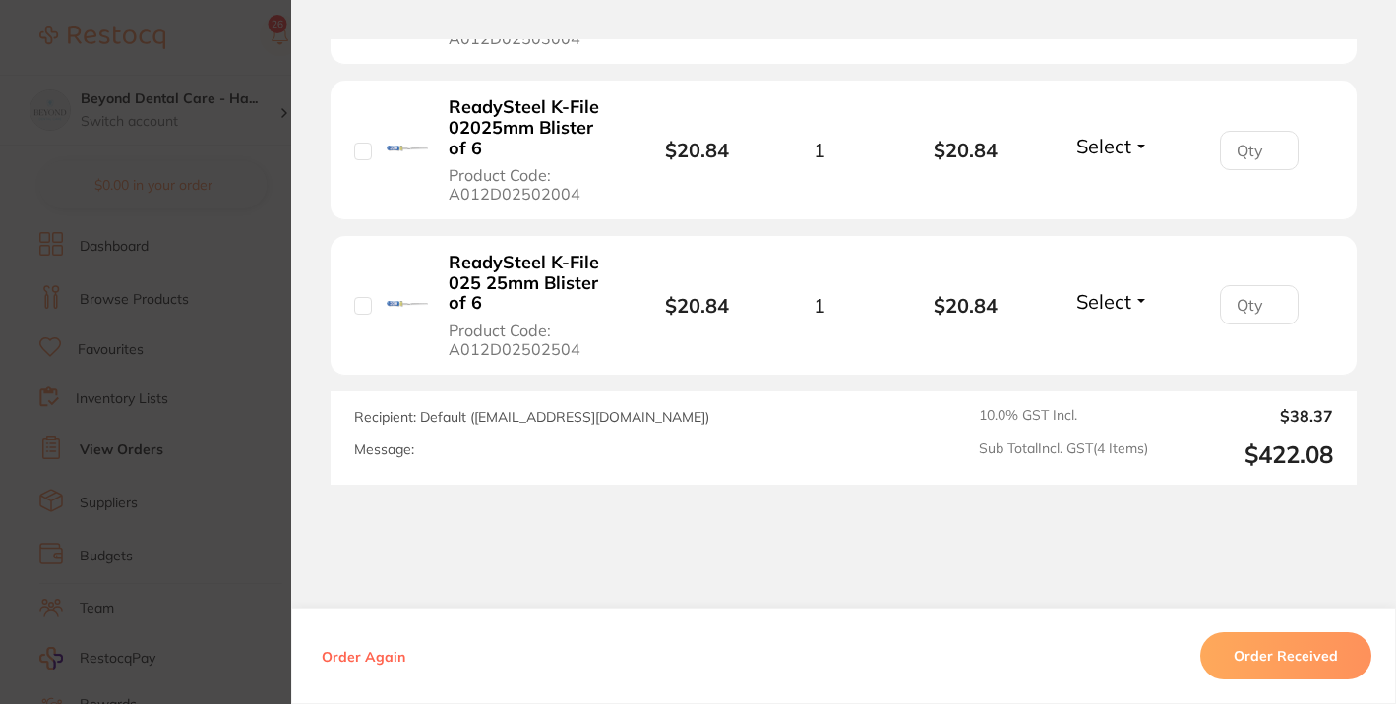
scroll to position [974, 0]
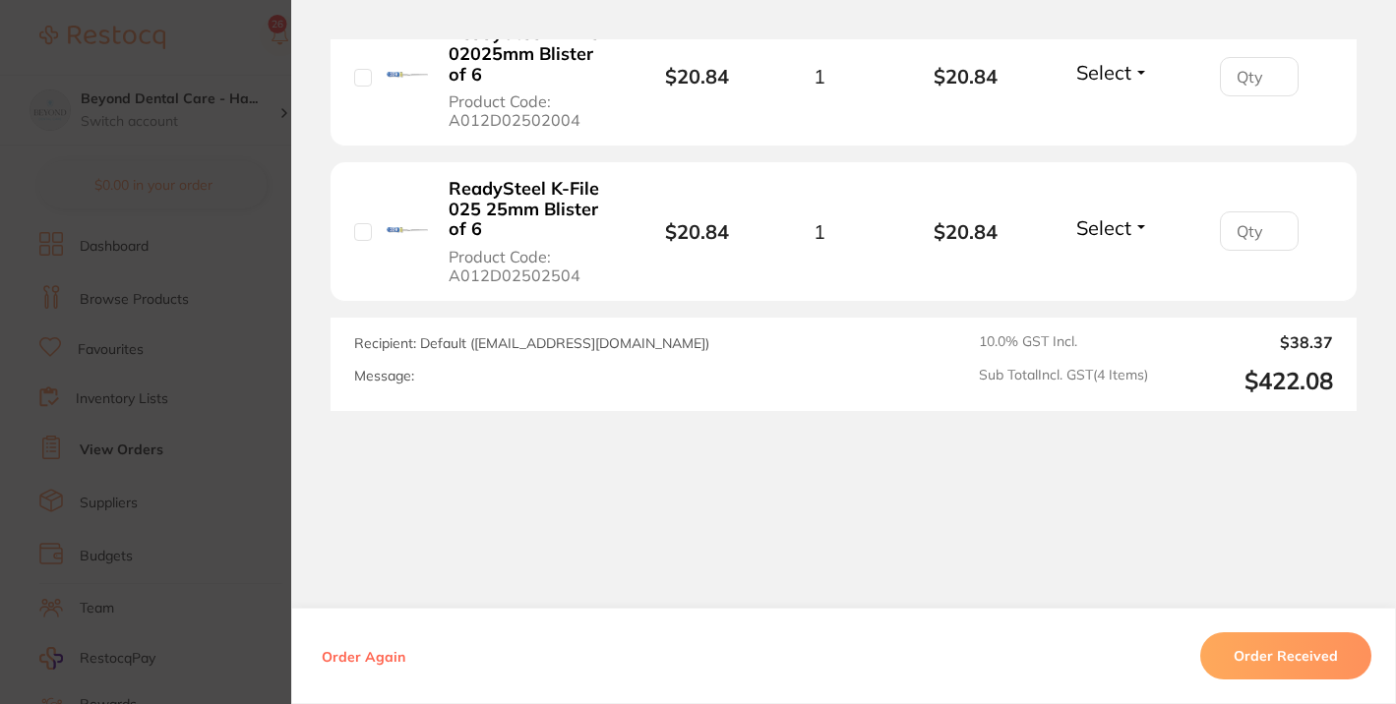
click at [226, 470] on section "Order ID: Restocq- 93963 Order Information Accepted Order Order Date [DATE] 11:…" at bounding box center [698, 352] width 1396 height 704
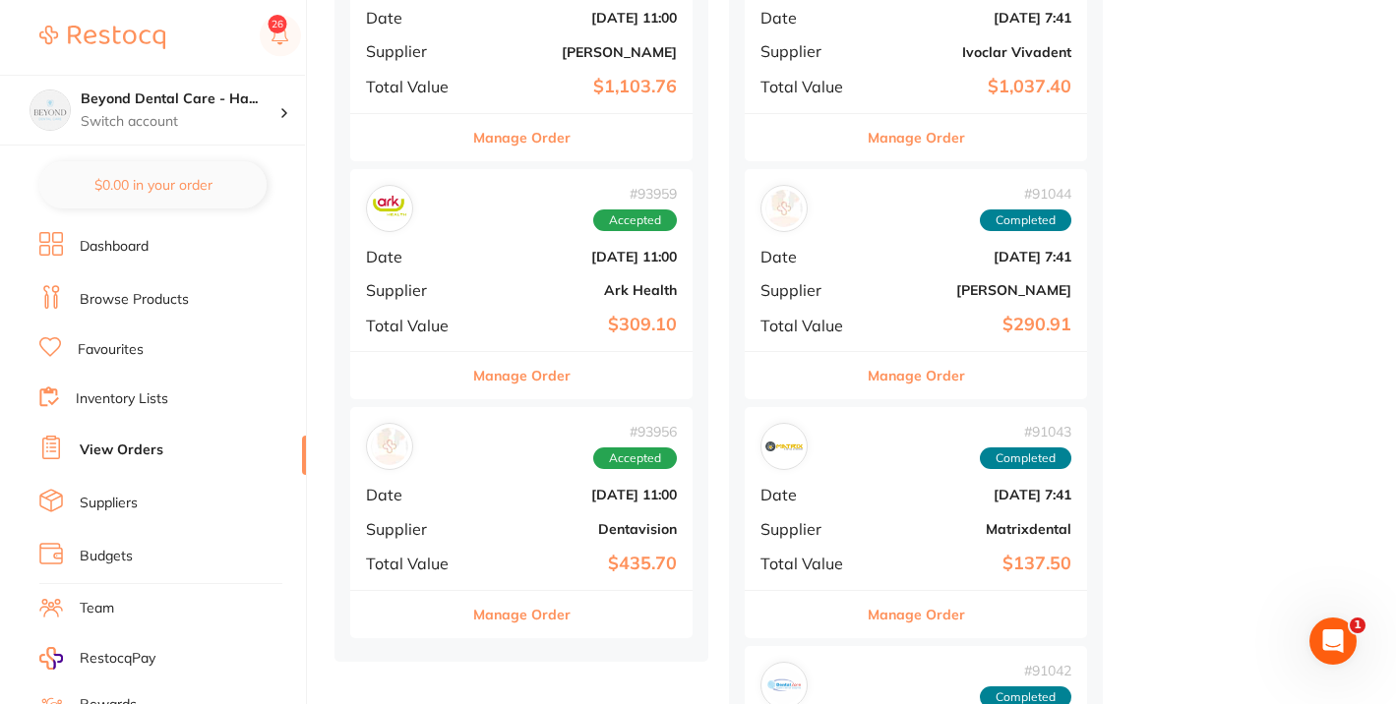
scroll to position [1135, 0]
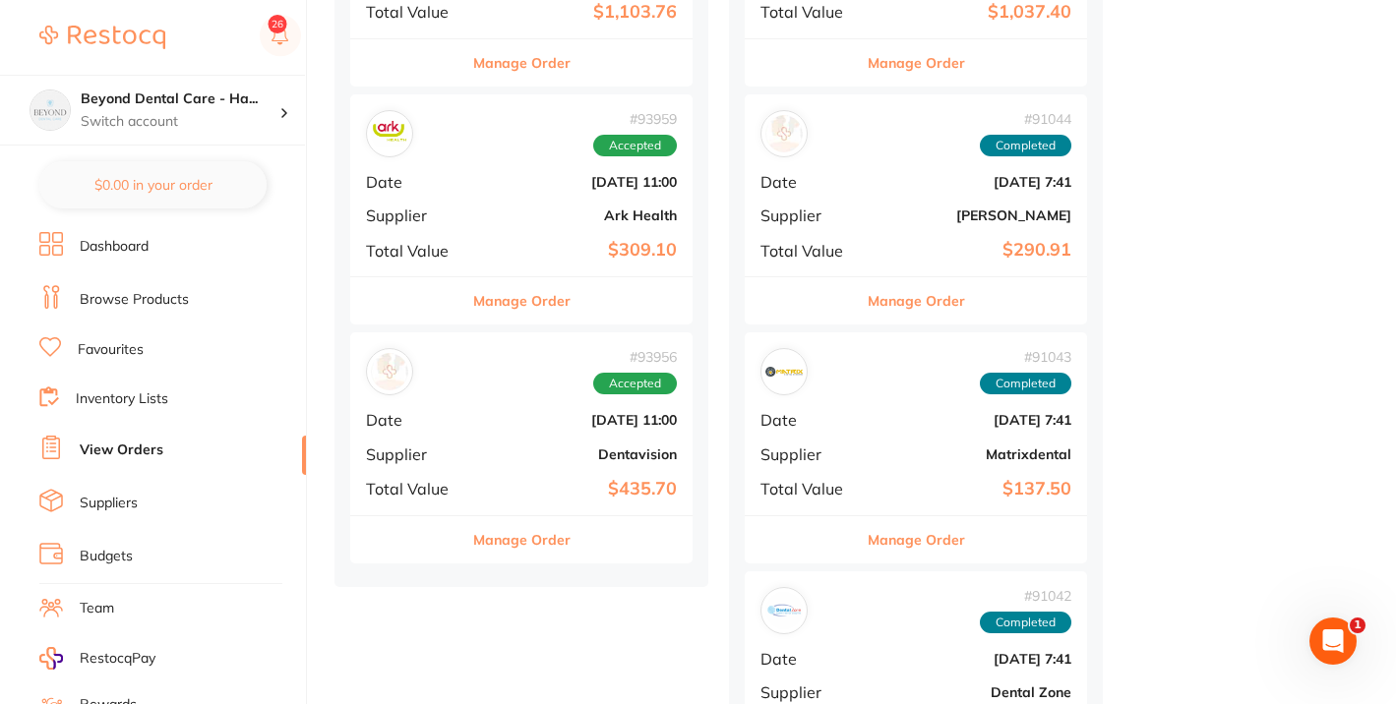
click at [438, 412] on span "Date" at bounding box center [415, 420] width 98 height 18
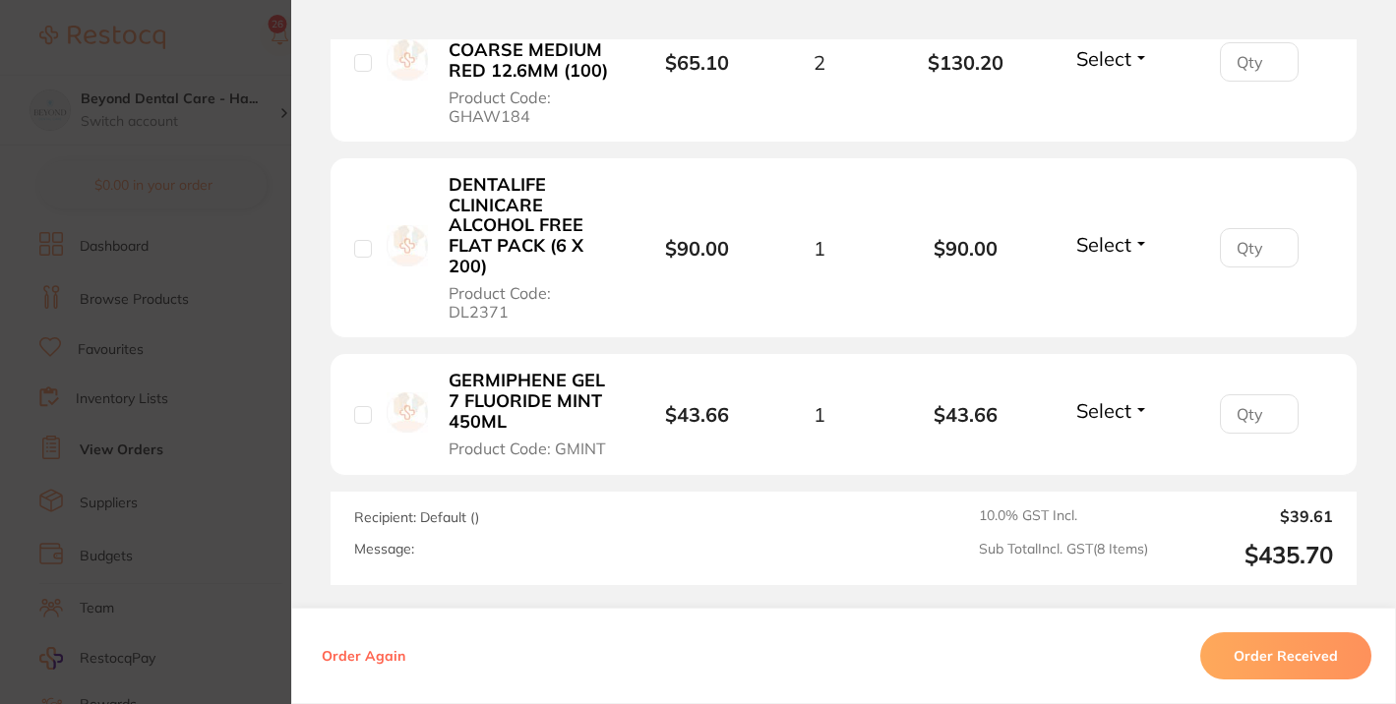
scroll to position [1645, 0]
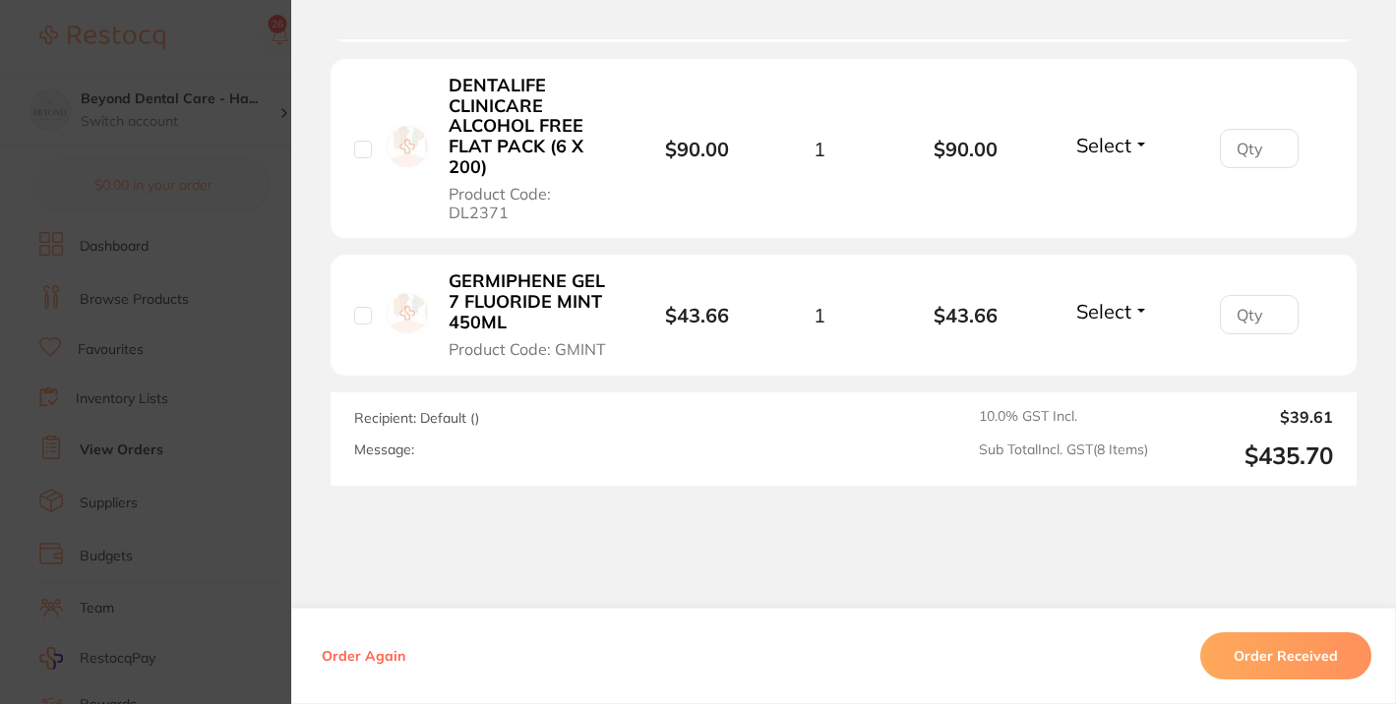
click at [205, 362] on section "Order ID: Restocq- 93956 Order Information Accepted Order Order Date [DATE] 11:…" at bounding box center [698, 352] width 1396 height 704
